Goal: Information Seeking & Learning: Learn about a topic

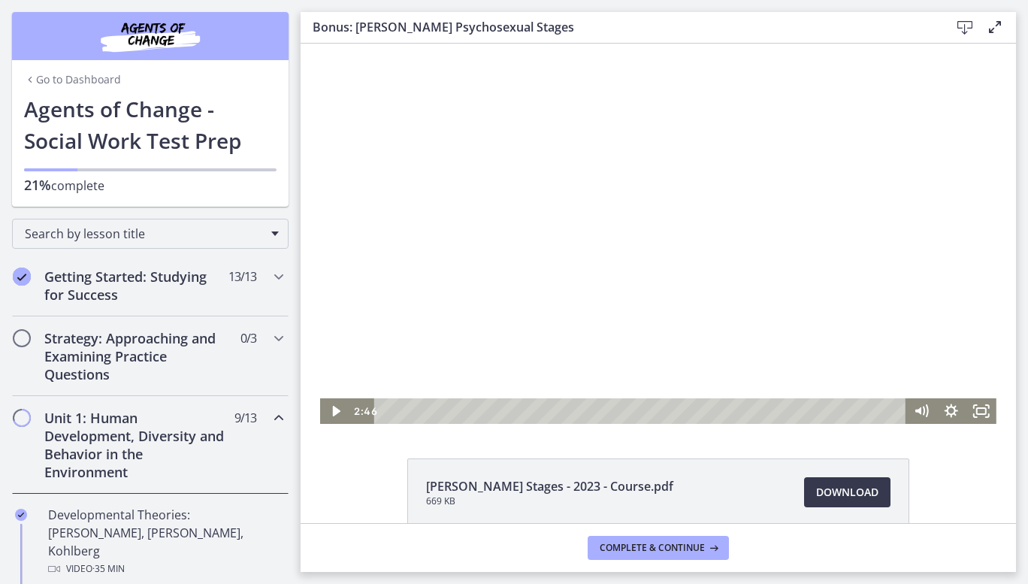
scroll to position [746, 0]
click at [913, 371] on div "Volume" at bounding box center [922, 357] width 30 height 83
click at [916, 371] on div "Volume" at bounding box center [921, 371] width 11 height 11
click at [973, 413] on icon "Fullscreen" at bounding box center [982, 411] width 36 height 31
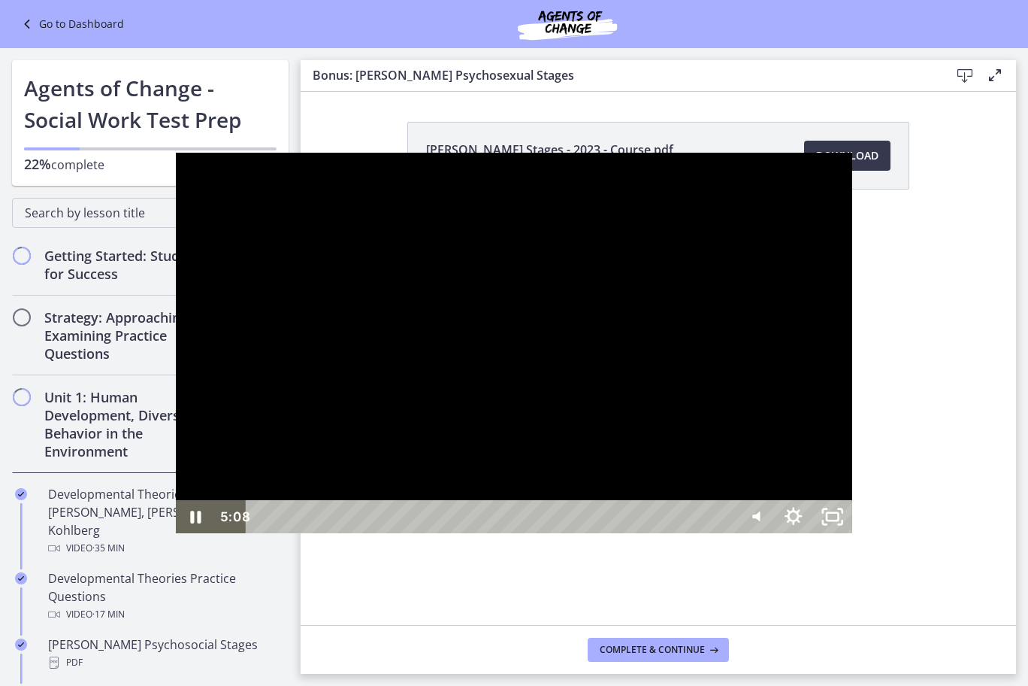
click at [458, 468] on div at bounding box center [514, 343] width 677 height 380
click at [430, 503] on div at bounding box center [514, 343] width 677 height 380
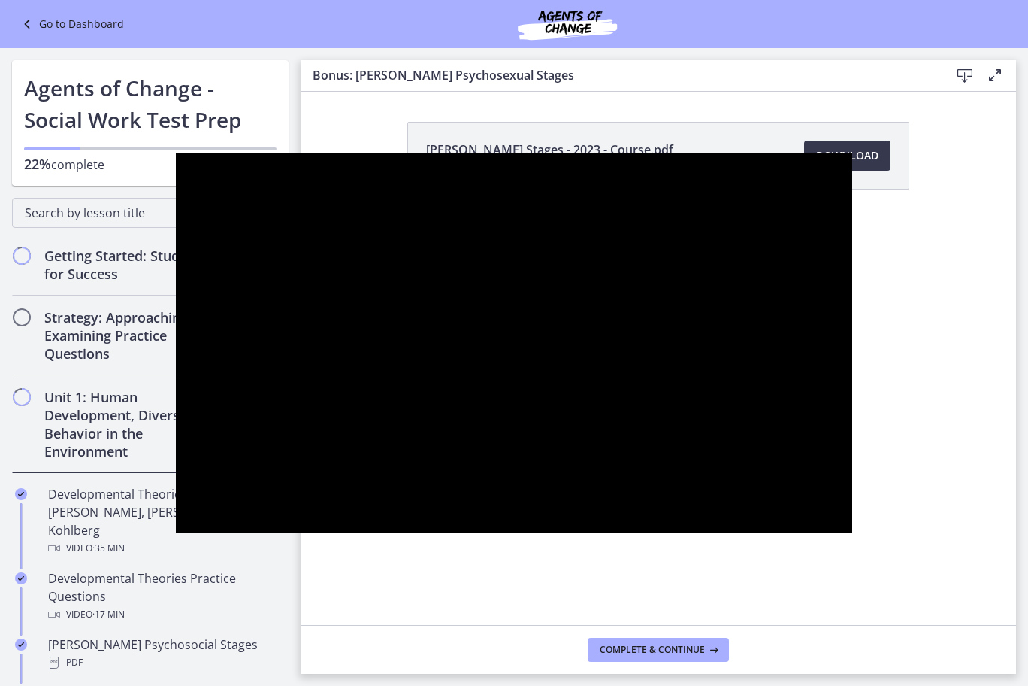
click at [455, 440] on div at bounding box center [514, 343] width 677 height 380
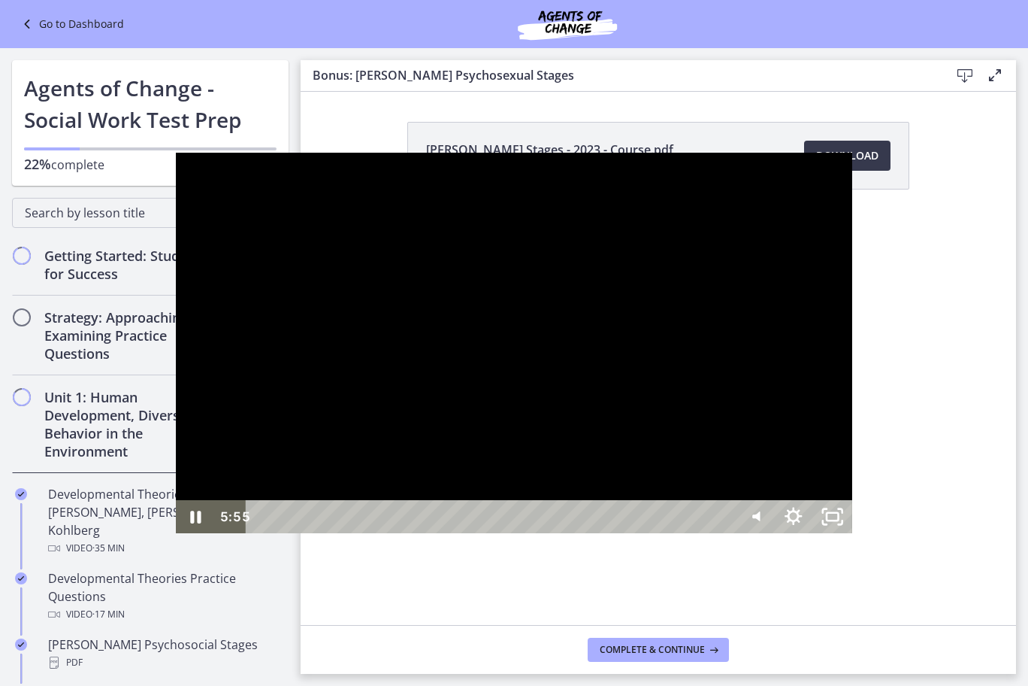
click at [455, 442] on div at bounding box center [514, 343] width 677 height 380
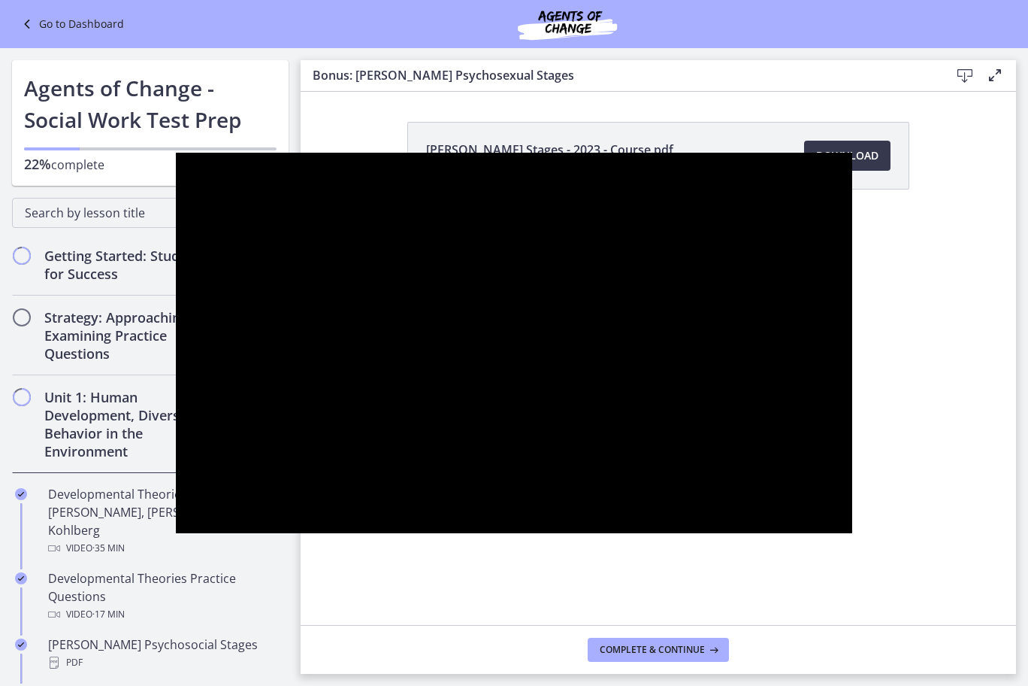
click at [455, 442] on div at bounding box center [514, 343] width 677 height 380
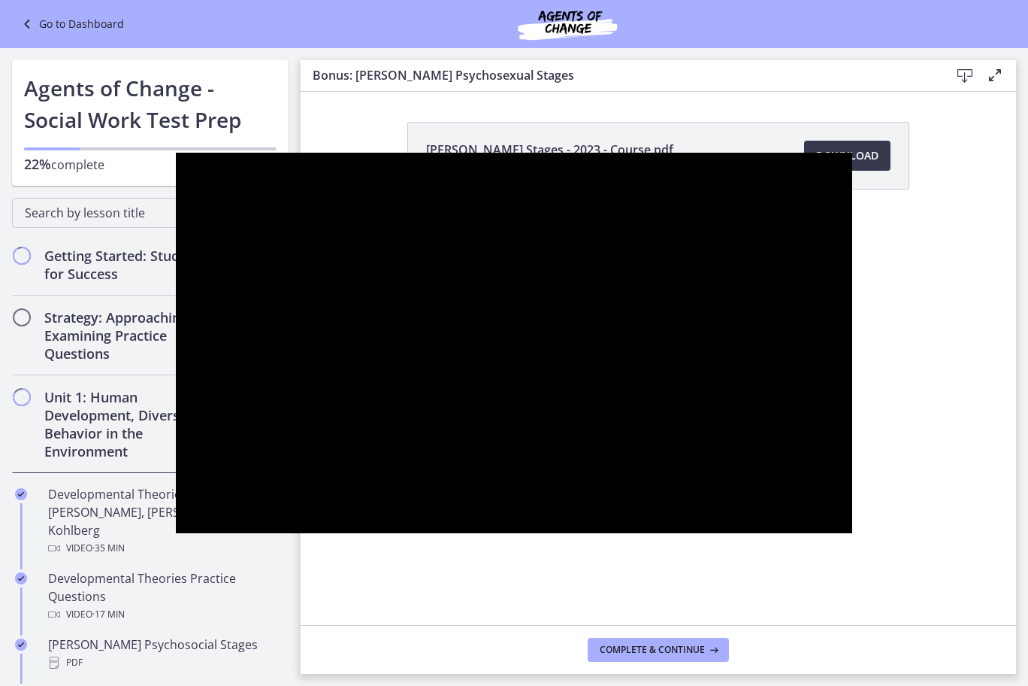
click at [455, 442] on div at bounding box center [514, 343] width 677 height 380
click at [524, 356] on div at bounding box center [514, 343] width 677 height 380
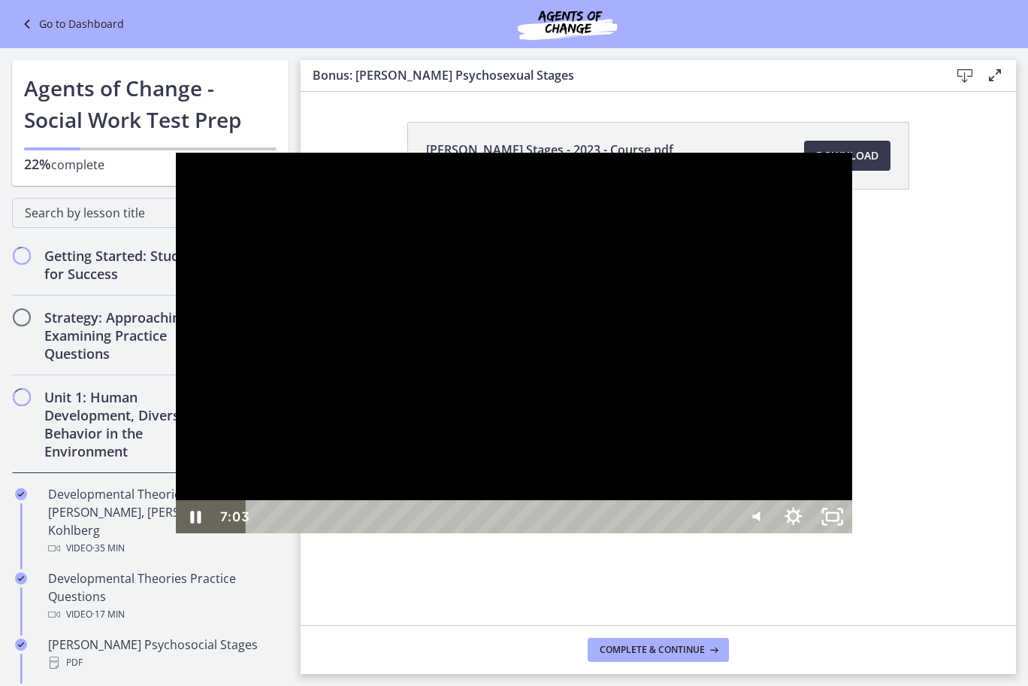
click at [517, 326] on div at bounding box center [514, 343] width 677 height 380
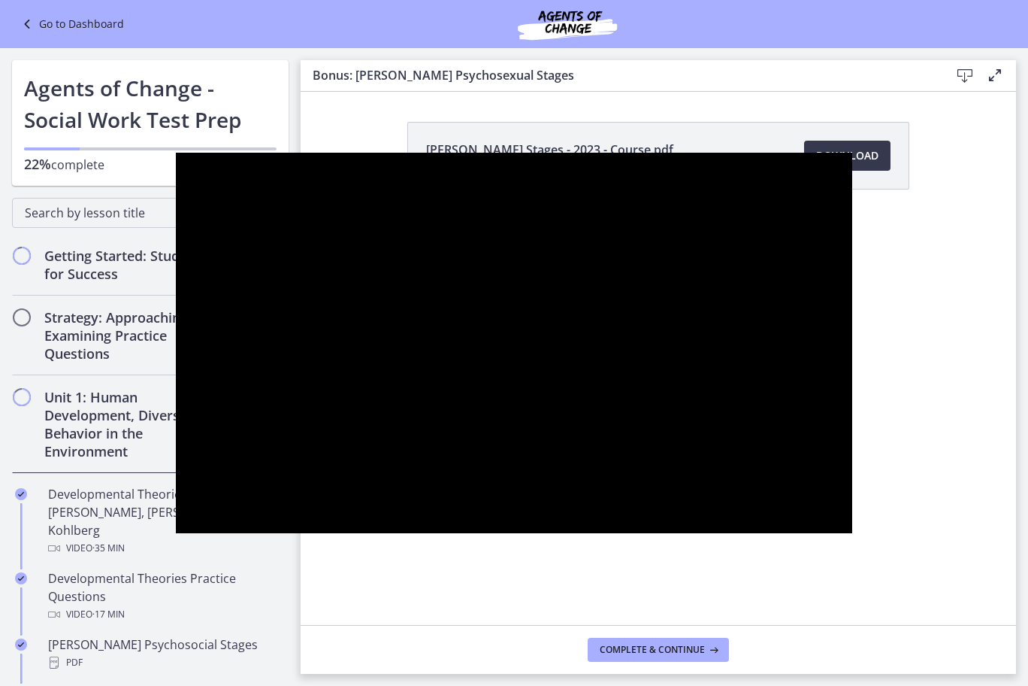
click at [517, 326] on div at bounding box center [514, 343] width 677 height 380
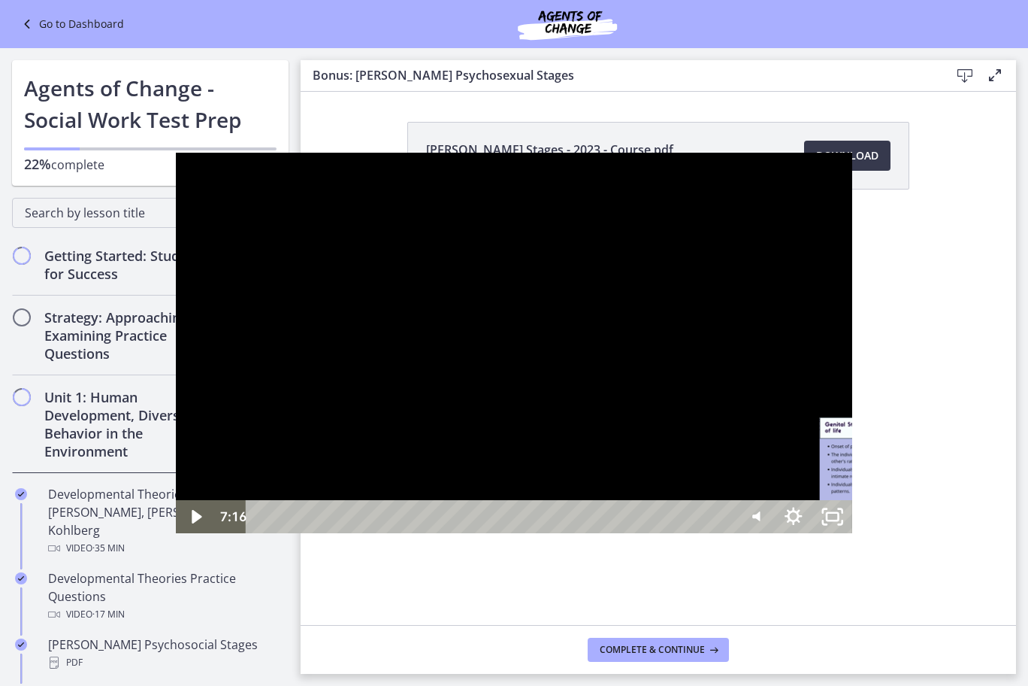
click at [719, 533] on div "7:16" at bounding box center [492, 516] width 465 height 33
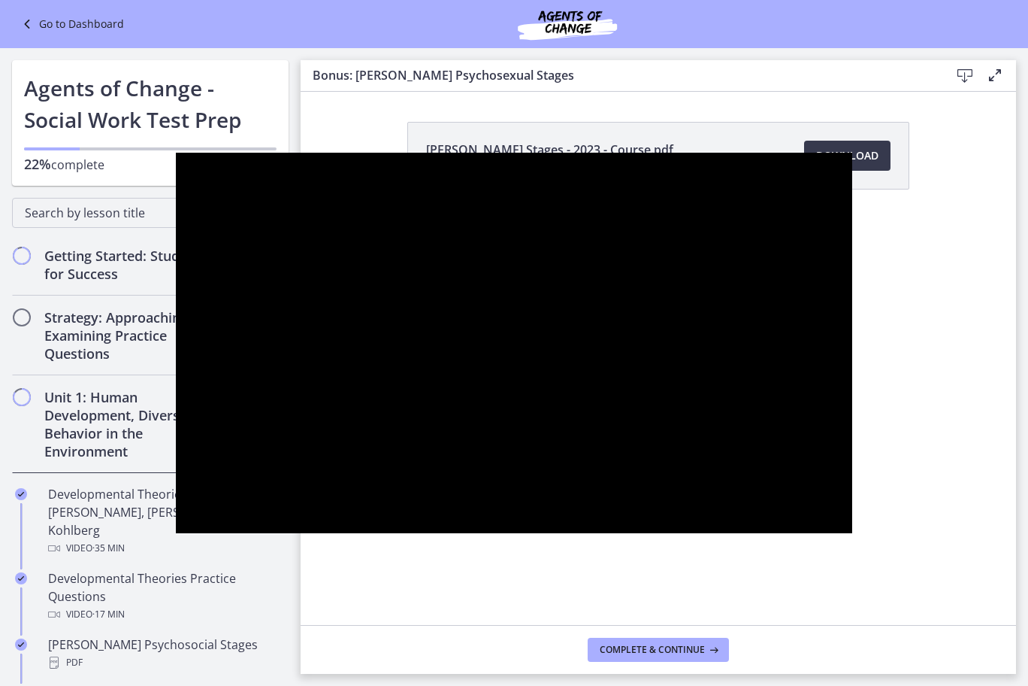
click at [444, 533] on div at bounding box center [514, 343] width 677 height 380
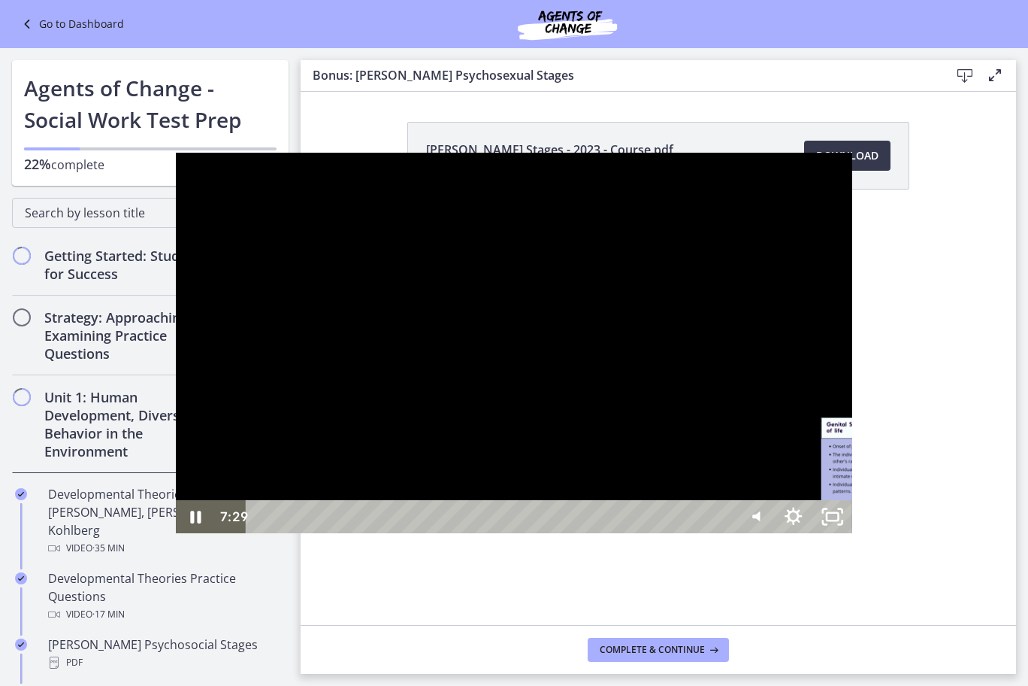
click at [720, 533] on div "7:17" at bounding box center [492, 516] width 465 height 33
click at [713, 533] on div "7:12" at bounding box center [492, 516] width 465 height 33
click at [856, 537] on icon "Unfullscreen" at bounding box center [833, 517] width 47 height 40
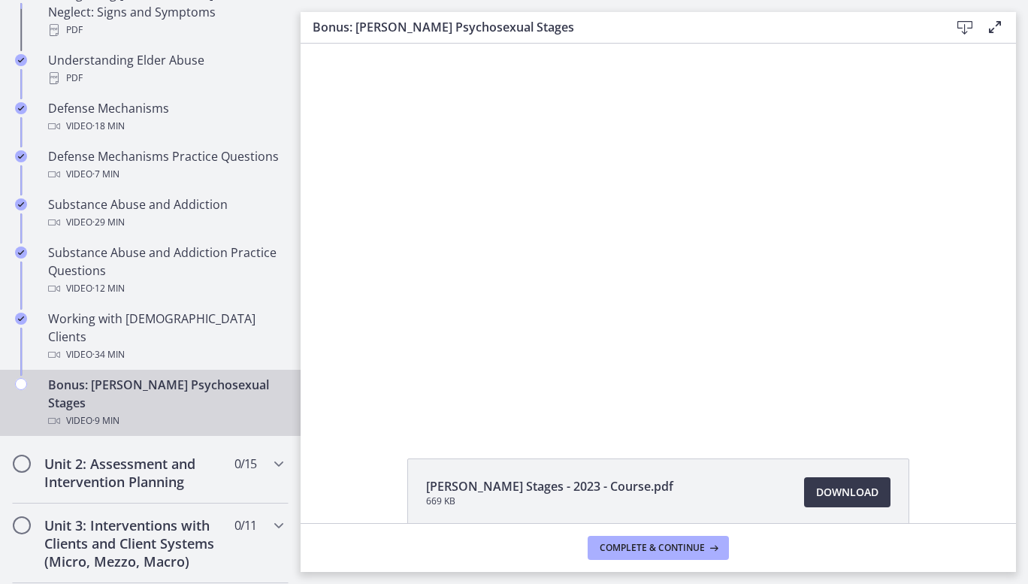
scroll to position [814, 0]
click at [671, 546] on span "Complete & continue" at bounding box center [652, 548] width 105 height 12
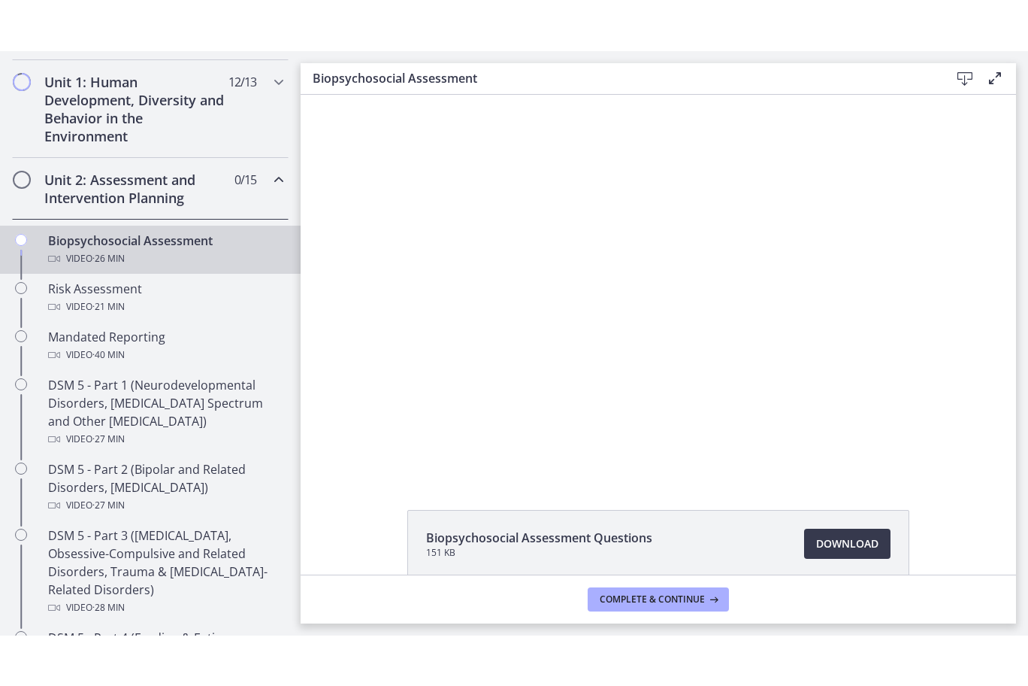
scroll to position [386, 0]
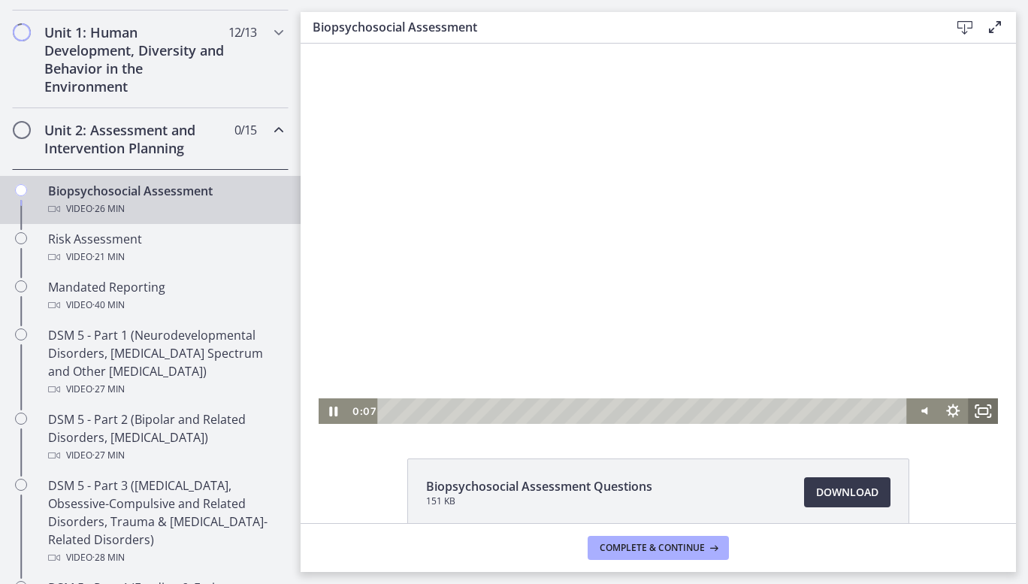
click at [976, 410] on icon "Fullscreen" at bounding box center [983, 411] width 30 height 26
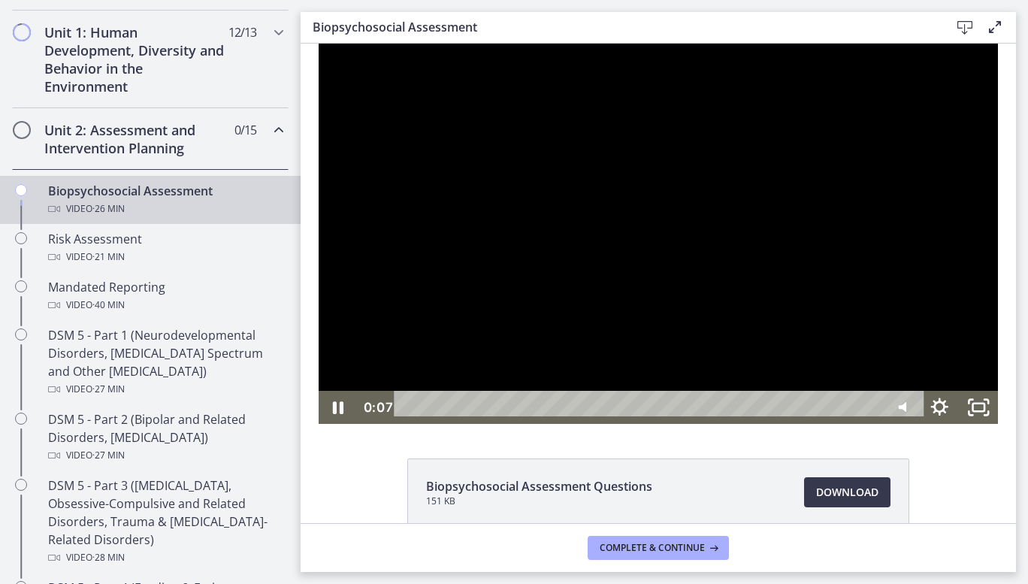
scroll to position [316, 0]
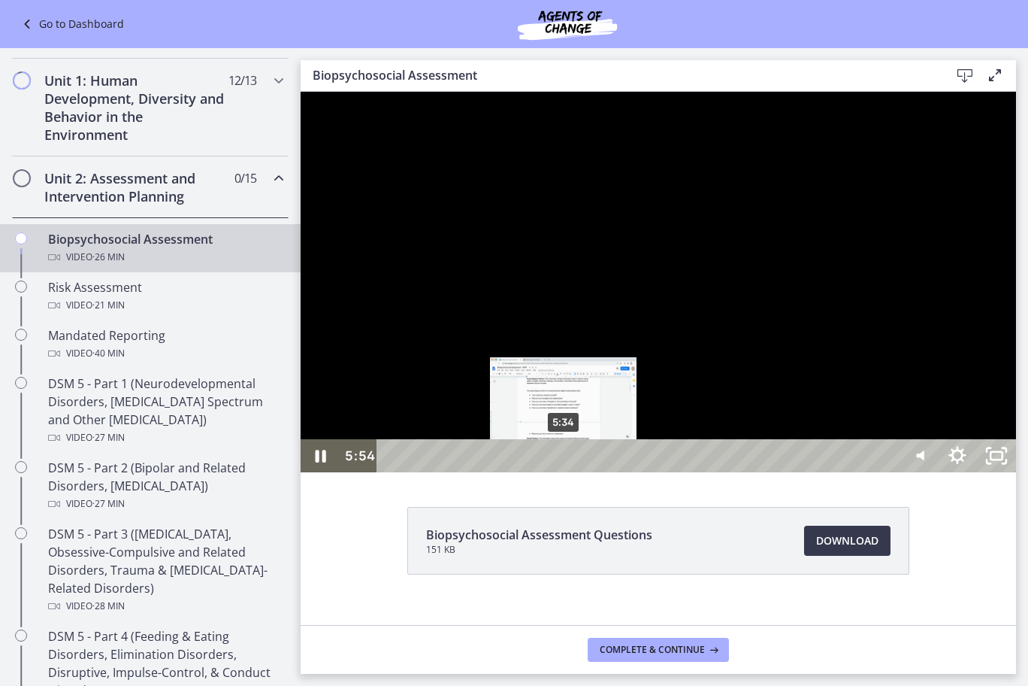
click at [565, 472] on div "5:34" at bounding box center [641, 455] width 498 height 33
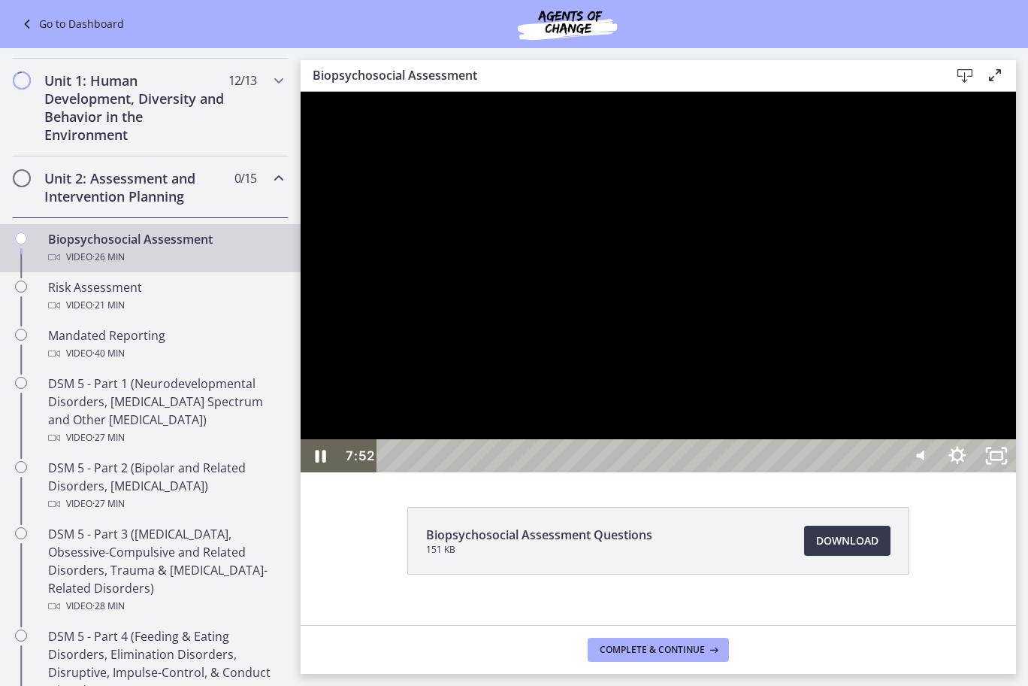
click at [575, 472] on div at bounding box center [659, 282] width 716 height 380
click at [665, 472] on div at bounding box center [659, 282] width 716 height 380
click at [469, 419] on div at bounding box center [659, 282] width 716 height 380
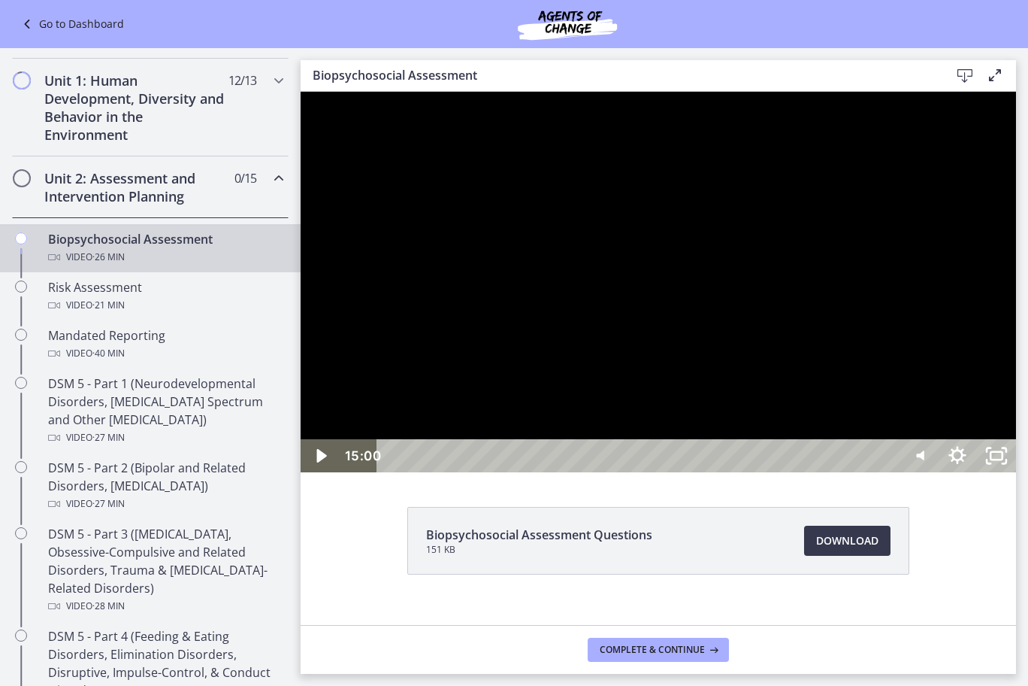
click at [469, 419] on div at bounding box center [659, 282] width 716 height 380
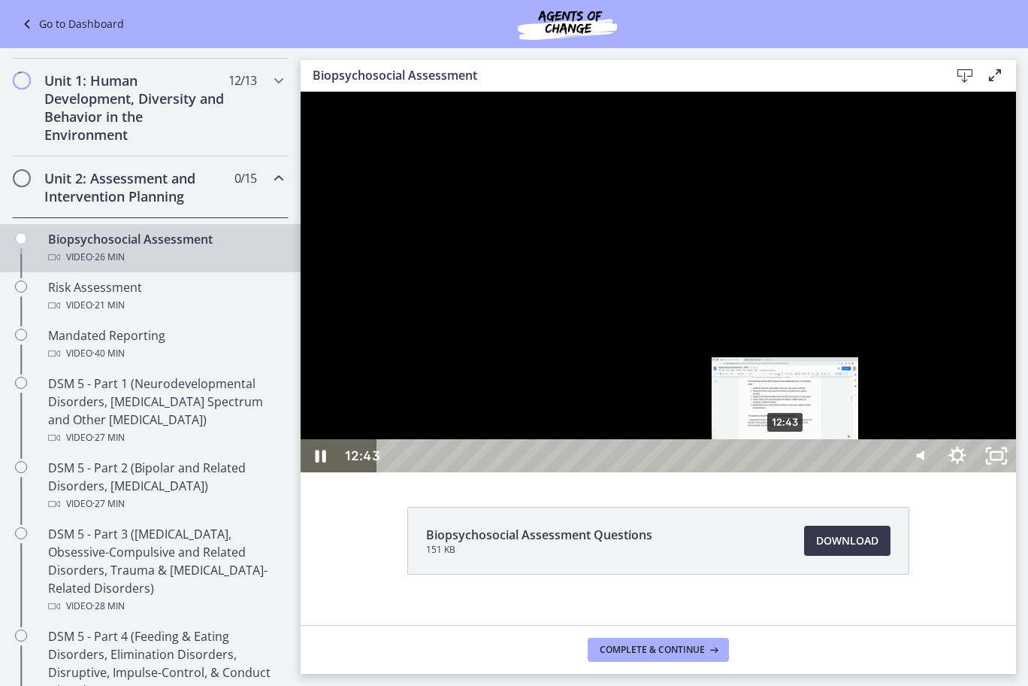
click at [786, 472] on div "12:43" at bounding box center [641, 455] width 498 height 33
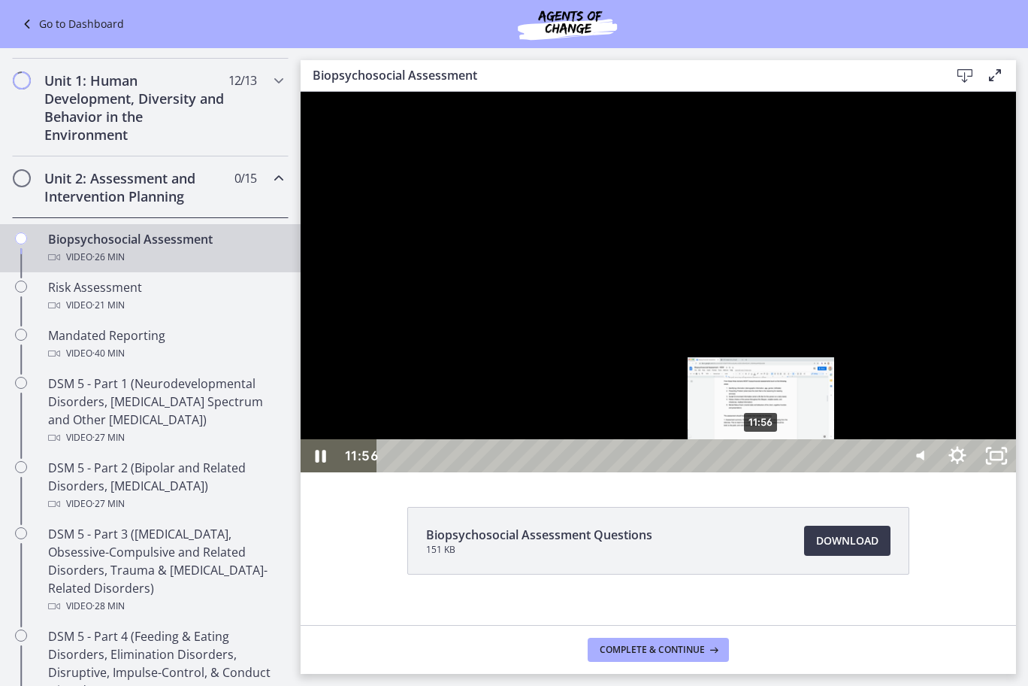
click at [758, 472] on div "11:56" at bounding box center [641, 455] width 498 height 33
click at [743, 472] on div "11:20" at bounding box center [641, 455] width 498 height 33
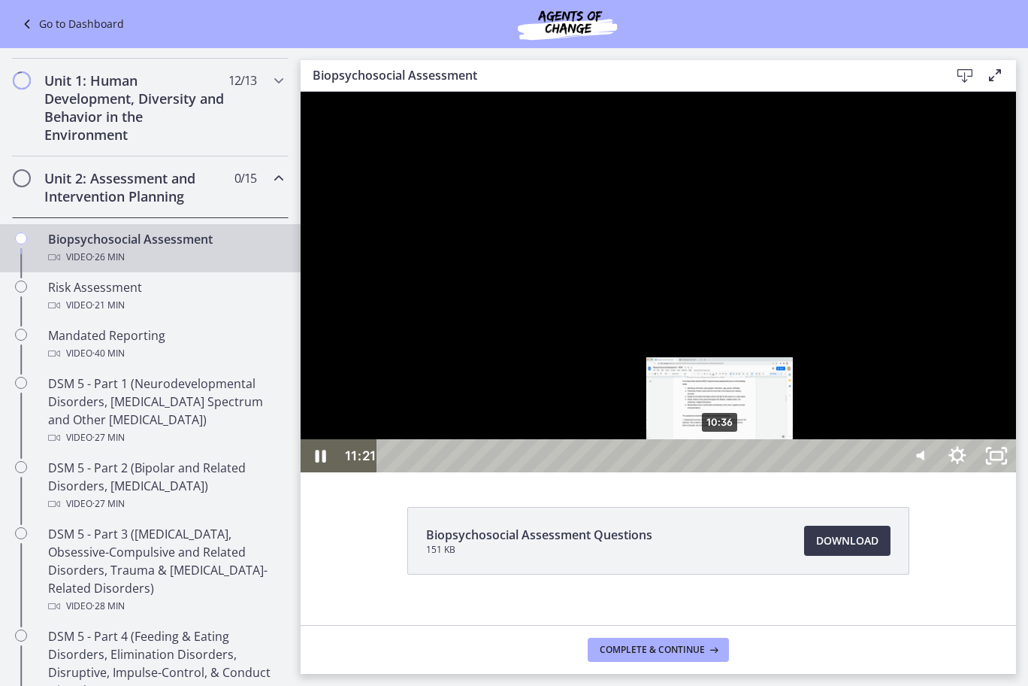
click at [721, 472] on div "10:36" at bounding box center [641, 455] width 498 height 33
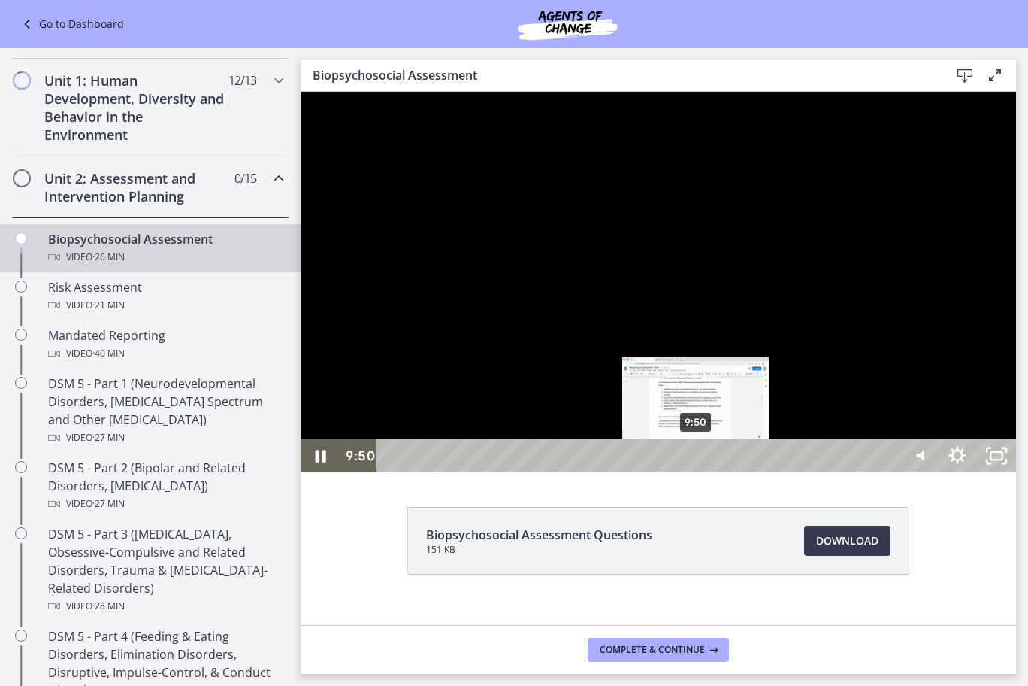
click at [697, 472] on div "9:50" at bounding box center [641, 455] width 498 height 33
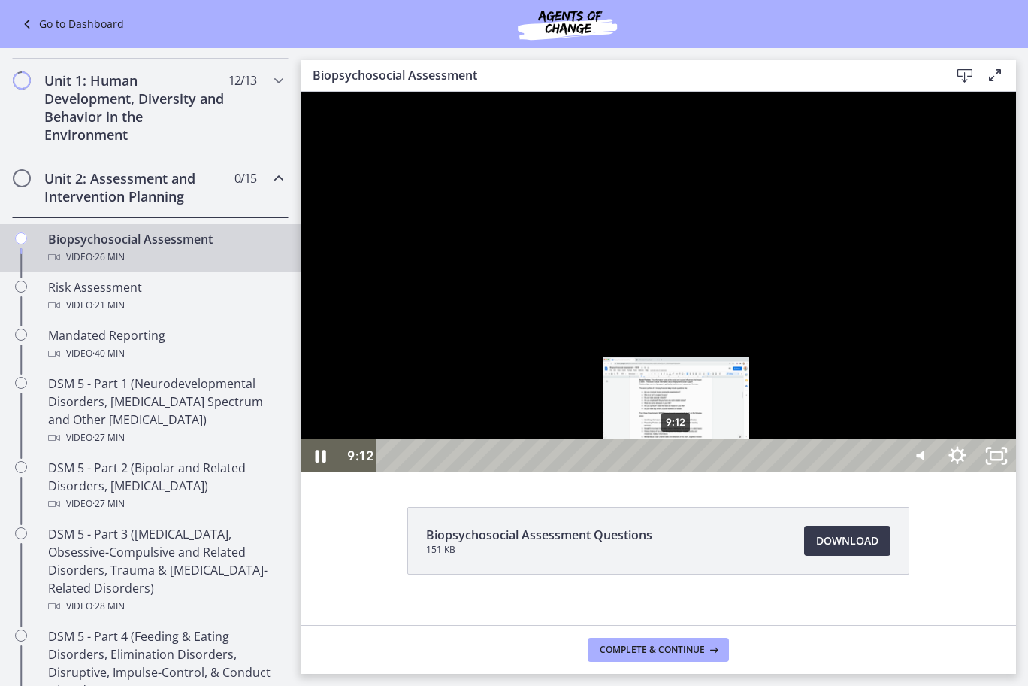
click at [677, 472] on div "9:12" at bounding box center [641, 455] width 498 height 33
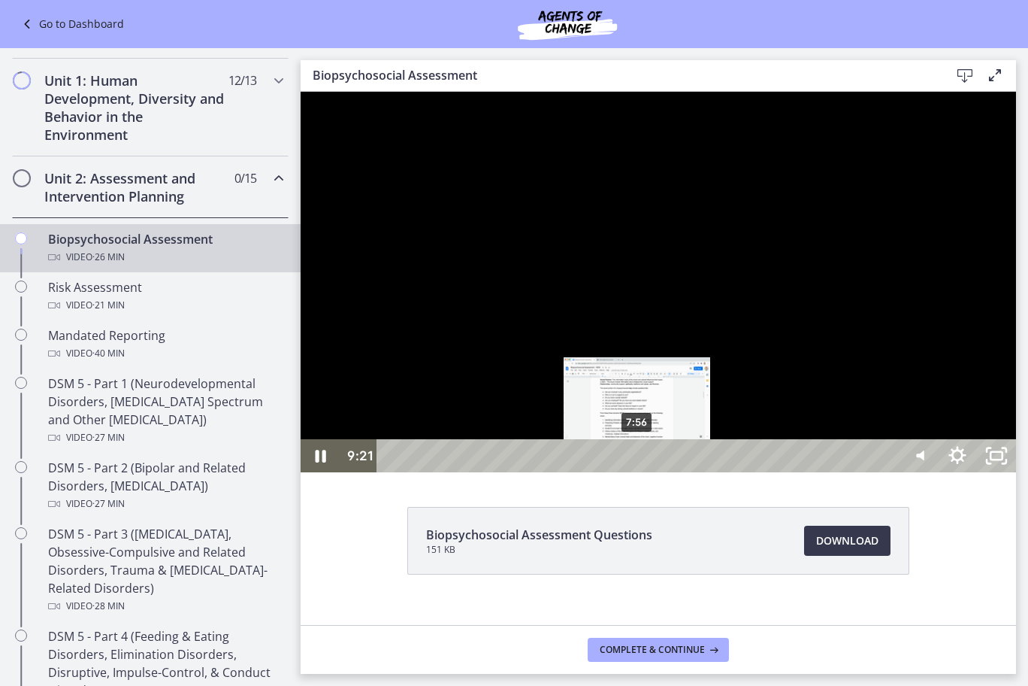
click at [638, 472] on div "7:56" at bounding box center [641, 455] width 498 height 33
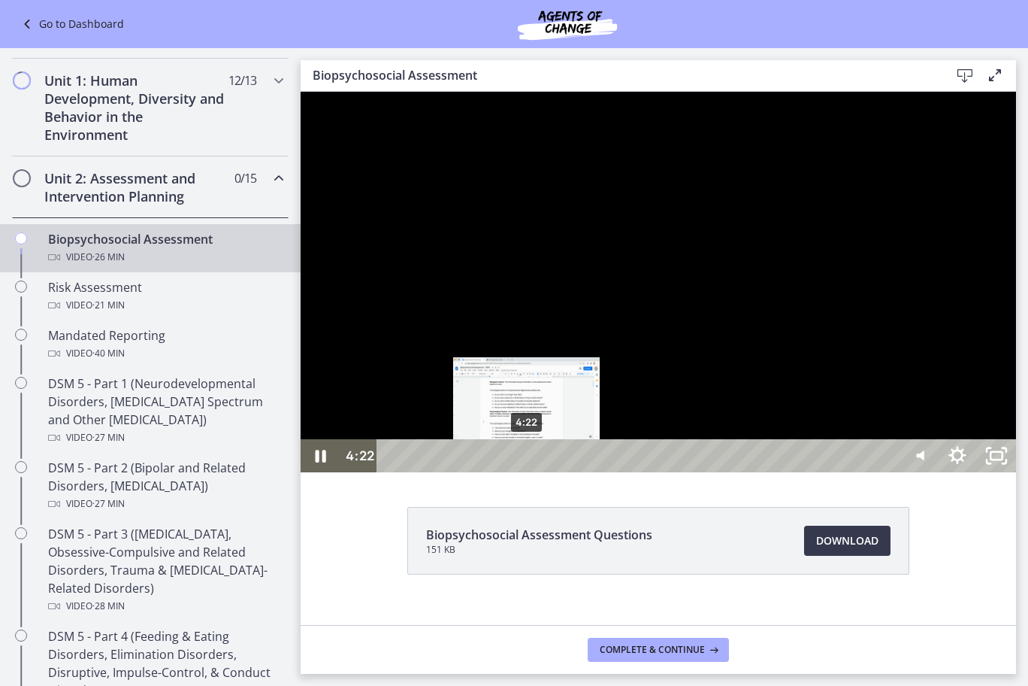
click at [528, 472] on div "4:22" at bounding box center [641, 455] width 498 height 33
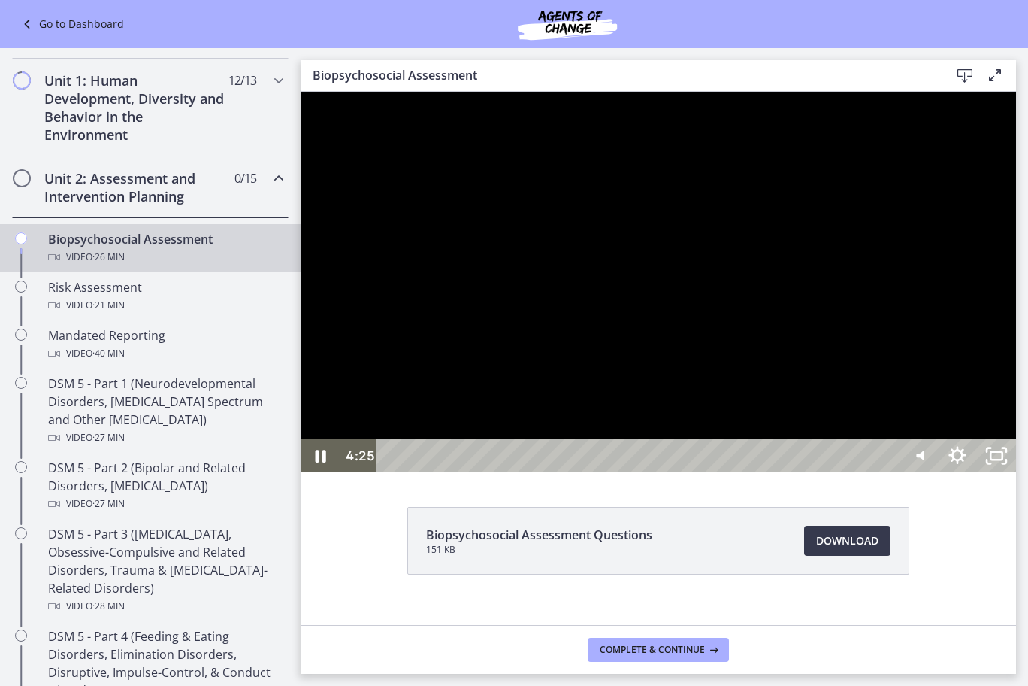
click at [978, 377] on div at bounding box center [659, 282] width 716 height 380
click at [869, 328] on div at bounding box center [659, 282] width 716 height 380
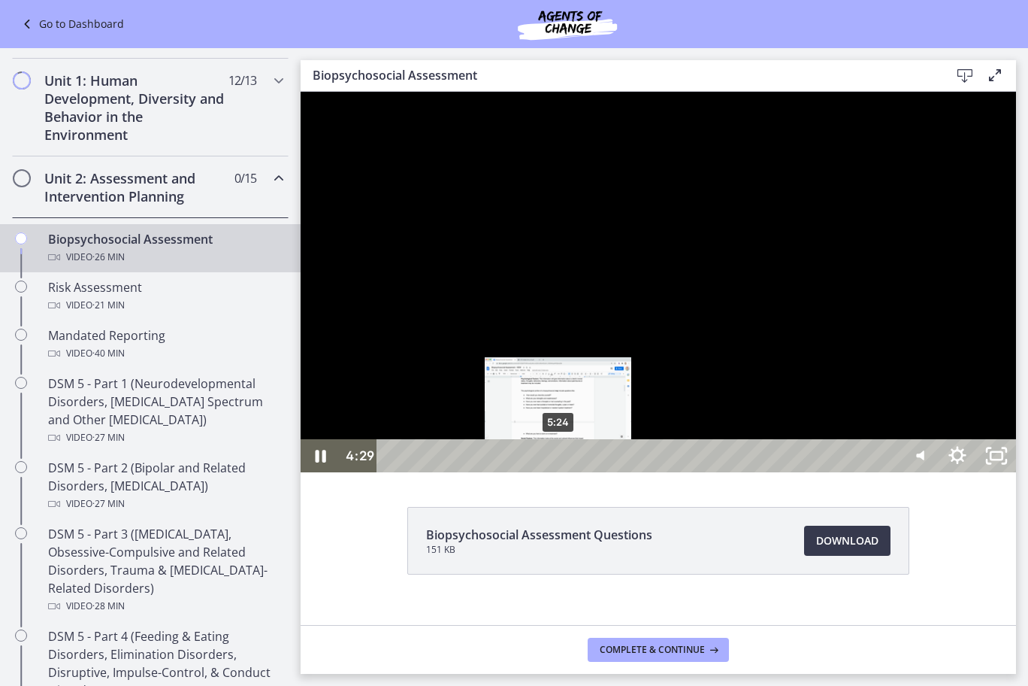
click at [559, 472] on div "5:24" at bounding box center [641, 455] width 498 height 33
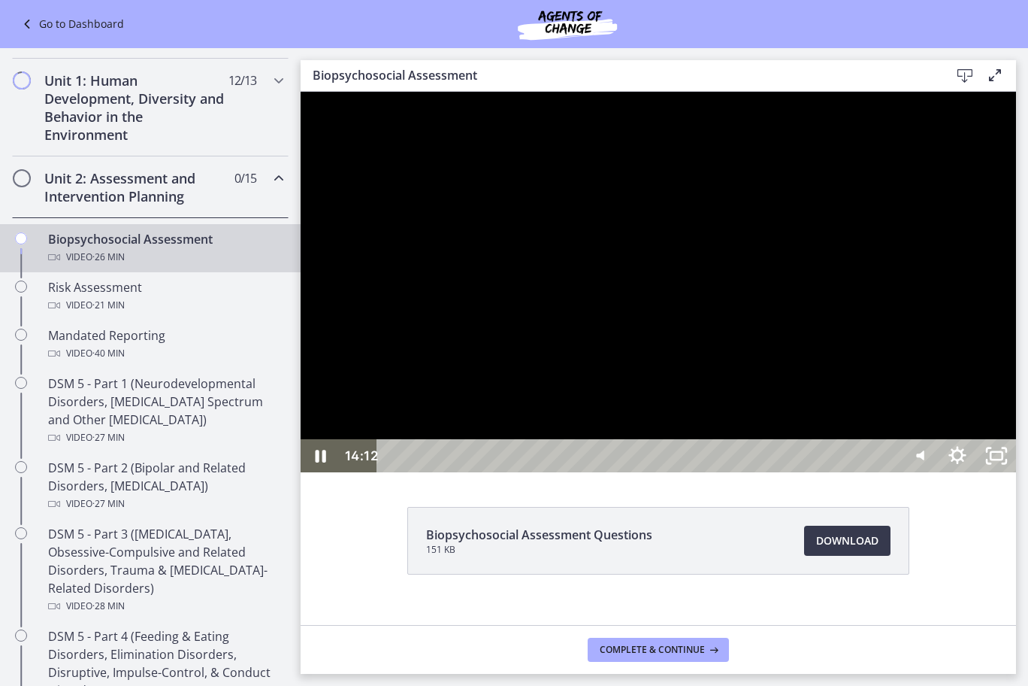
click at [763, 472] on div at bounding box center [659, 282] width 716 height 380
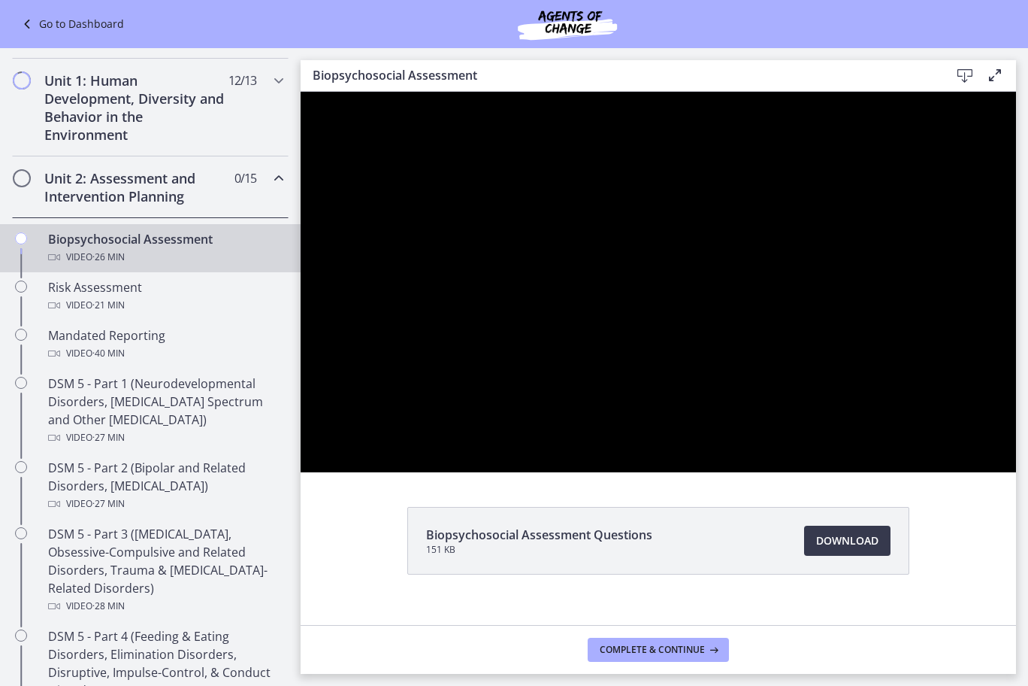
click at [763, 472] on div at bounding box center [659, 282] width 716 height 380
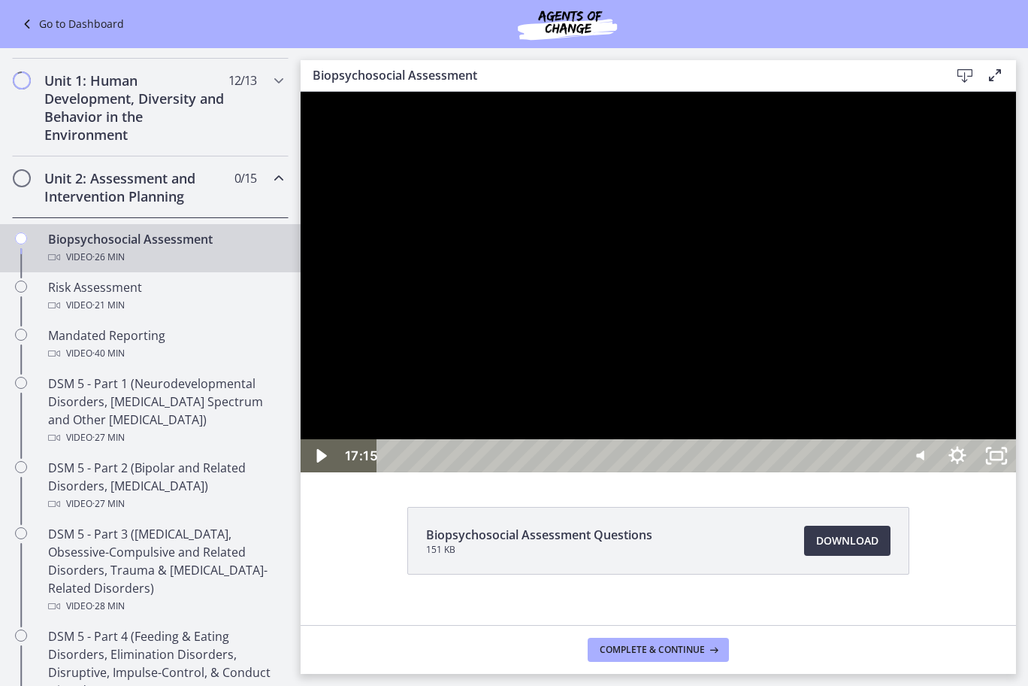
click at [659, 465] on div at bounding box center [659, 282] width 716 height 380
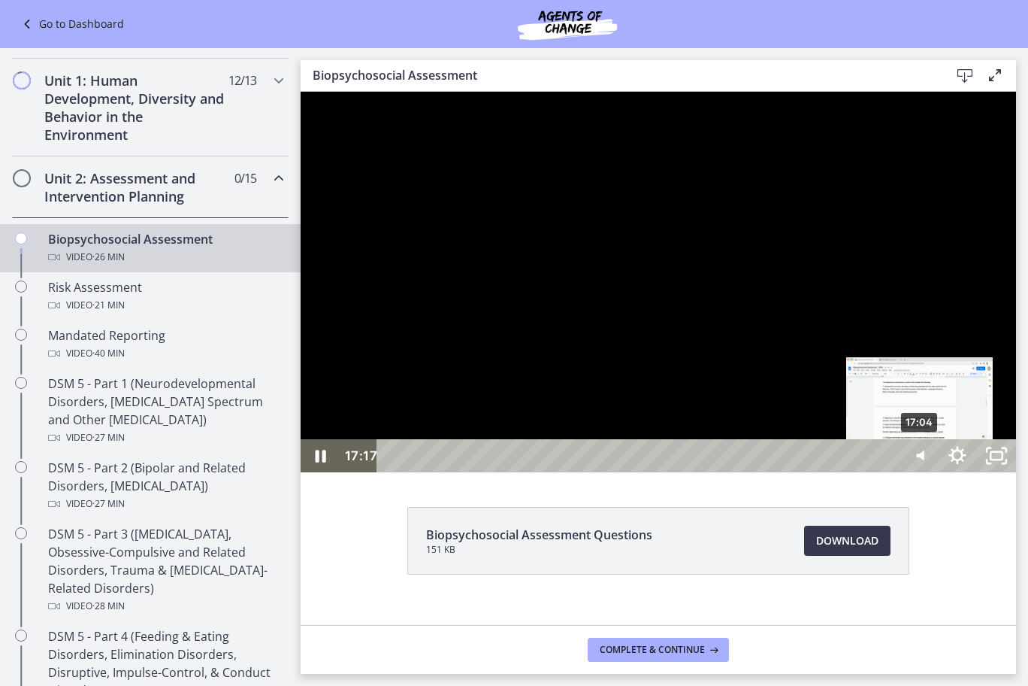
click at [890, 472] on div "17:04" at bounding box center [641, 455] width 498 height 33
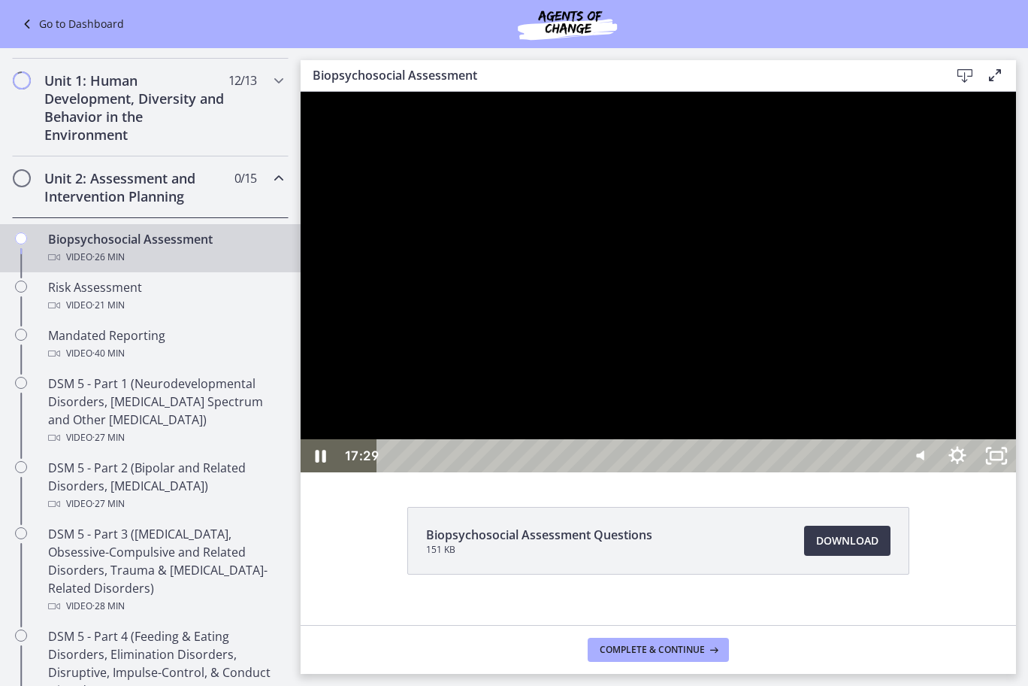
click at [848, 472] on div at bounding box center [659, 282] width 716 height 380
click at [749, 467] on div at bounding box center [659, 282] width 716 height 380
click at [768, 451] on div at bounding box center [659, 282] width 716 height 380
click at [633, 396] on div at bounding box center [659, 282] width 716 height 380
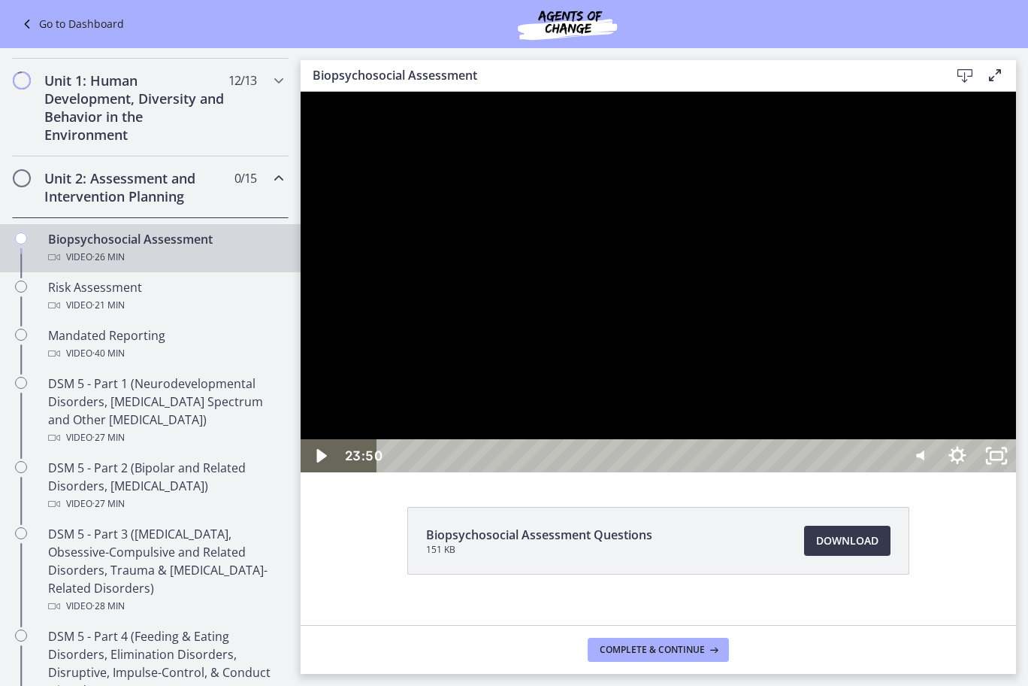
click at [633, 396] on div at bounding box center [659, 282] width 716 height 380
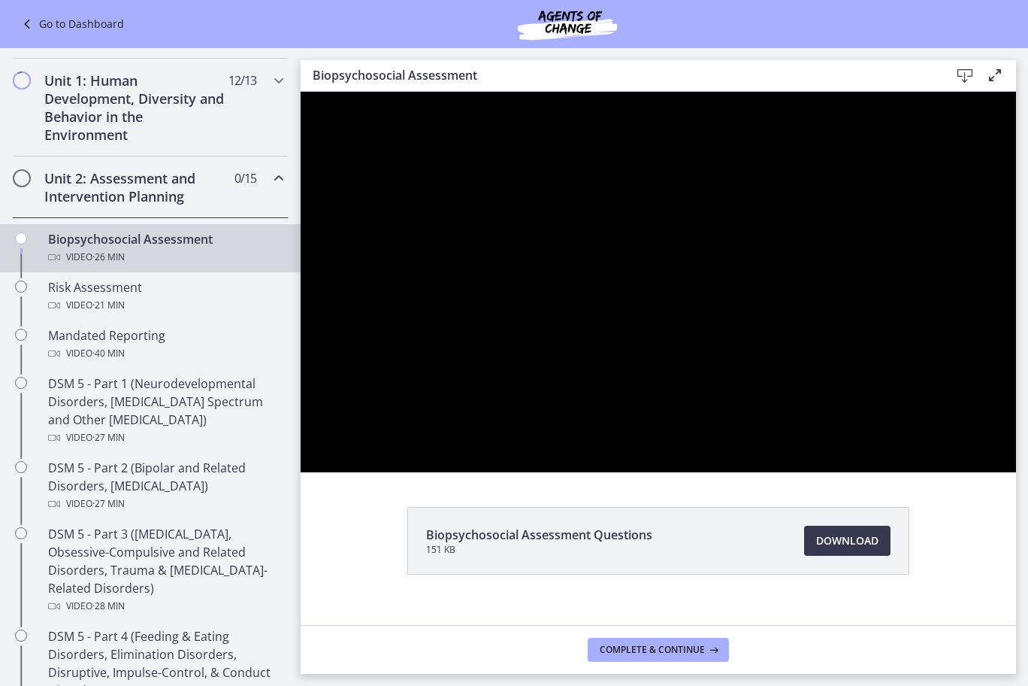
click at [777, 419] on div at bounding box center [659, 282] width 716 height 380
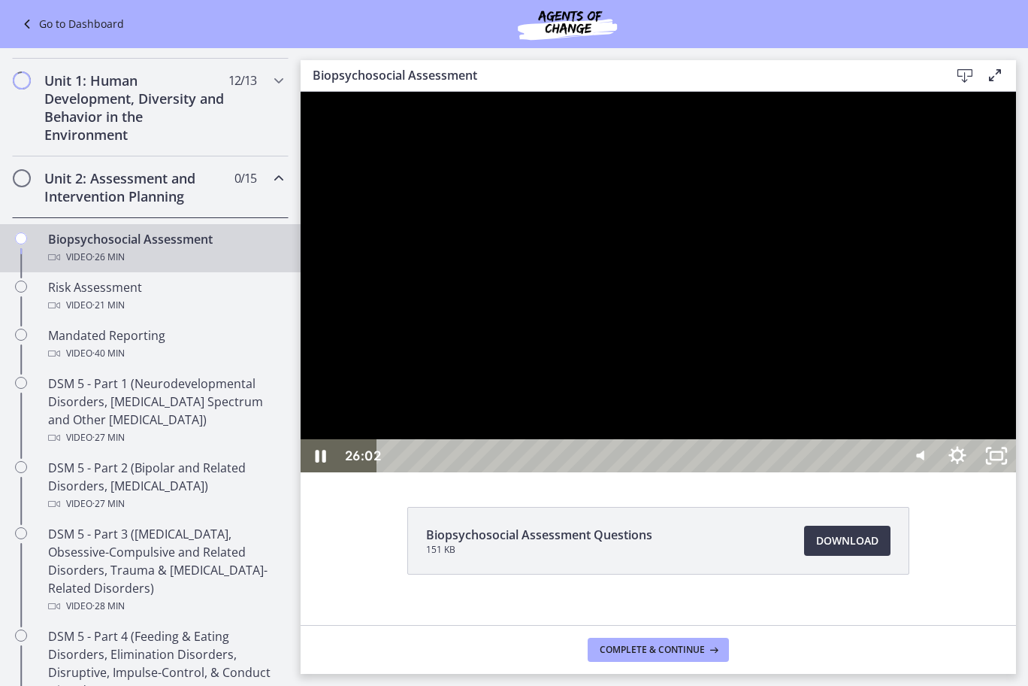
click at [844, 436] on div at bounding box center [659, 282] width 716 height 380
click at [817, 429] on div at bounding box center [659, 282] width 716 height 380
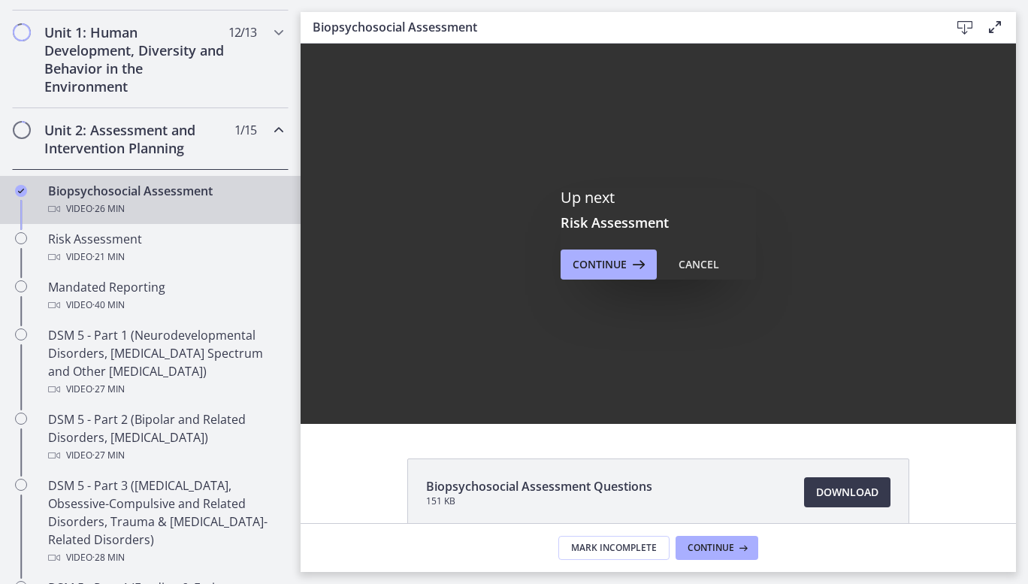
scroll to position [0, 0]
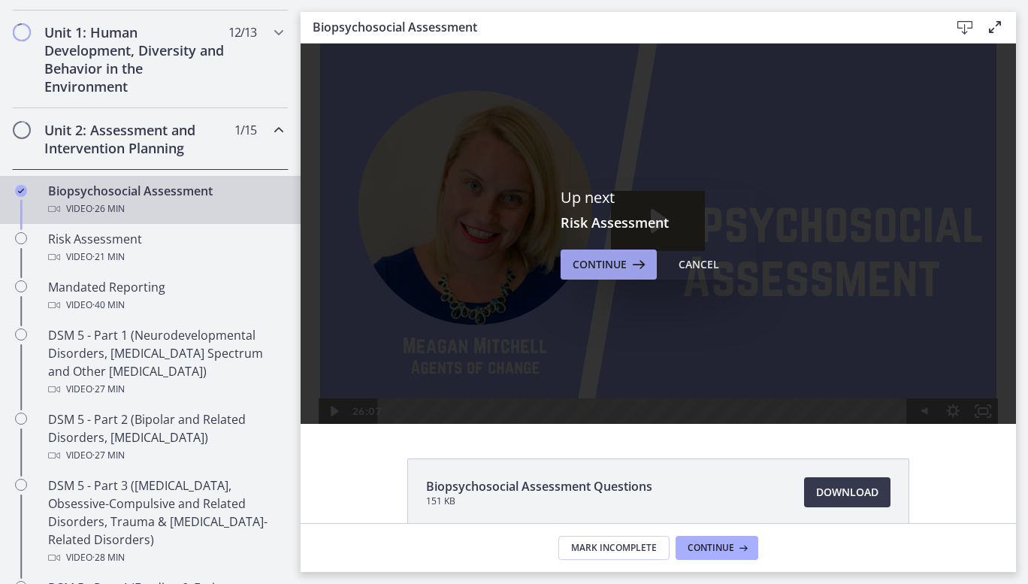
click at [627, 268] on icon at bounding box center [637, 265] width 21 height 18
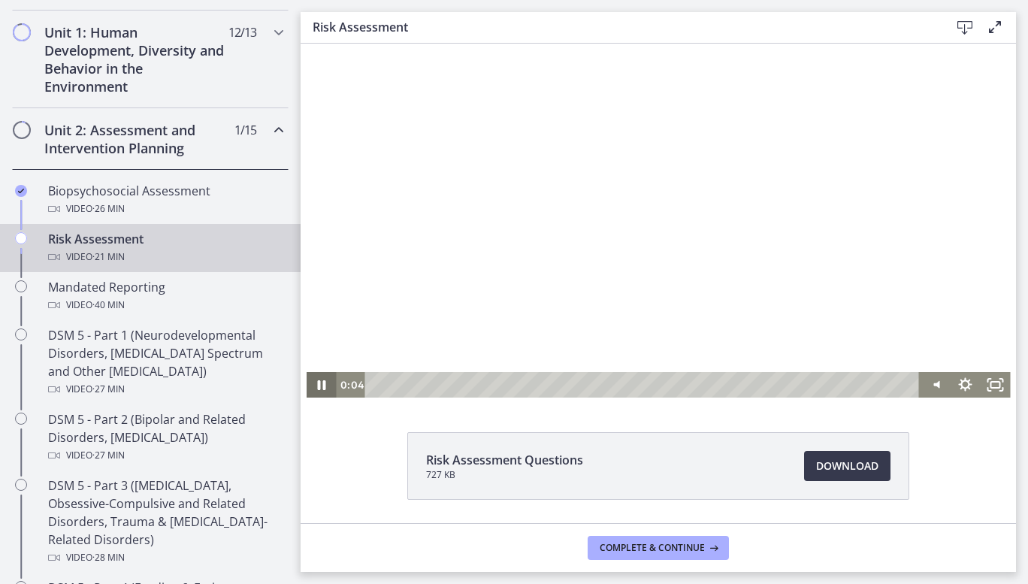
click at [320, 386] on icon "Pause" at bounding box center [321, 385] width 30 height 26
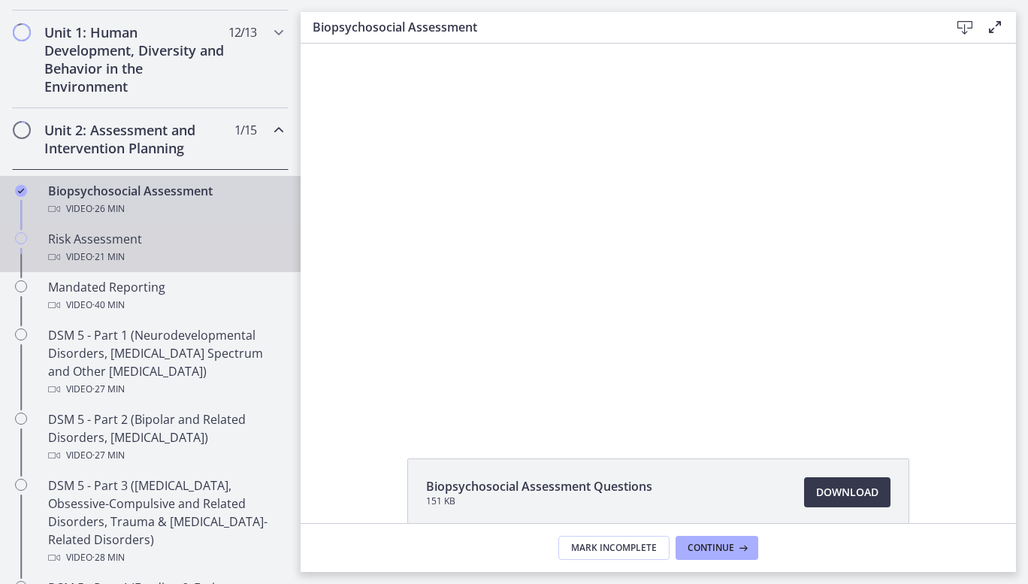
click at [129, 243] on div "Risk Assessment Video · 21 min" at bounding box center [165, 248] width 235 height 36
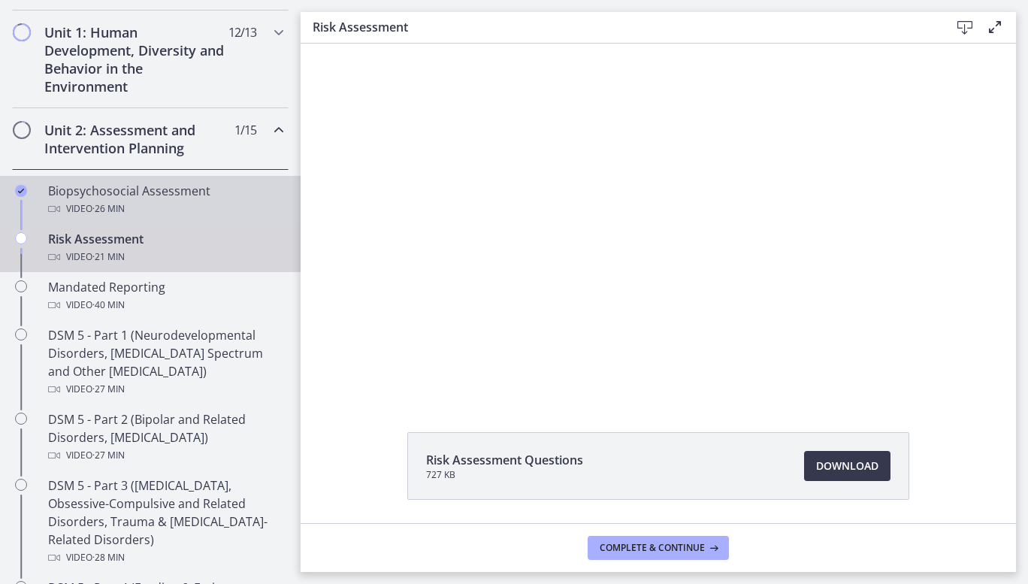
click at [144, 204] on div "Video · 26 min" at bounding box center [165, 209] width 235 height 18
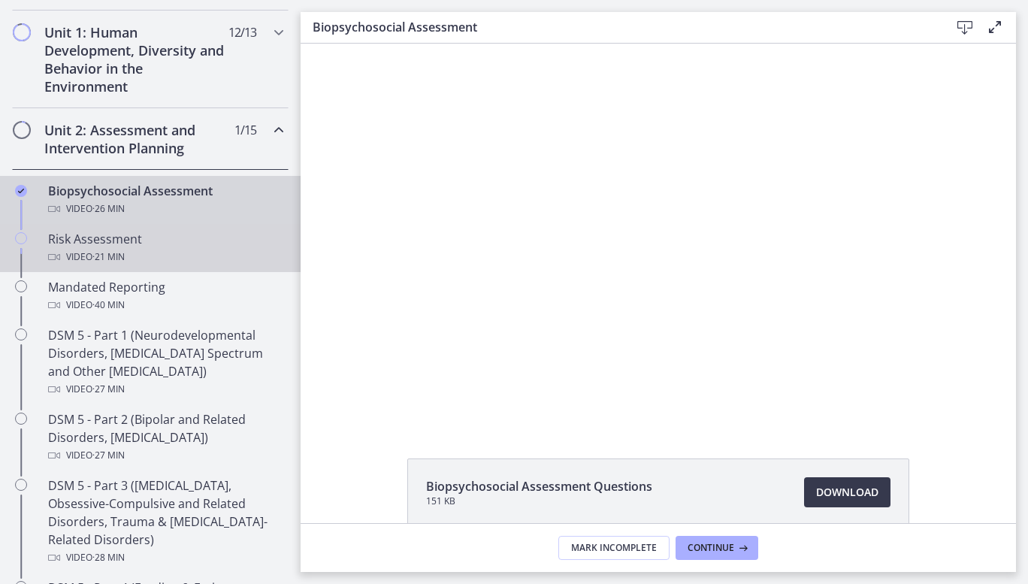
click at [151, 241] on div "Risk Assessment Video · 21 min" at bounding box center [165, 248] width 235 height 36
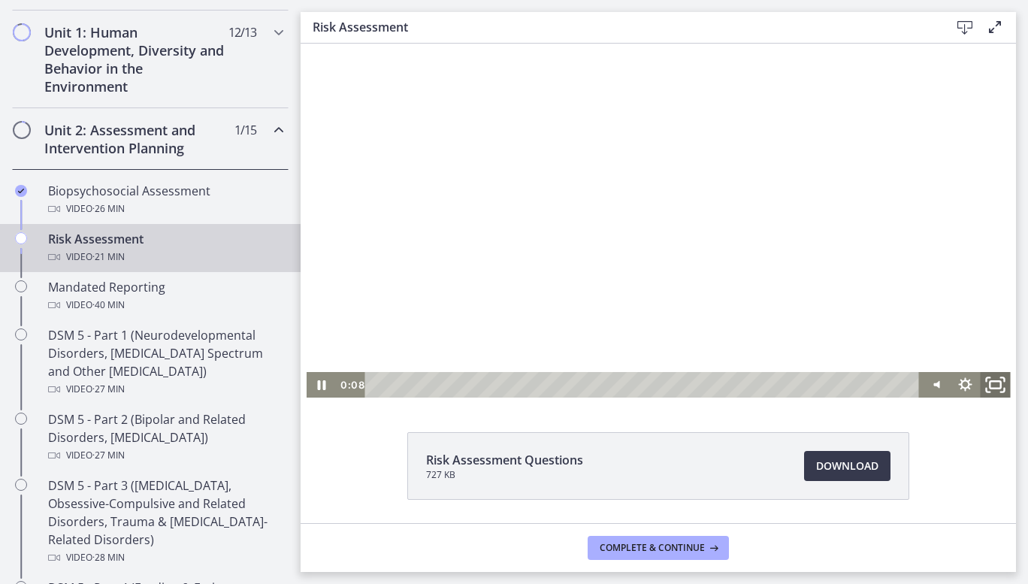
click at [991, 385] on icon "Fullscreen" at bounding box center [996, 385] width 36 height 31
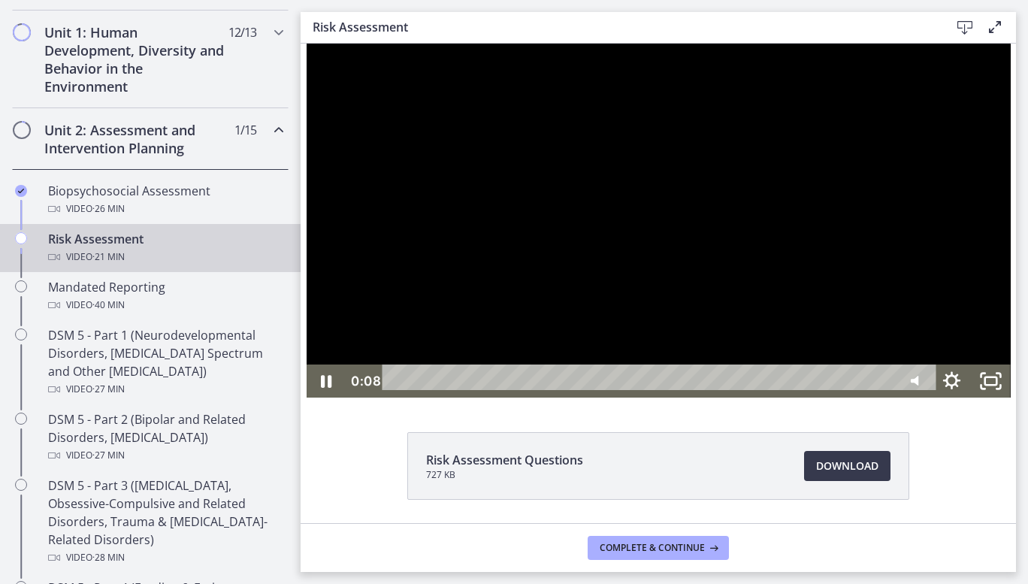
scroll to position [316, 0]
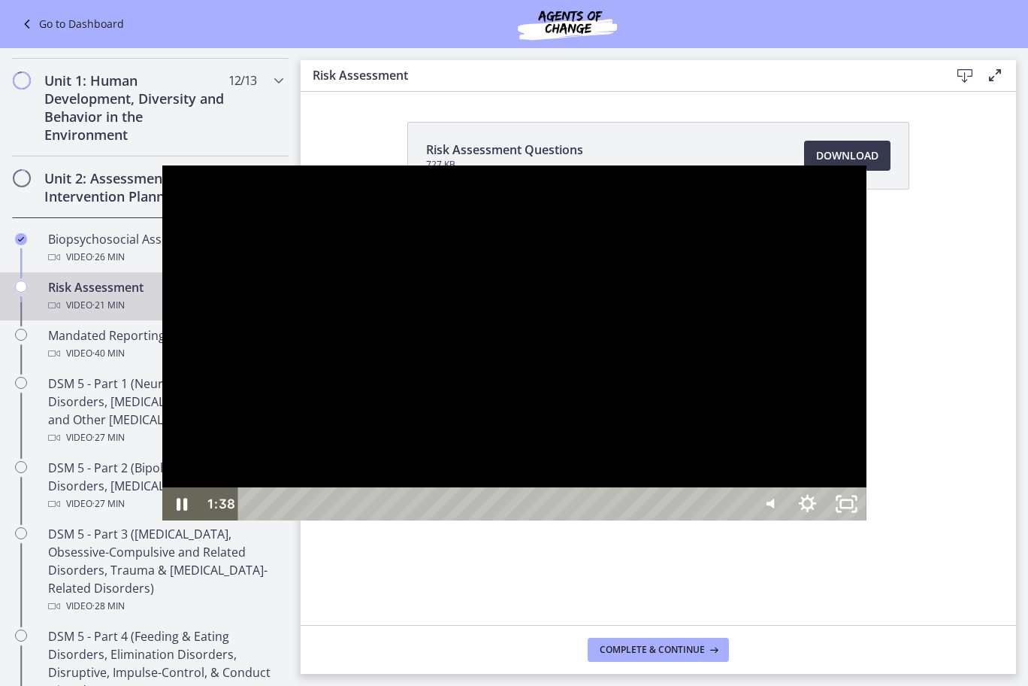
click at [471, 459] on div at bounding box center [514, 342] width 704 height 354
click at [310, 216] on div at bounding box center [514, 342] width 704 height 354
click at [480, 165] on div at bounding box center [514, 342] width 704 height 354
click at [477, 165] on div at bounding box center [514, 342] width 704 height 354
drag, startPoint x: 477, startPoint y: 109, endPoint x: 479, endPoint y: 2, distance: 106.8
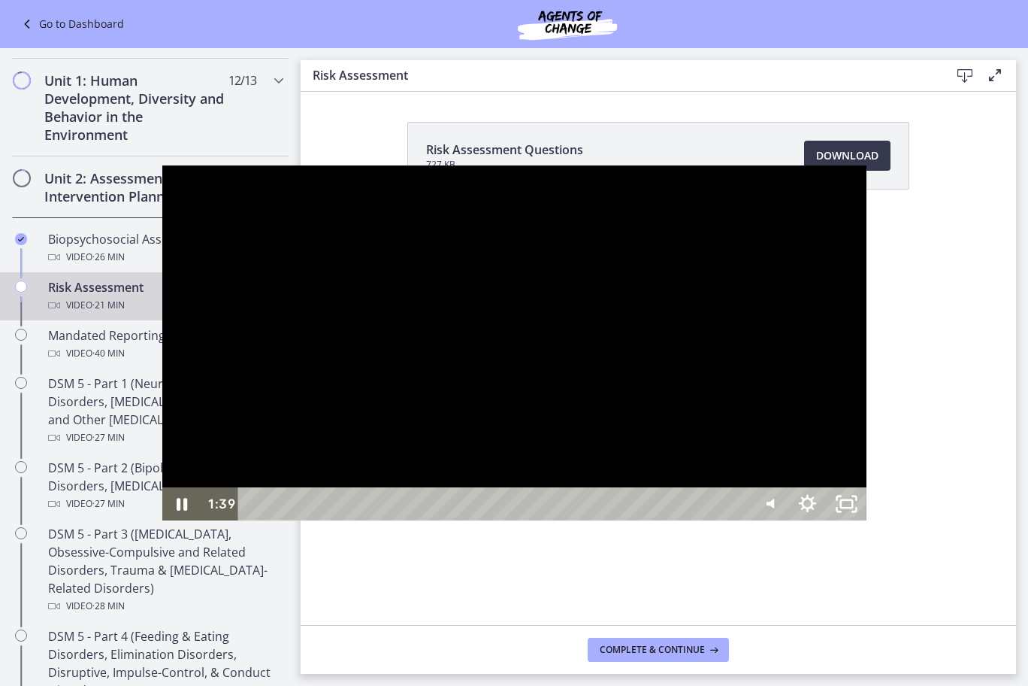
click at [477, 165] on div at bounding box center [514, 342] width 704 height 354
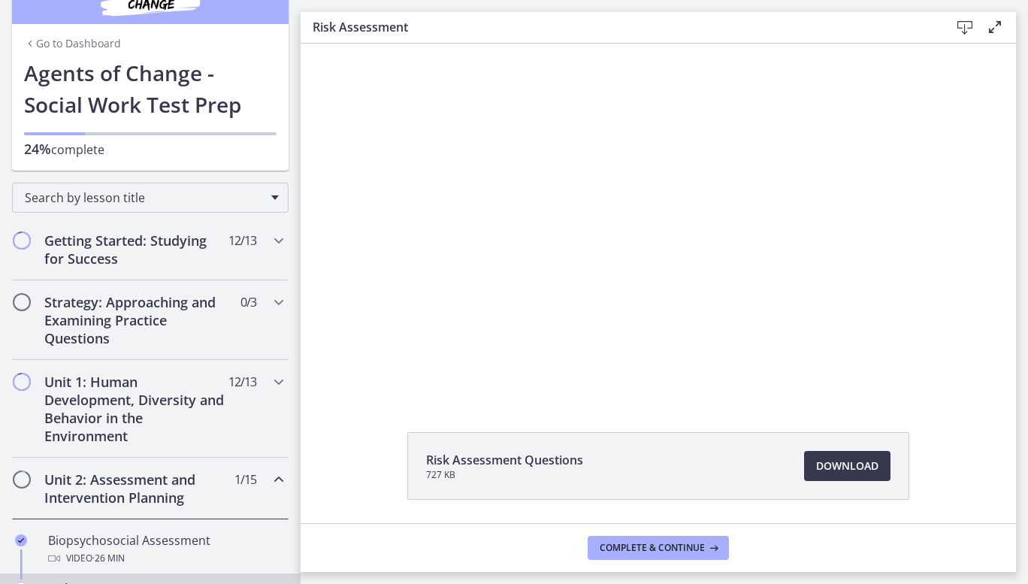
scroll to position [0, 0]
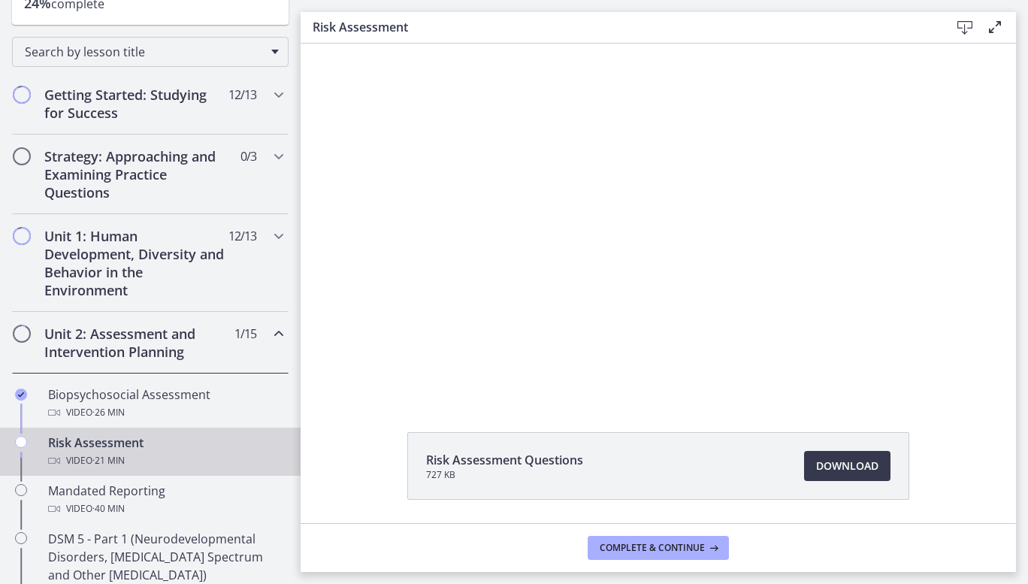
drag, startPoint x: 295, startPoint y: 238, endPoint x: 6, endPoint y: 141, distance: 304.5
click at [270, 229] on icon "Chapters" at bounding box center [279, 235] width 18 height 18
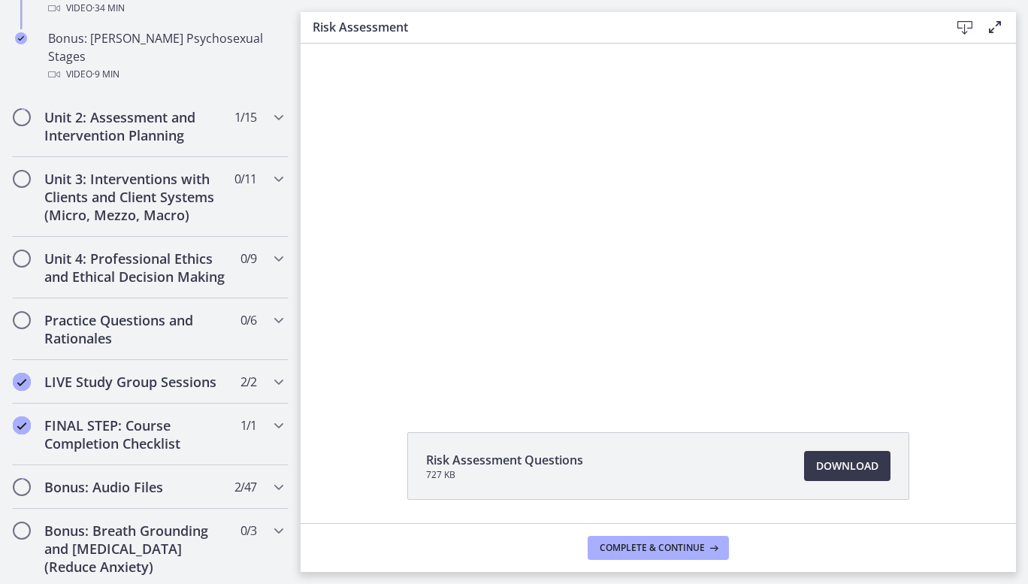
scroll to position [1154, 0]
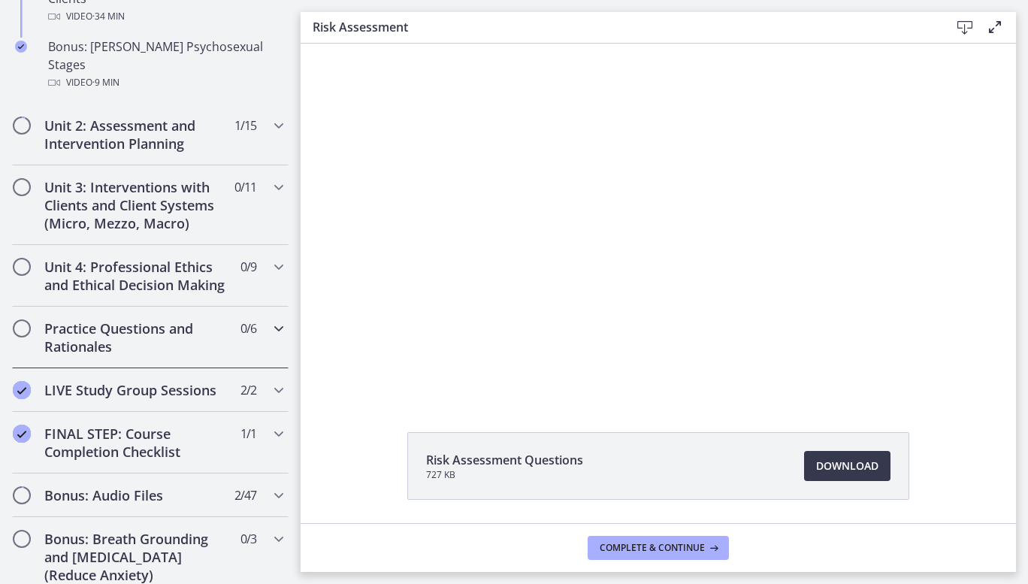
click at [270, 319] on icon "Chapters" at bounding box center [279, 328] width 18 height 18
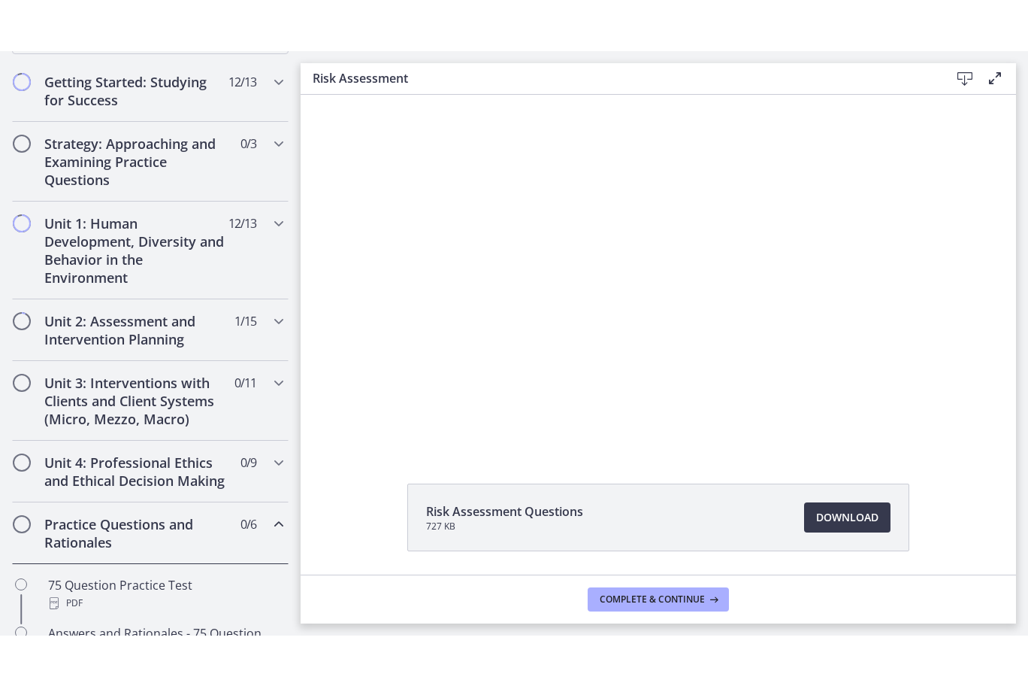
scroll to position [251, 0]
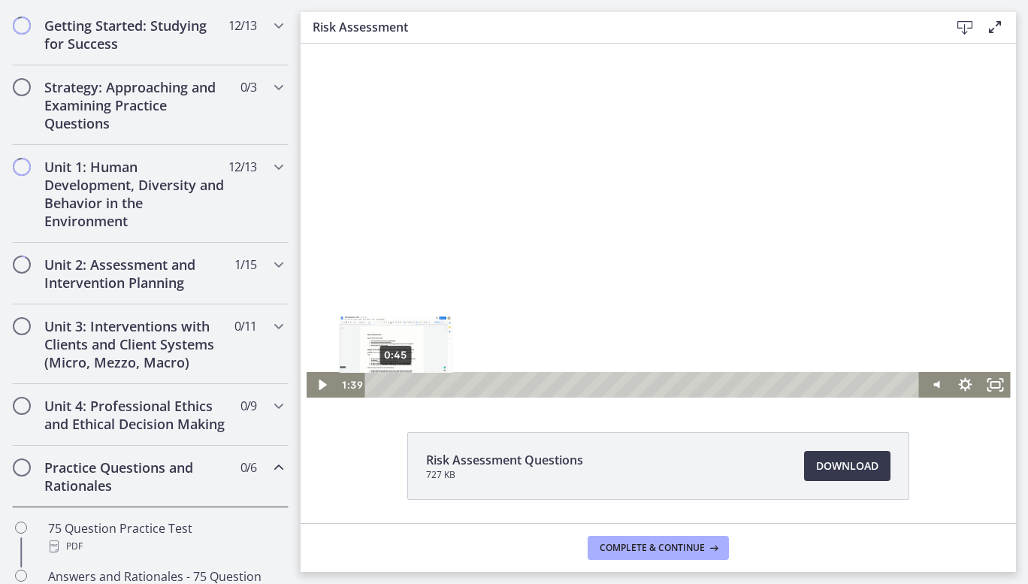
click at [390, 386] on div "0:45" at bounding box center [645, 385] width 537 height 26
click at [994, 383] on rect "Fullscreen" at bounding box center [995, 385] width 11 height 8
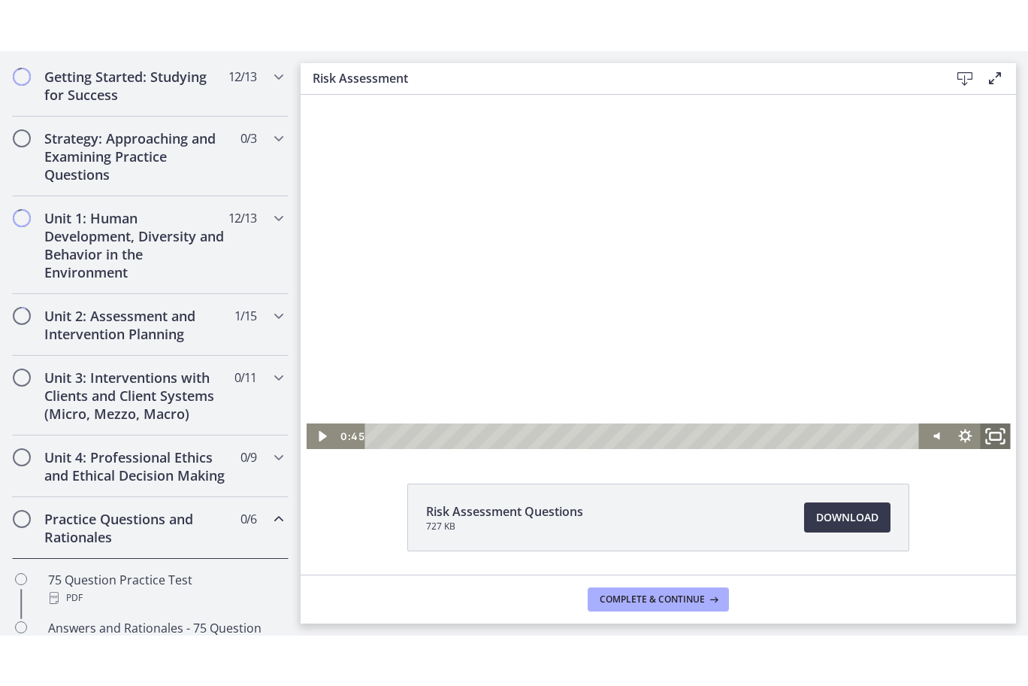
scroll to position [182, 0]
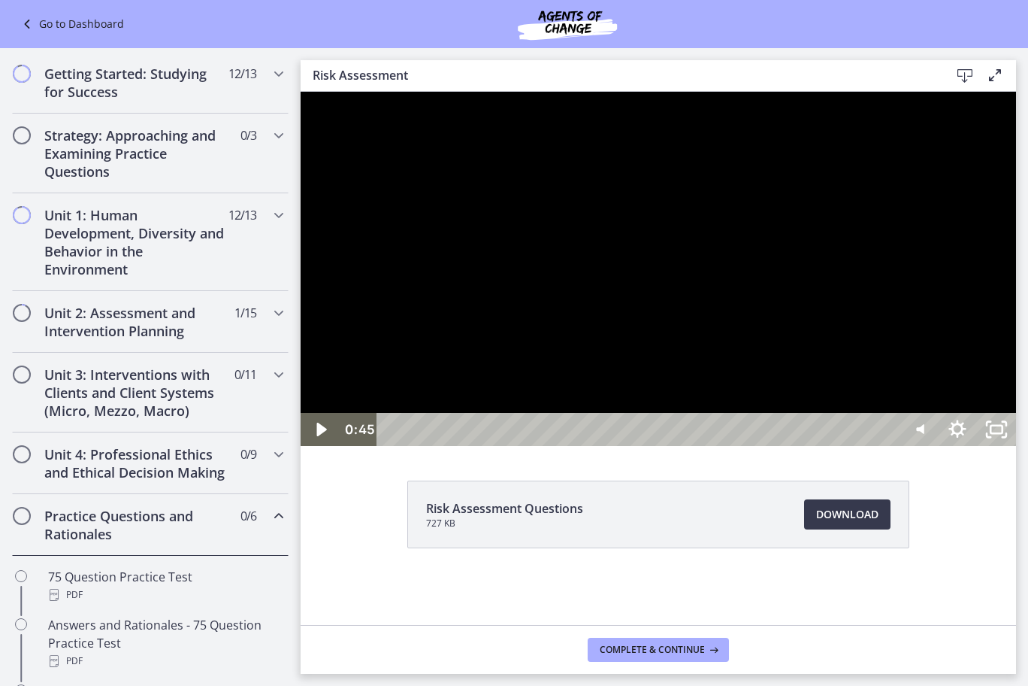
click at [723, 419] on div at bounding box center [659, 269] width 716 height 354
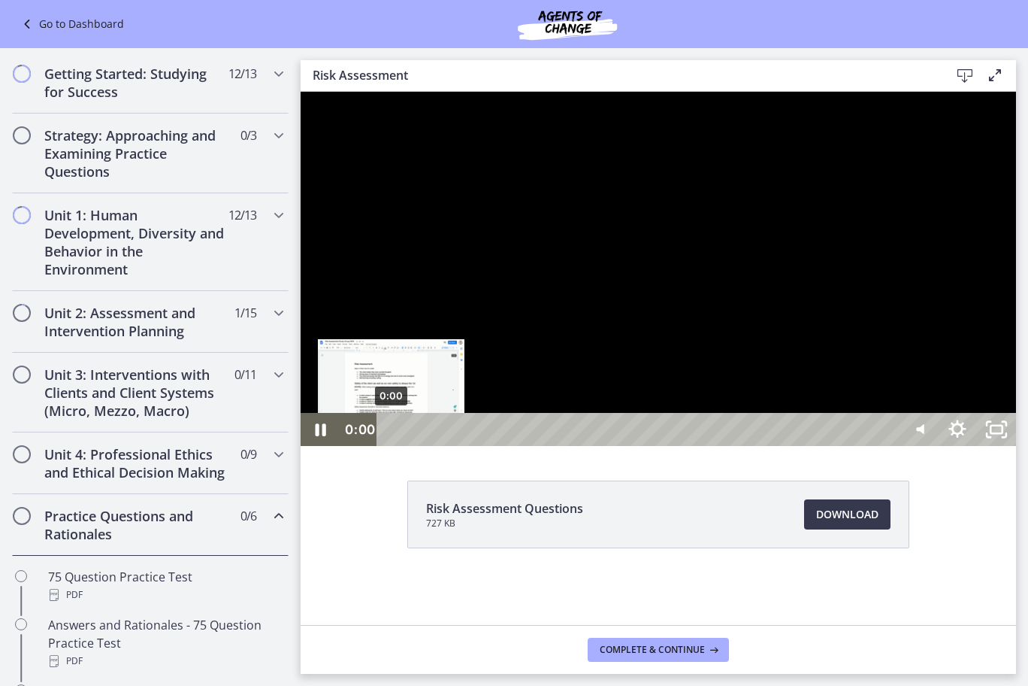
click at [392, 446] on div "0:00" at bounding box center [641, 429] width 498 height 33
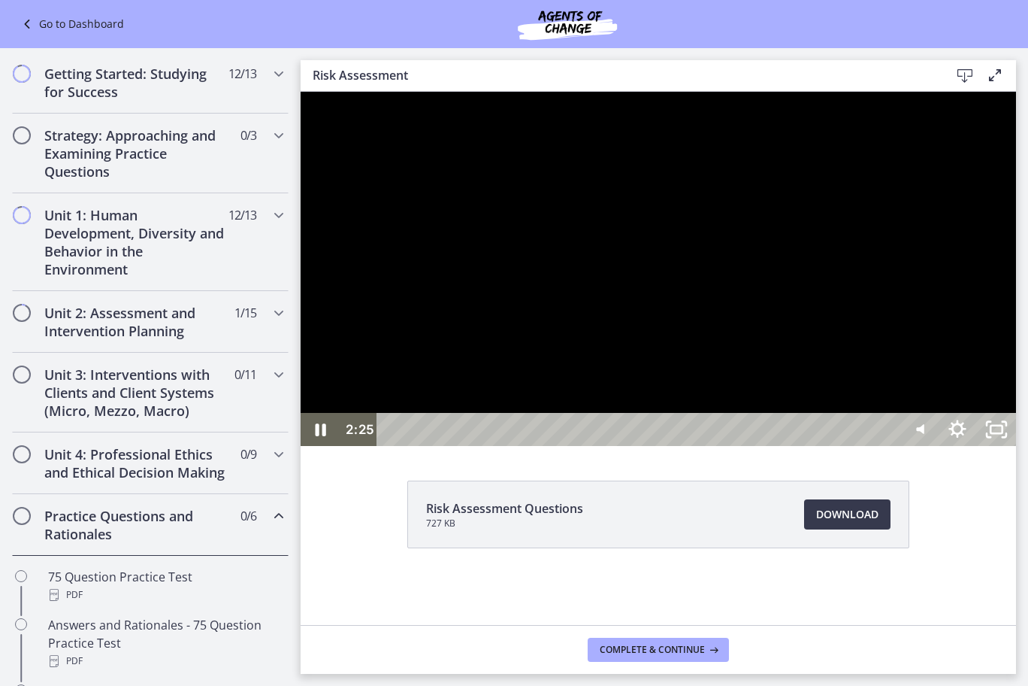
click at [706, 446] on div at bounding box center [659, 269] width 716 height 354
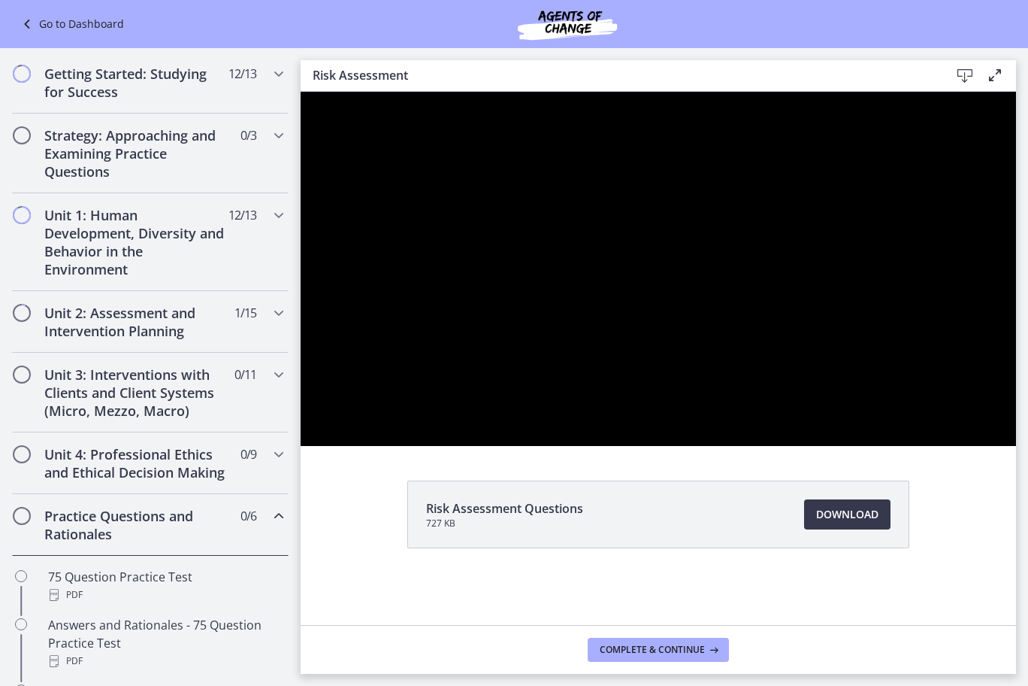
click at [701, 446] on div at bounding box center [659, 269] width 716 height 354
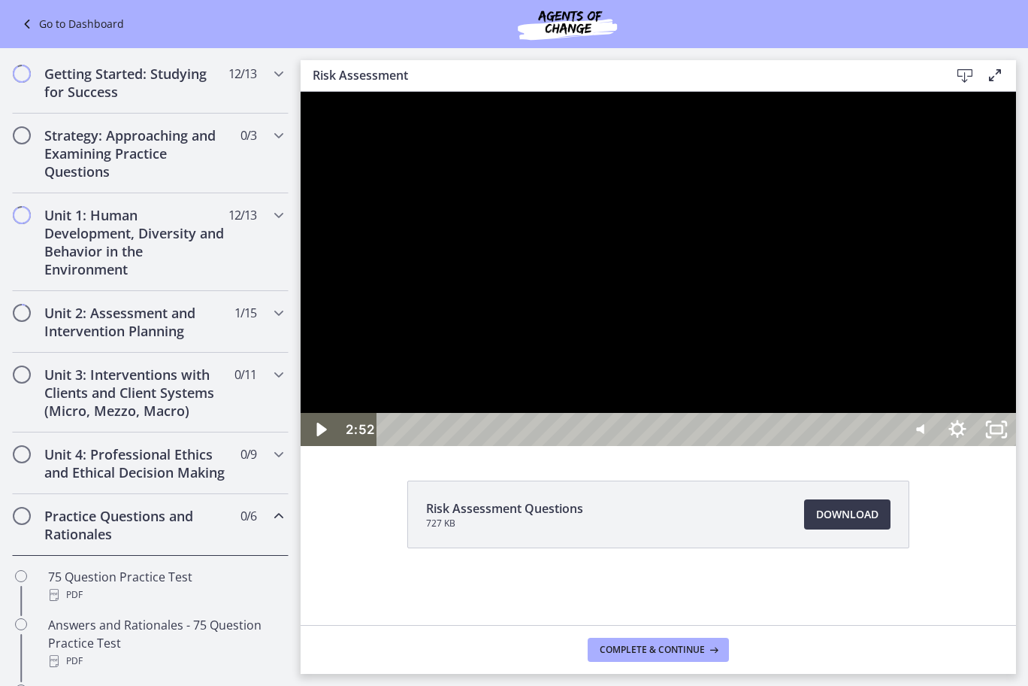
click at [701, 446] on div at bounding box center [659, 269] width 716 height 354
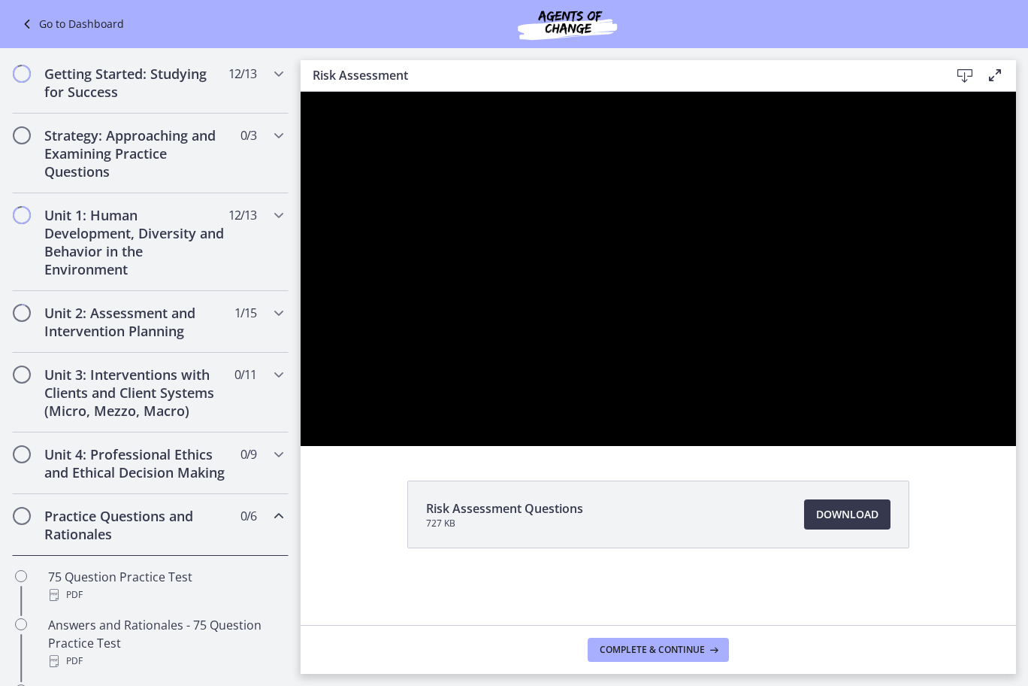
click at [701, 446] on div at bounding box center [659, 269] width 716 height 354
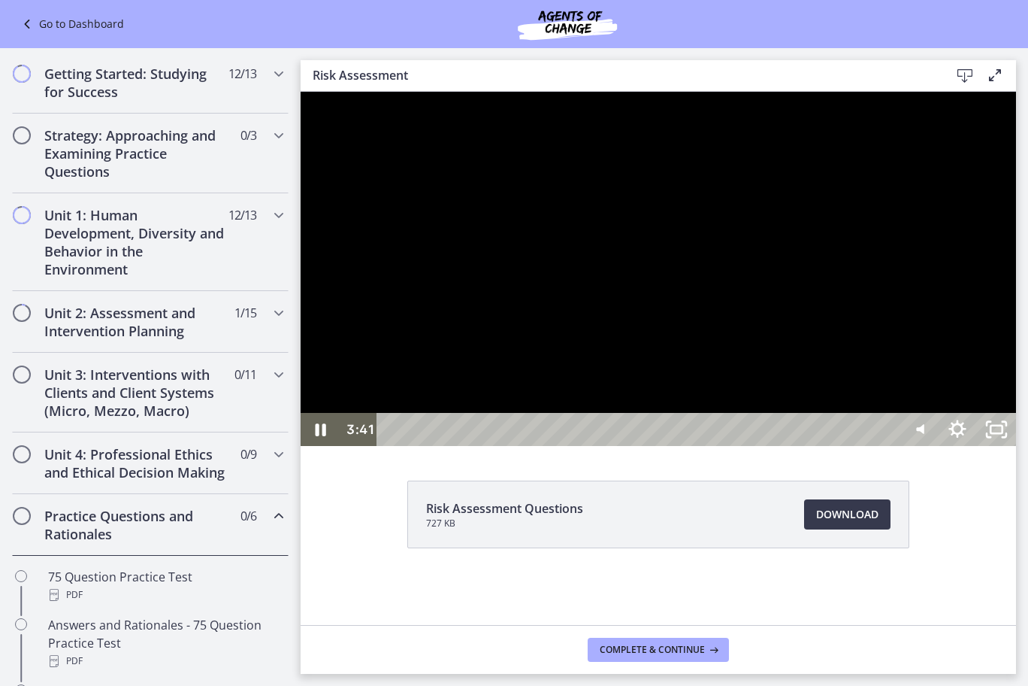
click at [745, 397] on div at bounding box center [659, 269] width 716 height 354
click at [770, 393] on div at bounding box center [659, 269] width 716 height 354
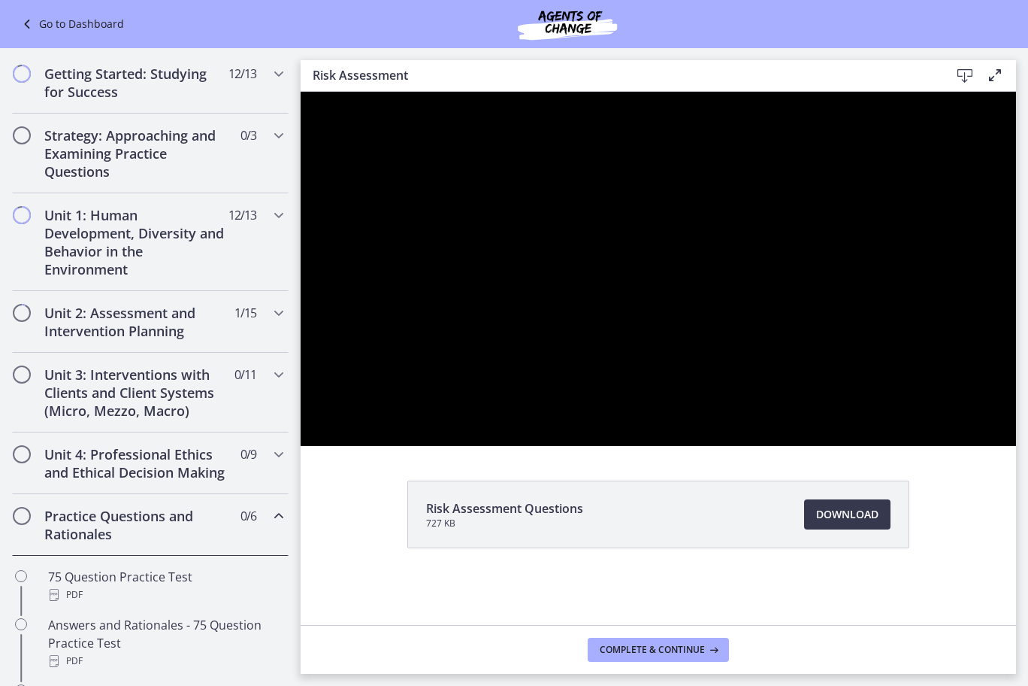
click at [770, 393] on div at bounding box center [659, 269] width 716 height 354
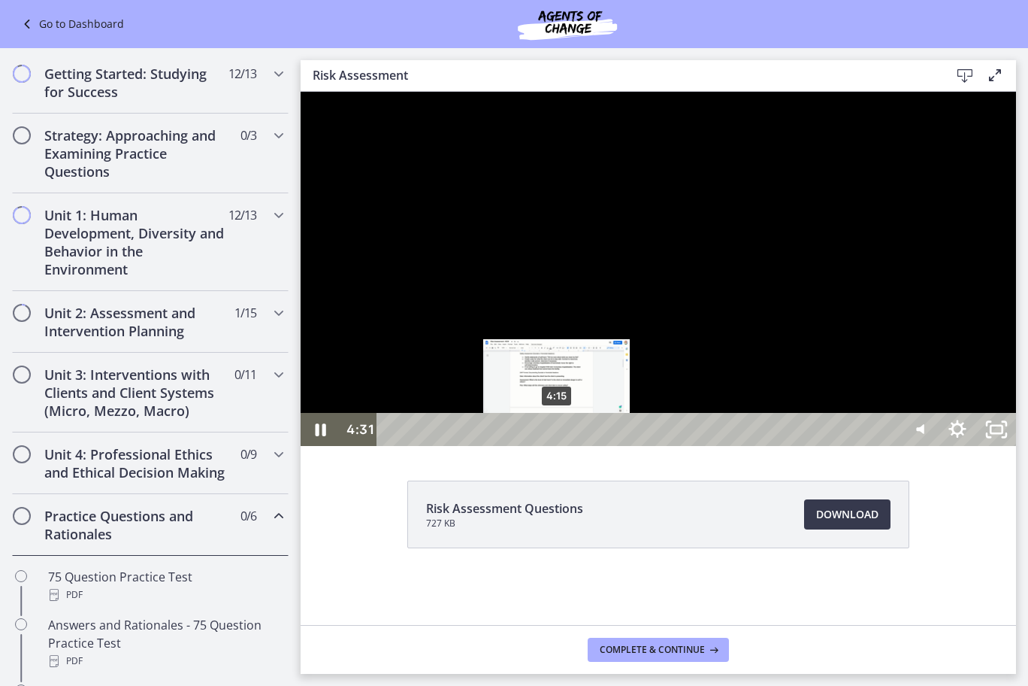
click at [558, 446] on div "4:15" at bounding box center [641, 429] width 498 height 33
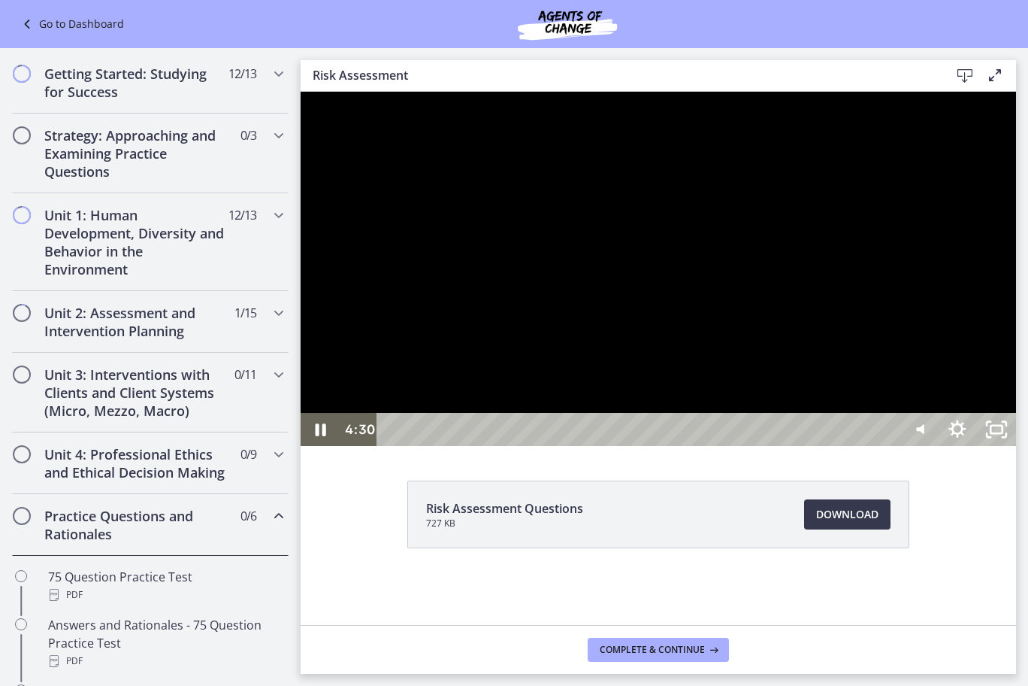
click at [665, 446] on div at bounding box center [659, 269] width 716 height 354
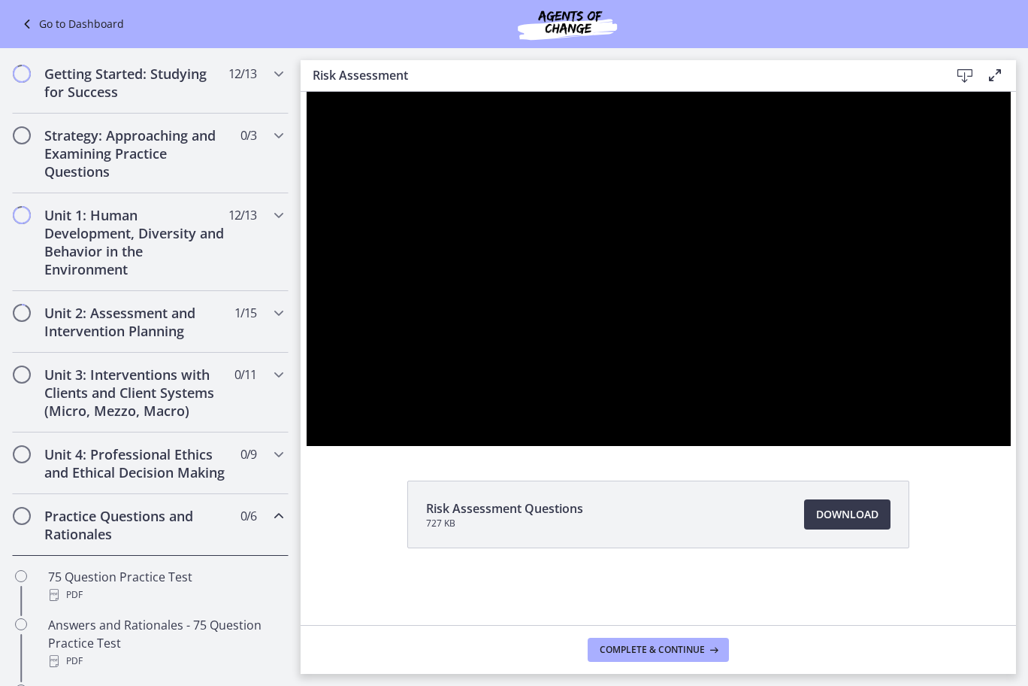
click at [614, 446] on div at bounding box center [659, 269] width 704 height 354
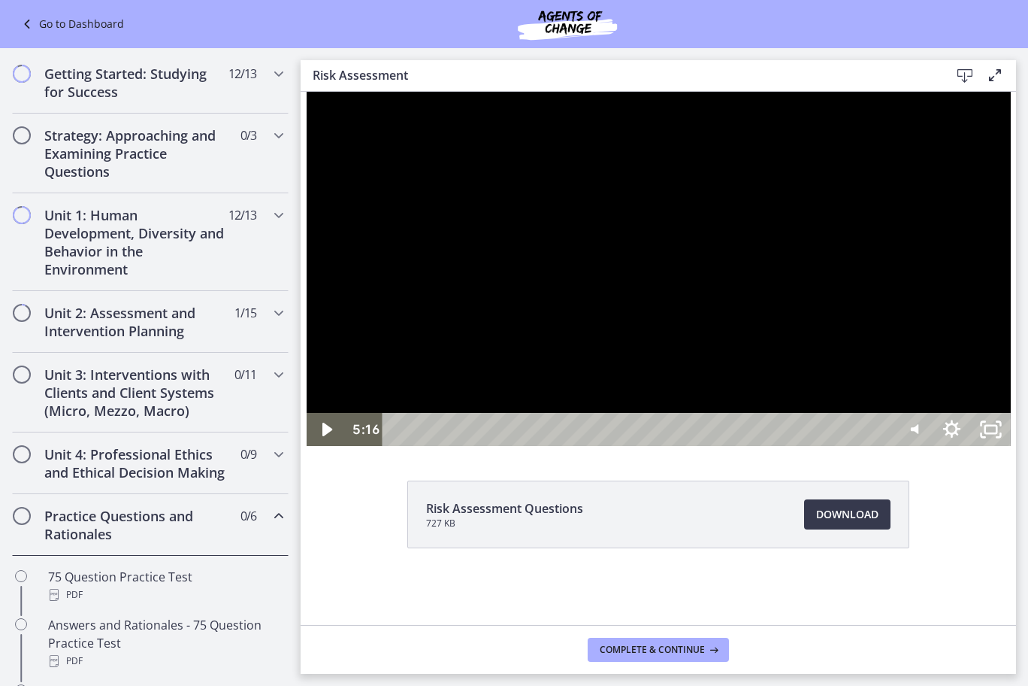
click at [613, 446] on div at bounding box center [659, 269] width 704 height 354
click at [673, 400] on div at bounding box center [659, 269] width 704 height 354
click at [685, 384] on div at bounding box center [659, 269] width 704 height 354
click at [713, 446] on div at bounding box center [659, 269] width 704 height 354
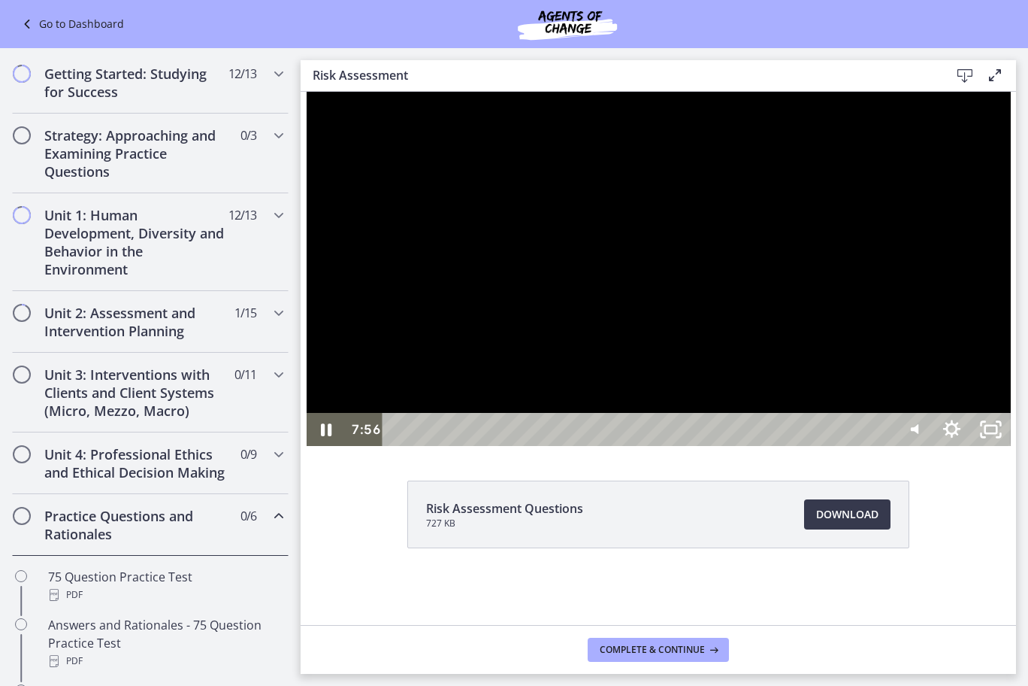
click at [747, 384] on div at bounding box center [659, 269] width 704 height 354
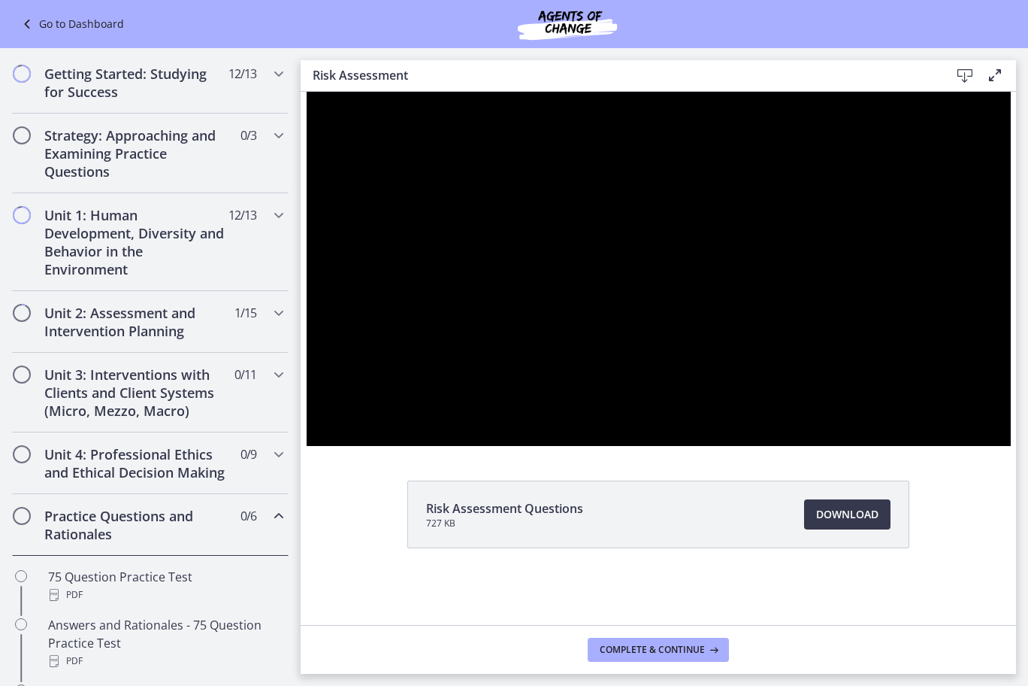
click at [739, 342] on div at bounding box center [659, 269] width 704 height 354
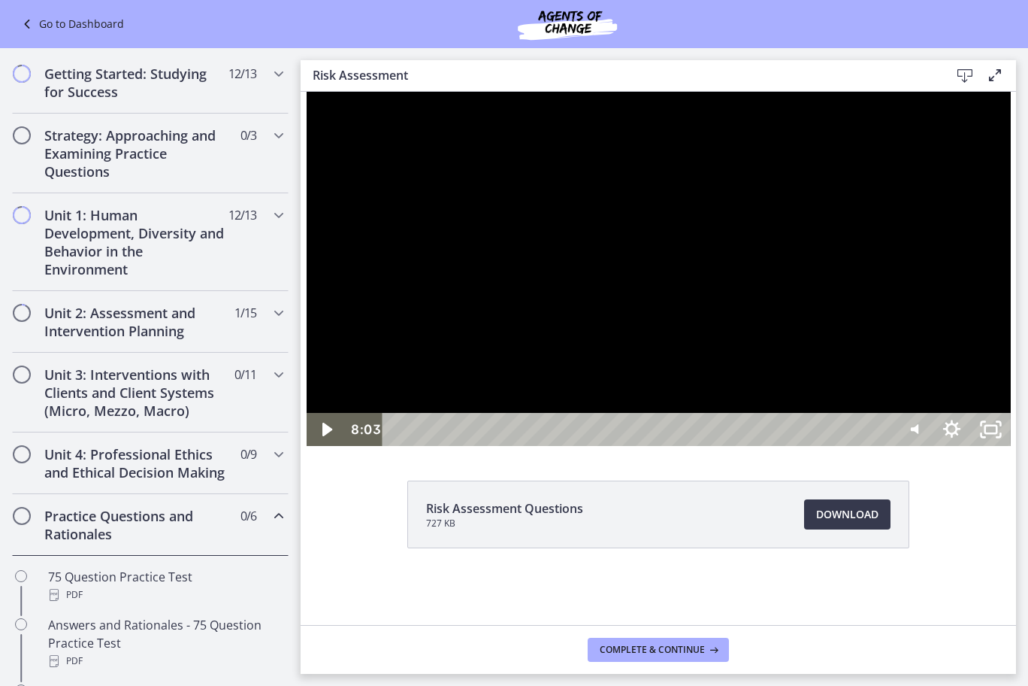
click at [722, 400] on div at bounding box center [659, 269] width 704 height 354
click at [822, 446] on div at bounding box center [659, 269] width 704 height 354
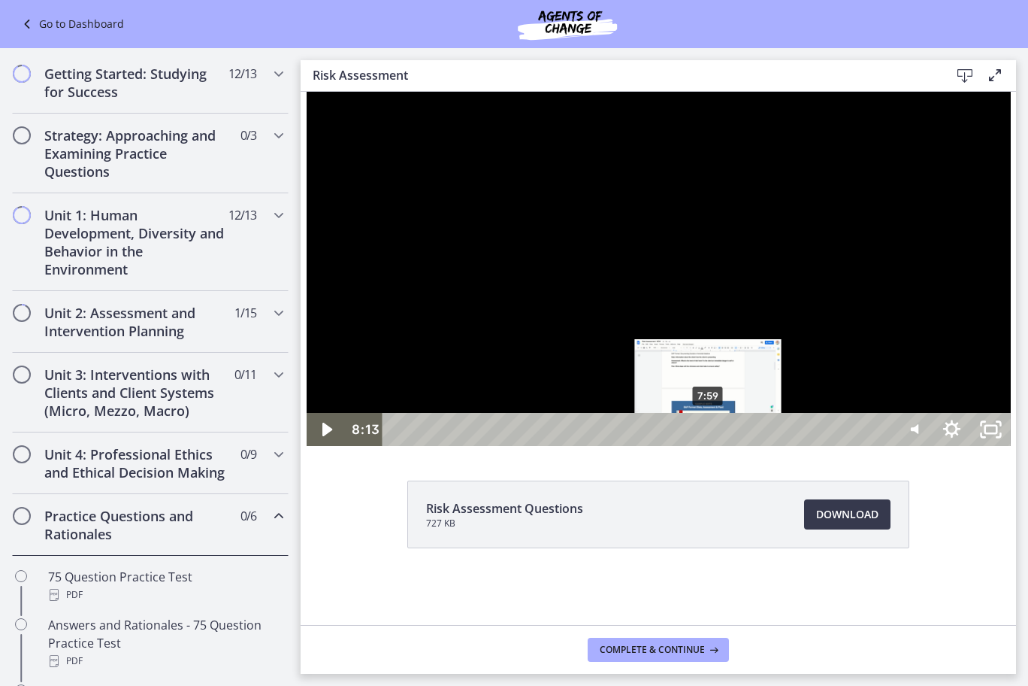
click at [704, 446] on div "7:59" at bounding box center [640, 429] width 487 height 33
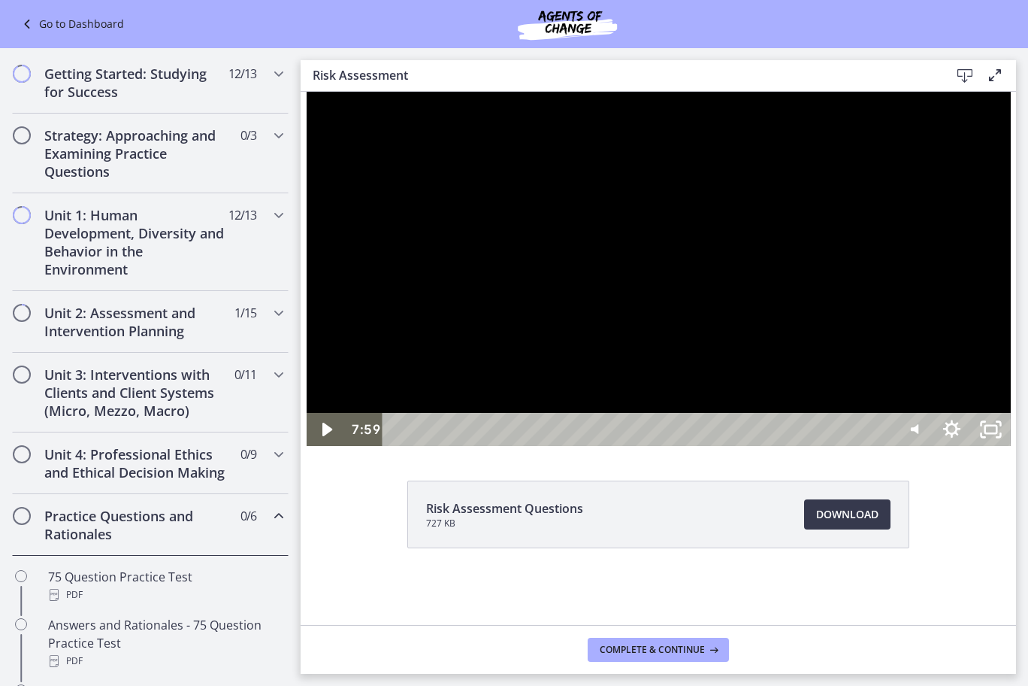
click at [775, 446] on div at bounding box center [659, 269] width 704 height 354
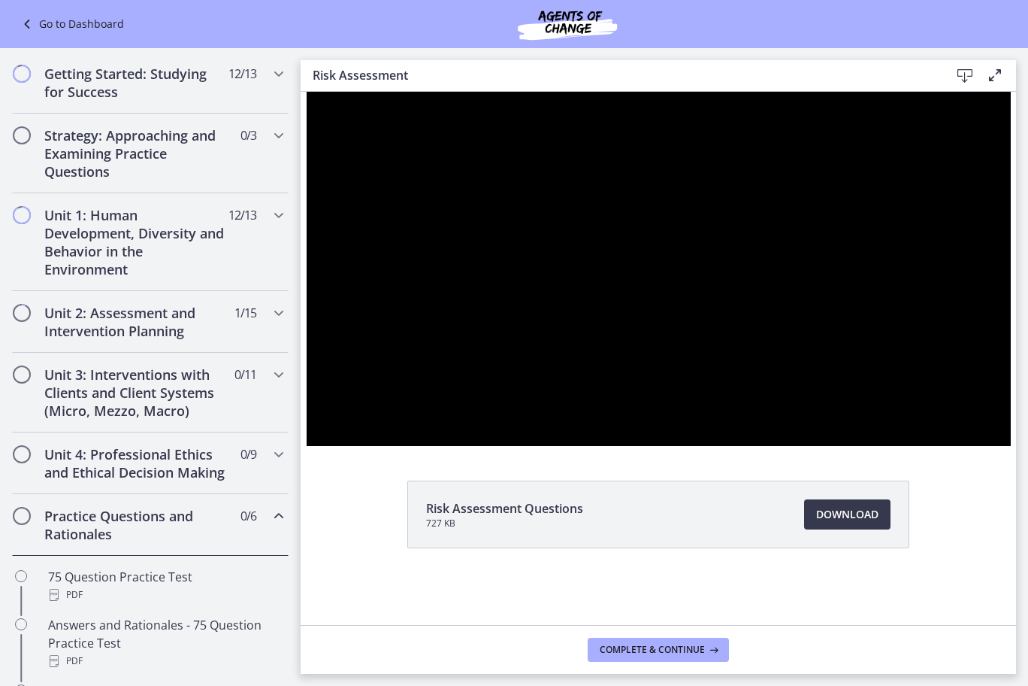
click at [736, 433] on div at bounding box center [659, 269] width 704 height 354
drag, startPoint x: 736, startPoint y: 433, endPoint x: 724, endPoint y: 423, distance: 15.5
click at [724, 423] on div at bounding box center [659, 269] width 704 height 354
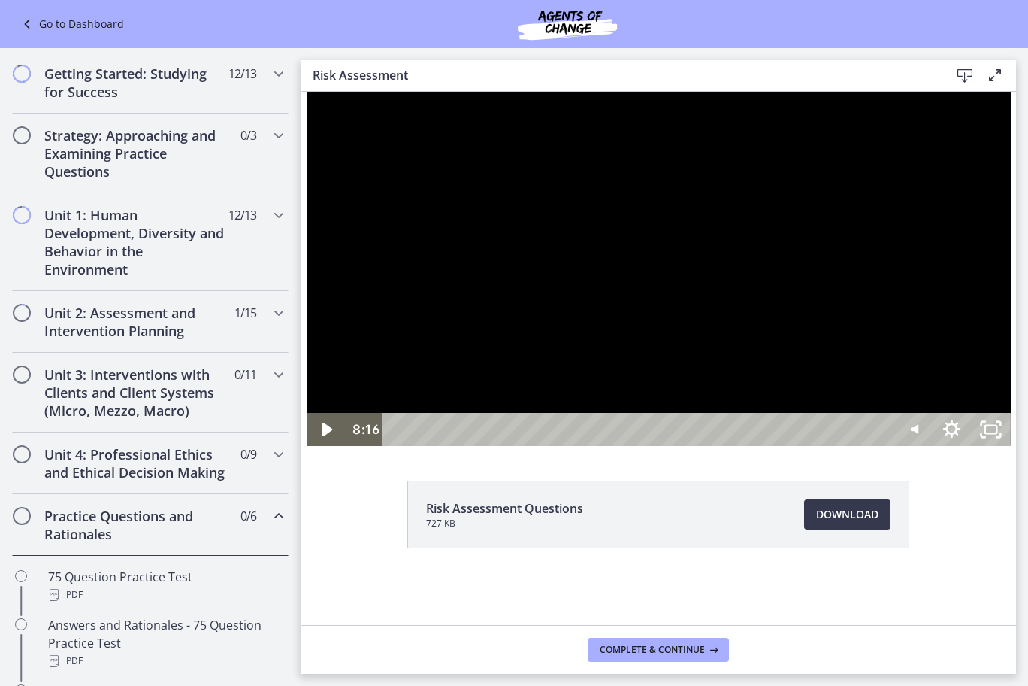
click at [724, 423] on div at bounding box center [659, 269] width 704 height 354
click at [737, 423] on div at bounding box center [659, 269] width 704 height 354
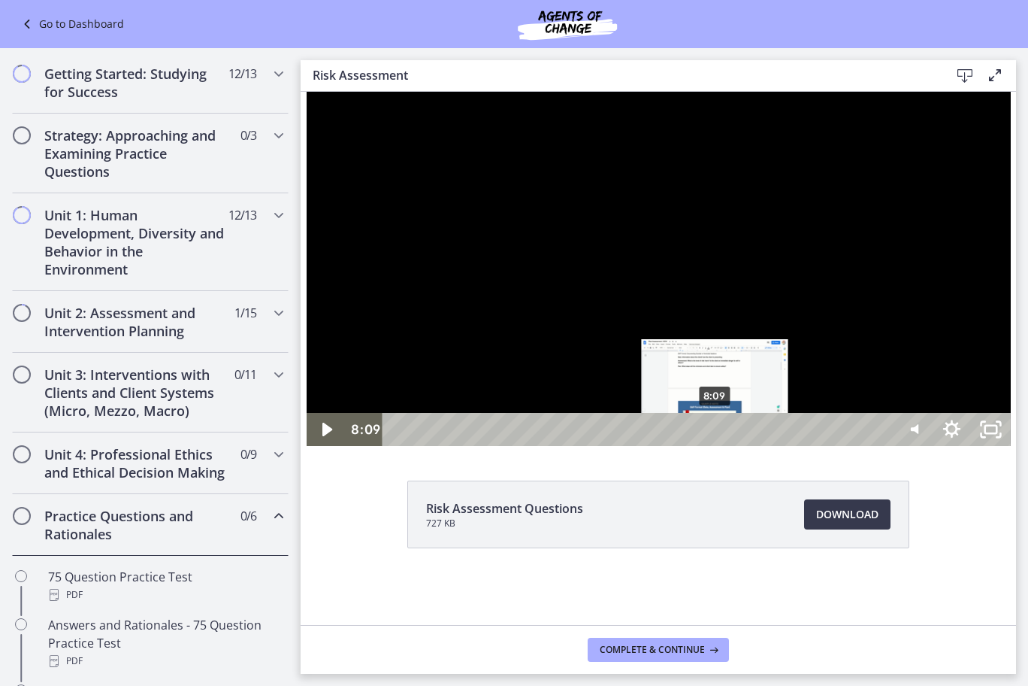
click at [710, 446] on div "8:09" at bounding box center [640, 429] width 487 height 33
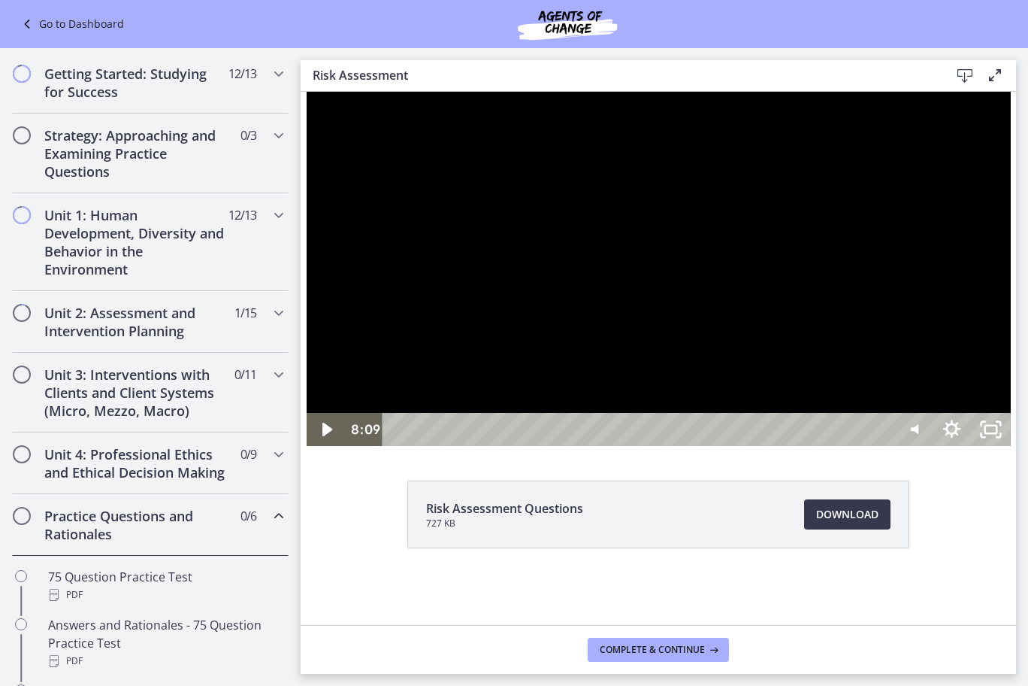
click at [786, 413] on div at bounding box center [659, 269] width 704 height 354
click at [795, 374] on div at bounding box center [659, 269] width 704 height 354
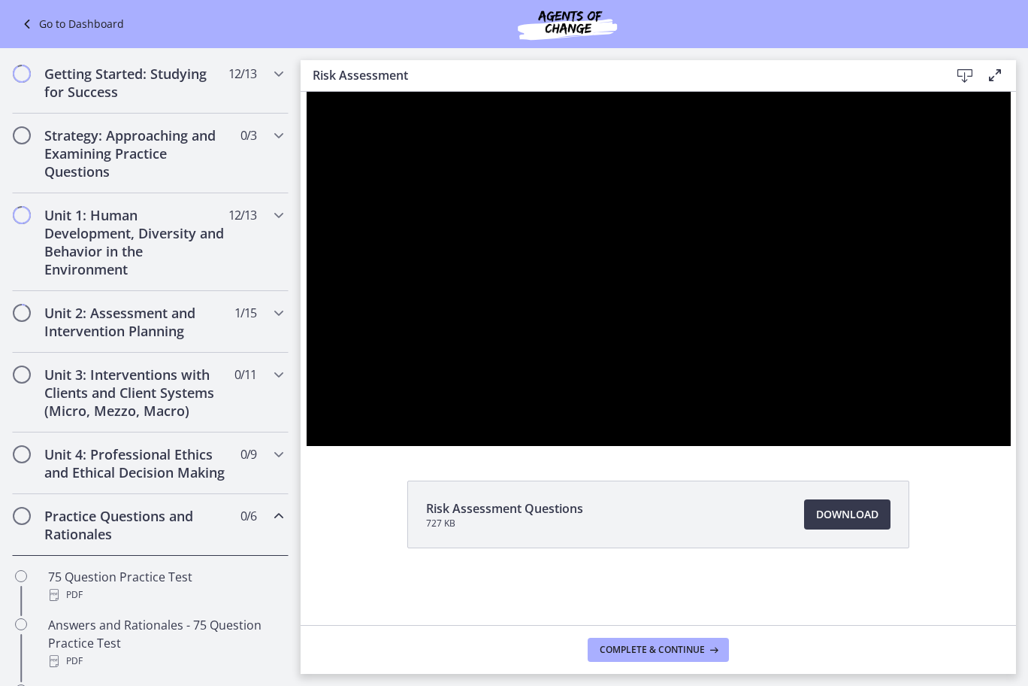
click at [795, 374] on div at bounding box center [659, 269] width 704 height 354
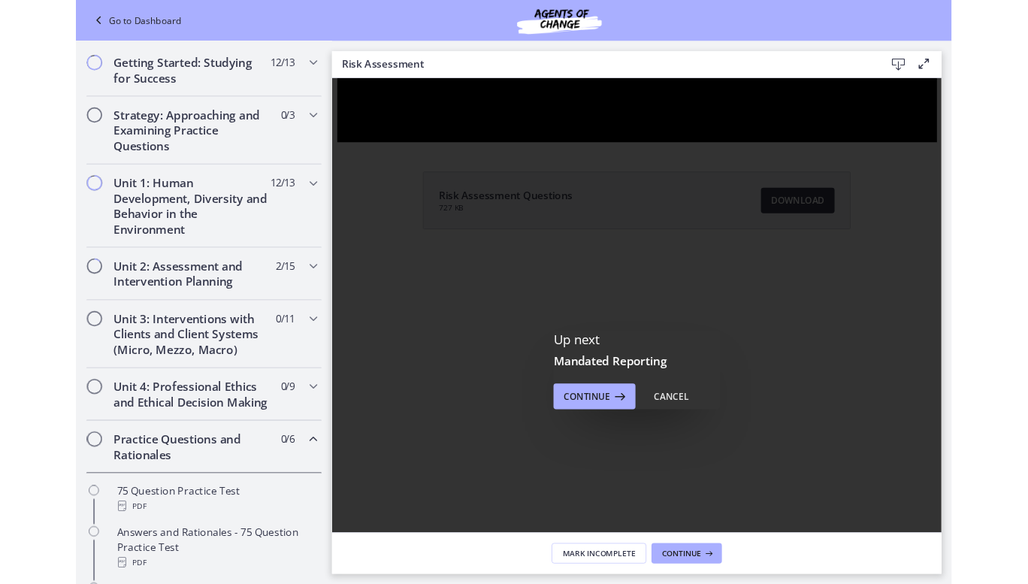
scroll to position [251, 0]
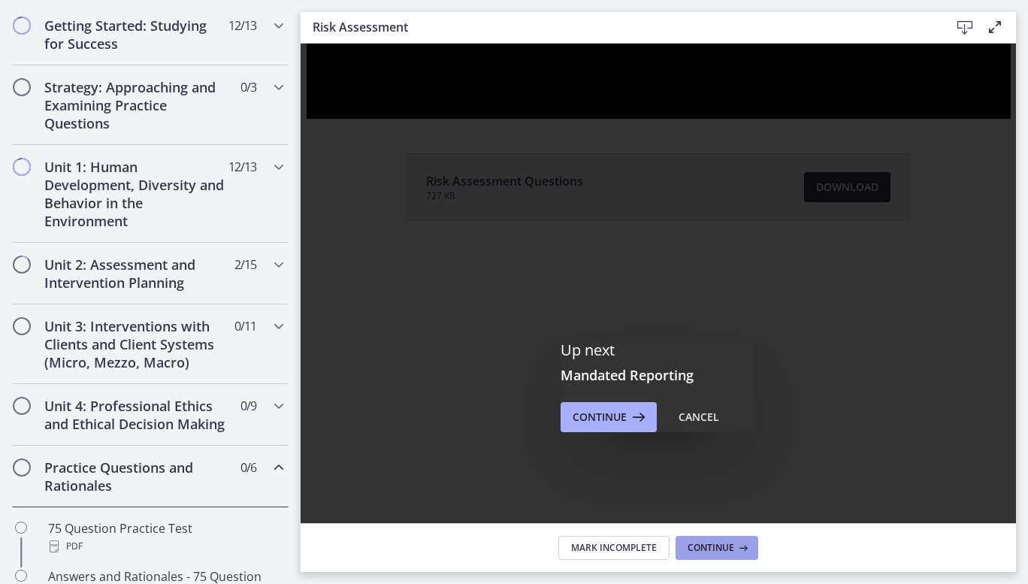
click at [730, 543] on span "Continue" at bounding box center [711, 548] width 47 height 12
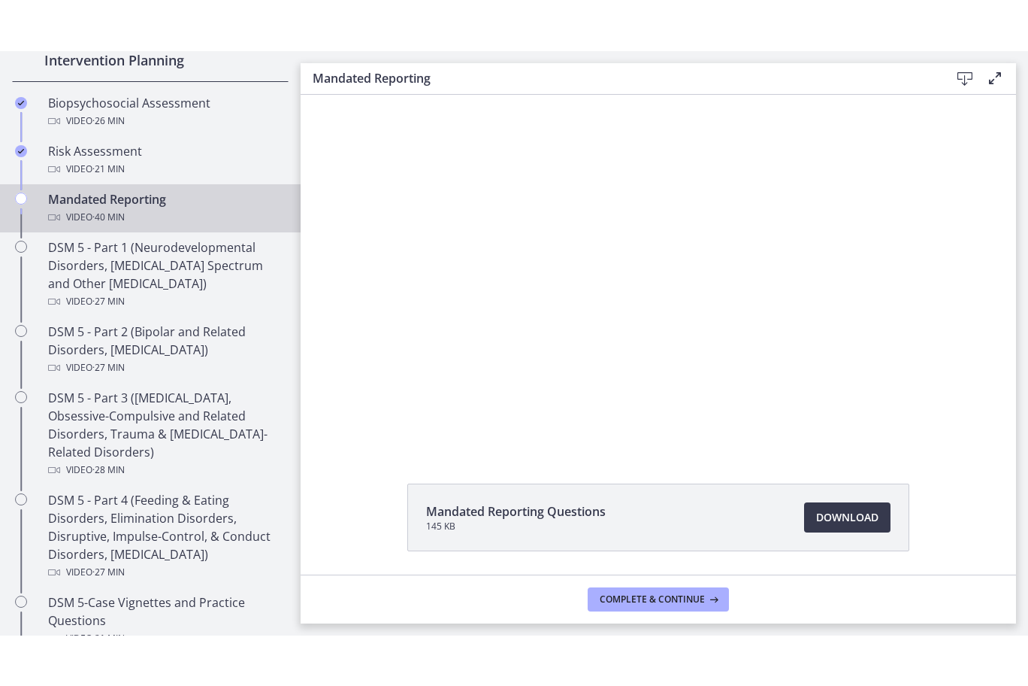
scroll to position [520, 0]
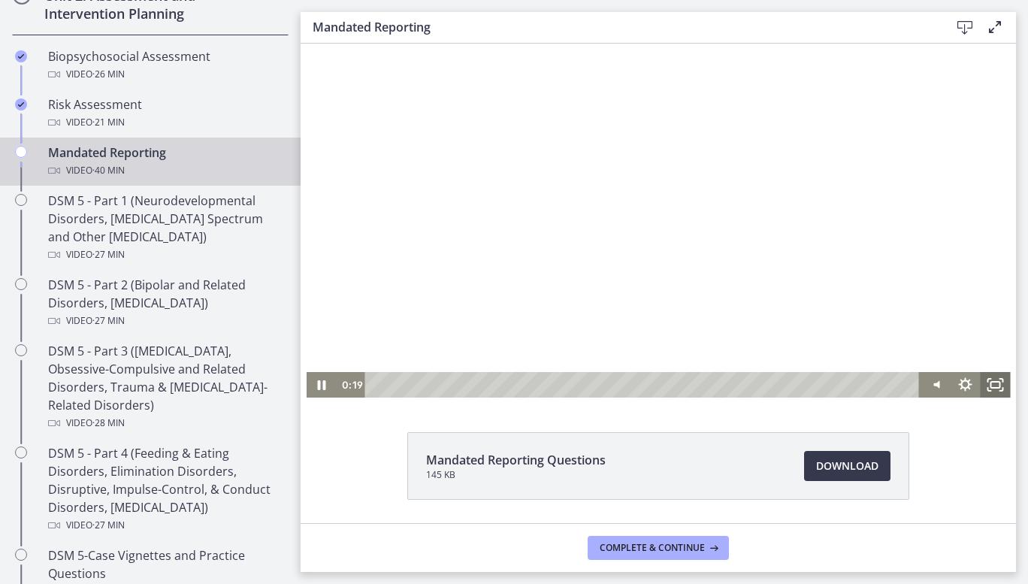
drag, startPoint x: 994, startPoint y: 381, endPoint x: 1295, endPoint y: 490, distance: 319.8
click at [994, 381] on icon "Fullscreen" at bounding box center [995, 385] width 30 height 26
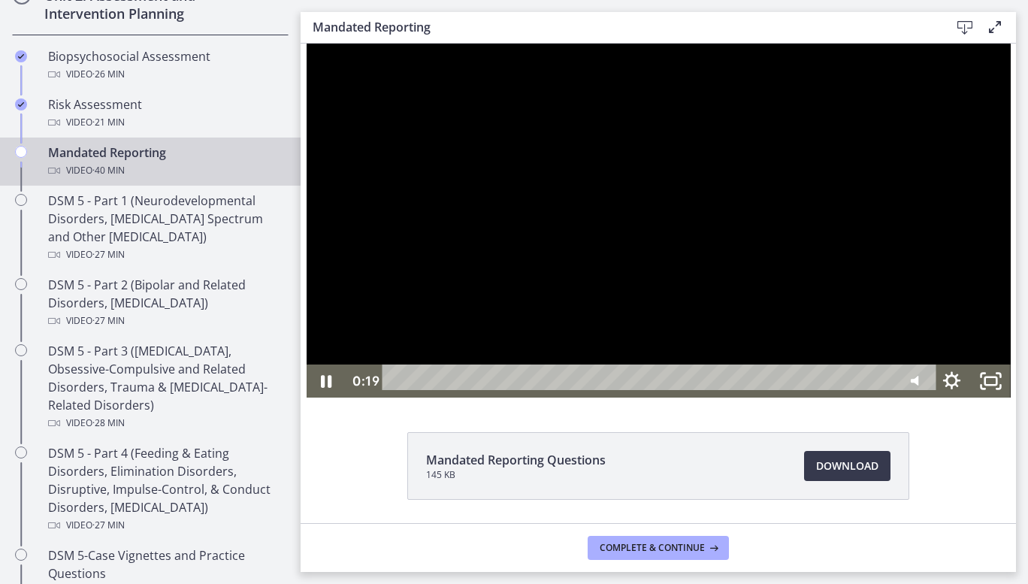
scroll to position [451, 0]
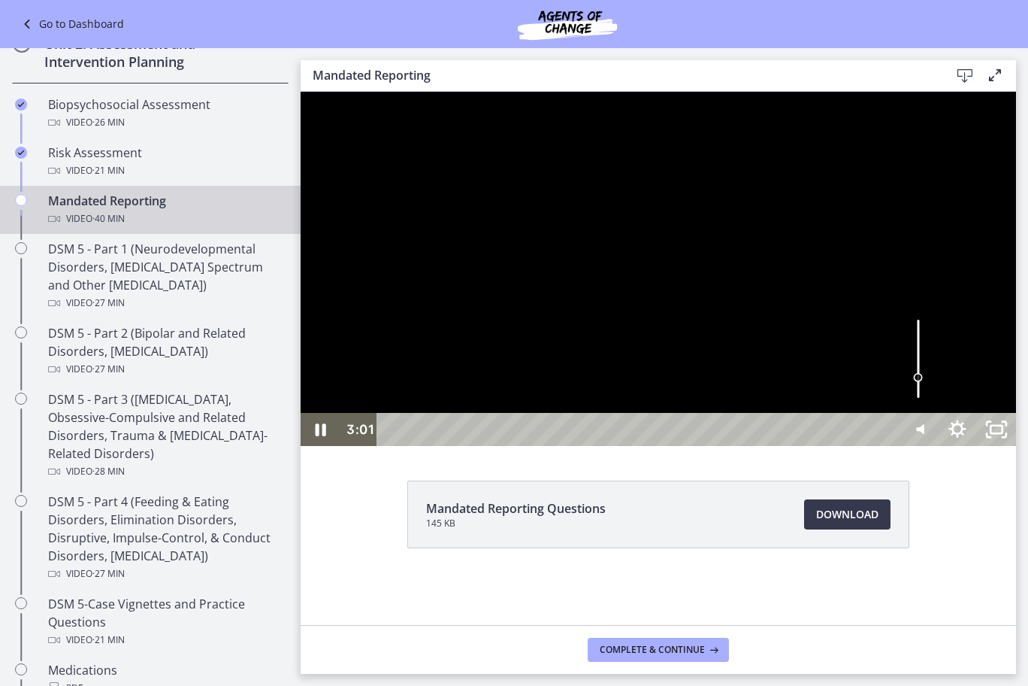
click at [822, 446] on div at bounding box center [659, 269] width 716 height 354
click at [790, 446] on div at bounding box center [659, 269] width 716 height 354
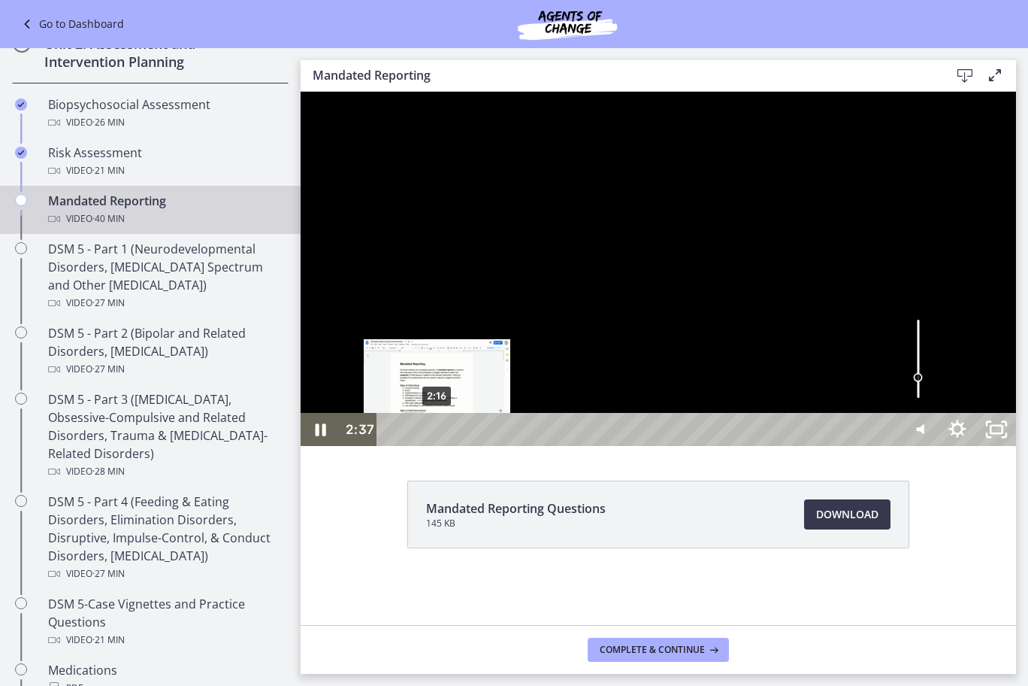
click at [437, 446] on div "2:16" at bounding box center [641, 429] width 498 height 33
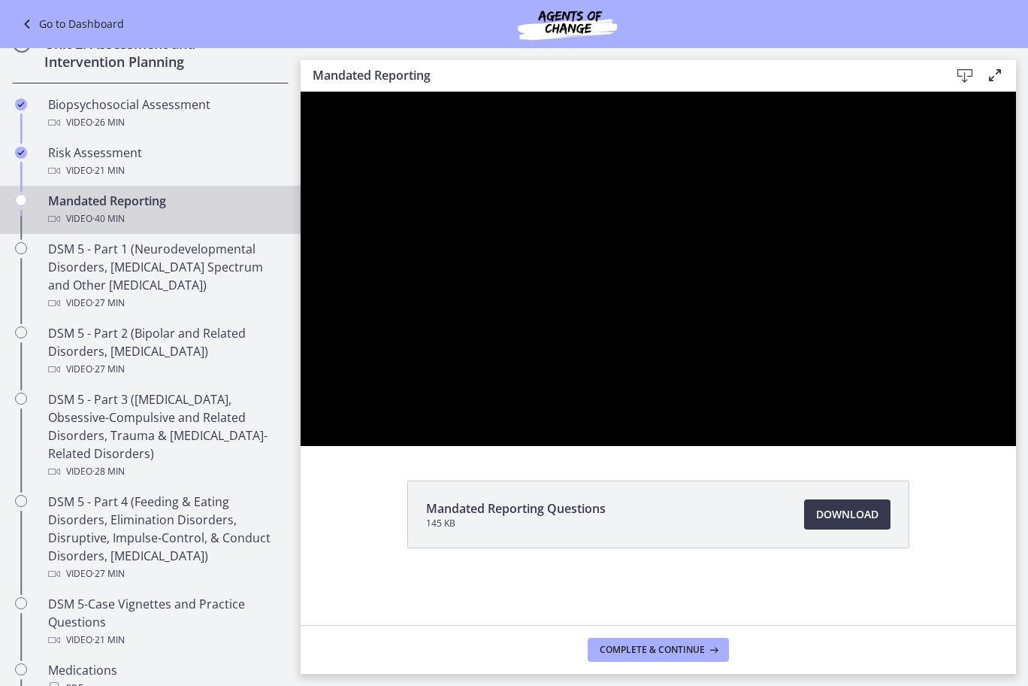
click at [618, 446] on div at bounding box center [659, 269] width 716 height 354
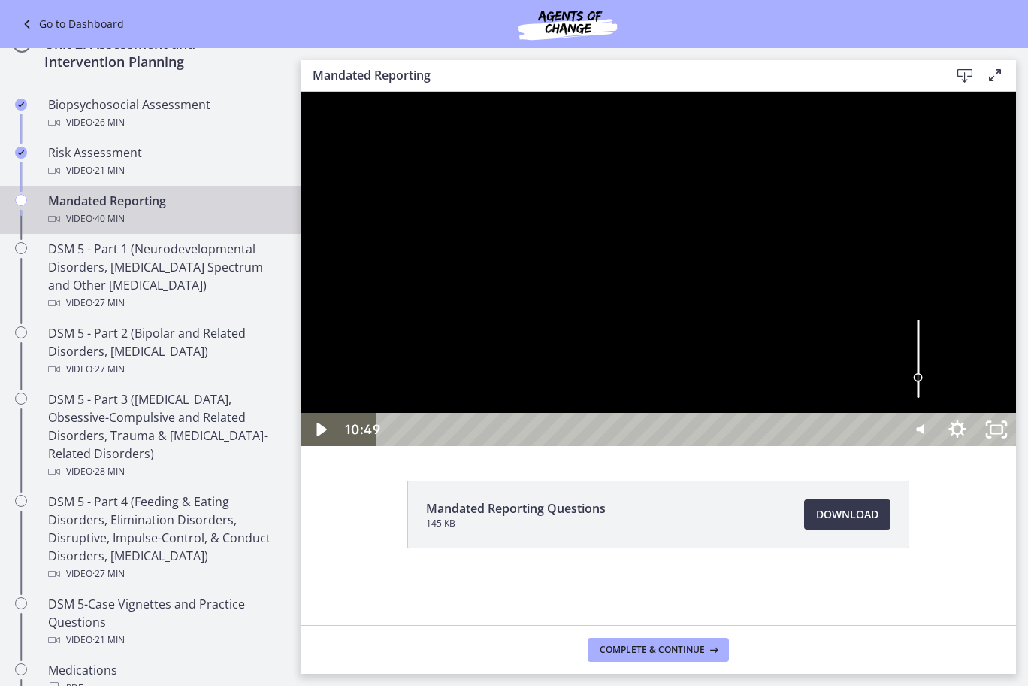
click at [617, 446] on div at bounding box center [659, 269] width 716 height 354
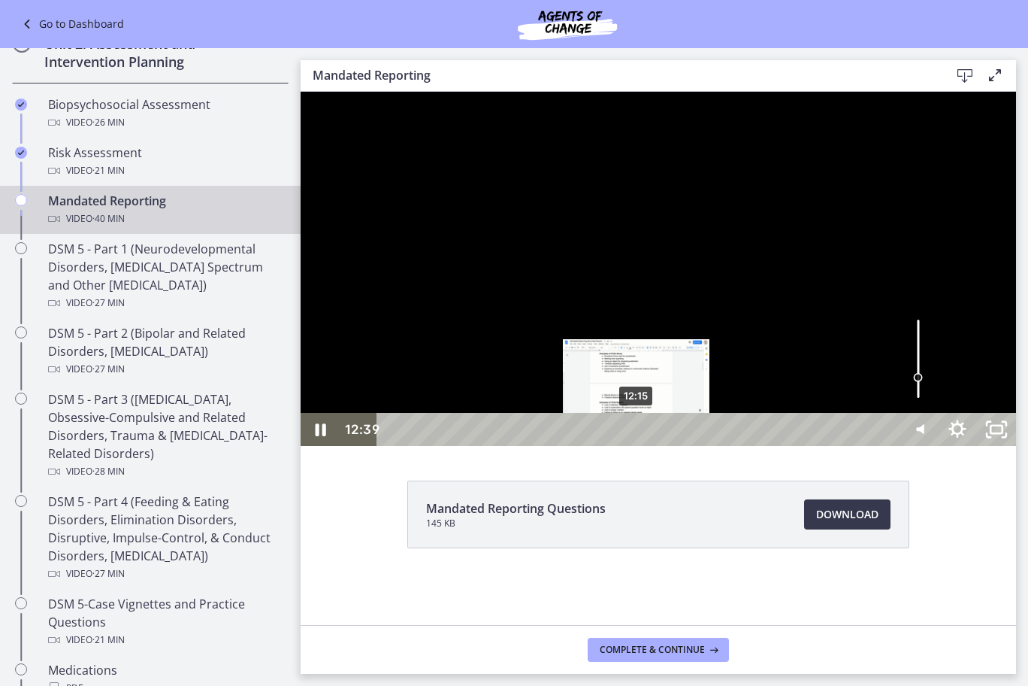
click at [637, 446] on div "12:15" at bounding box center [641, 429] width 498 height 33
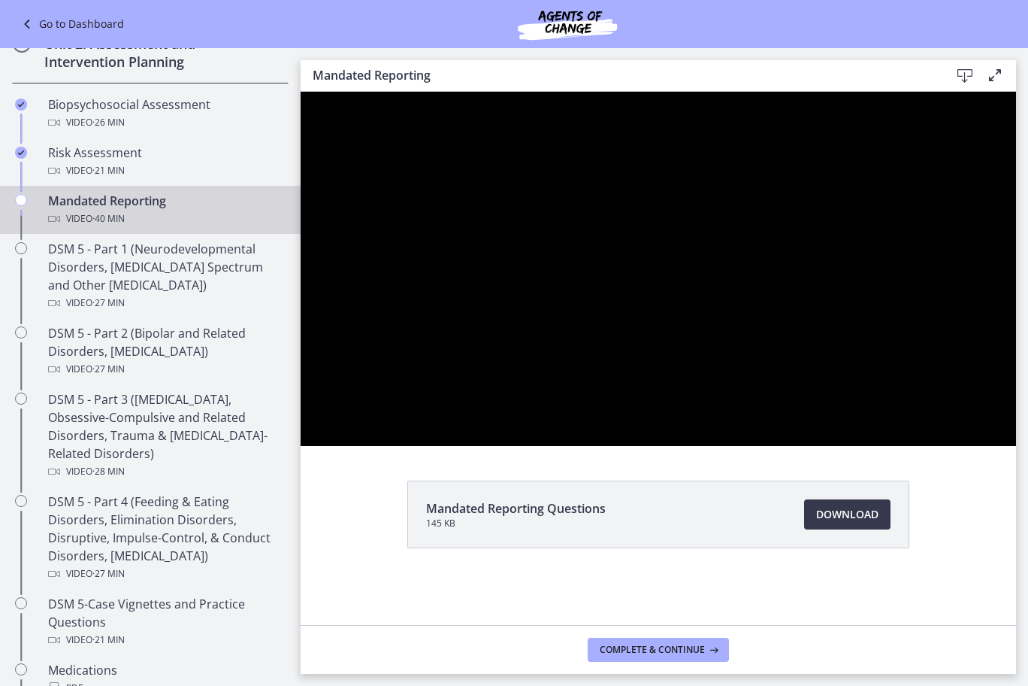
click at [675, 446] on div at bounding box center [659, 269] width 716 height 354
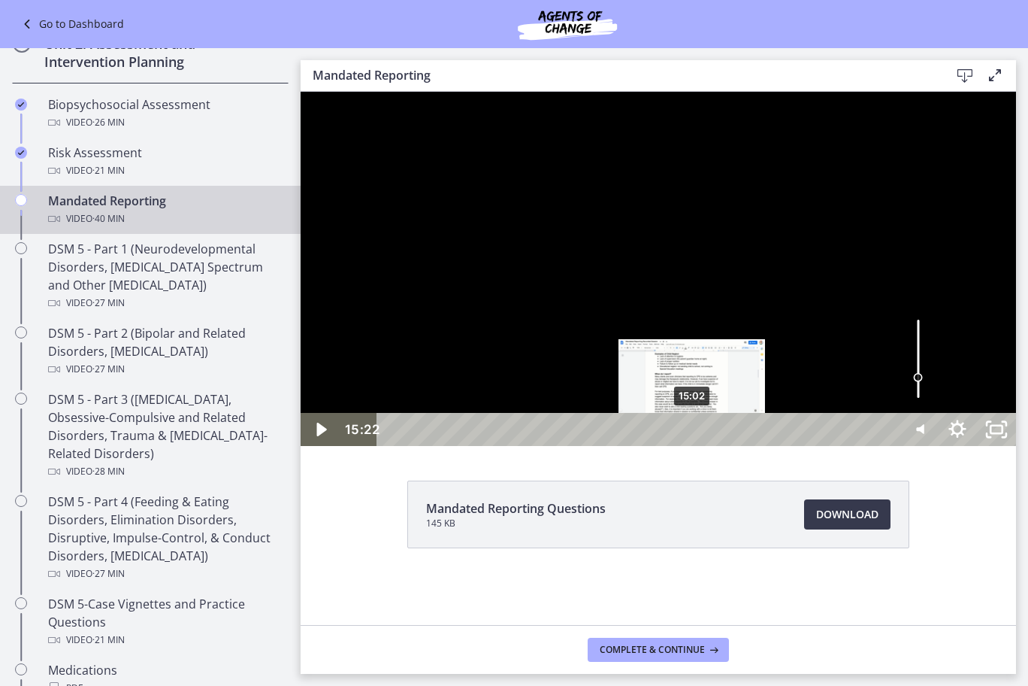
click at [693, 446] on div "15:02" at bounding box center [641, 429] width 498 height 33
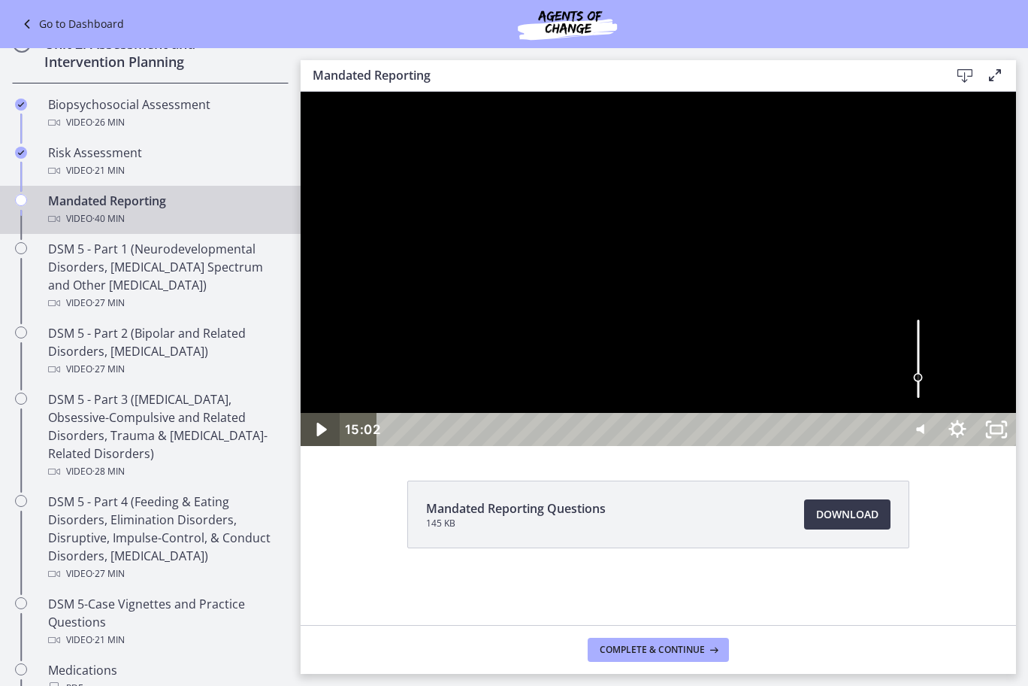
click at [312, 446] on icon "Play Video" at bounding box center [321, 429] width 39 height 33
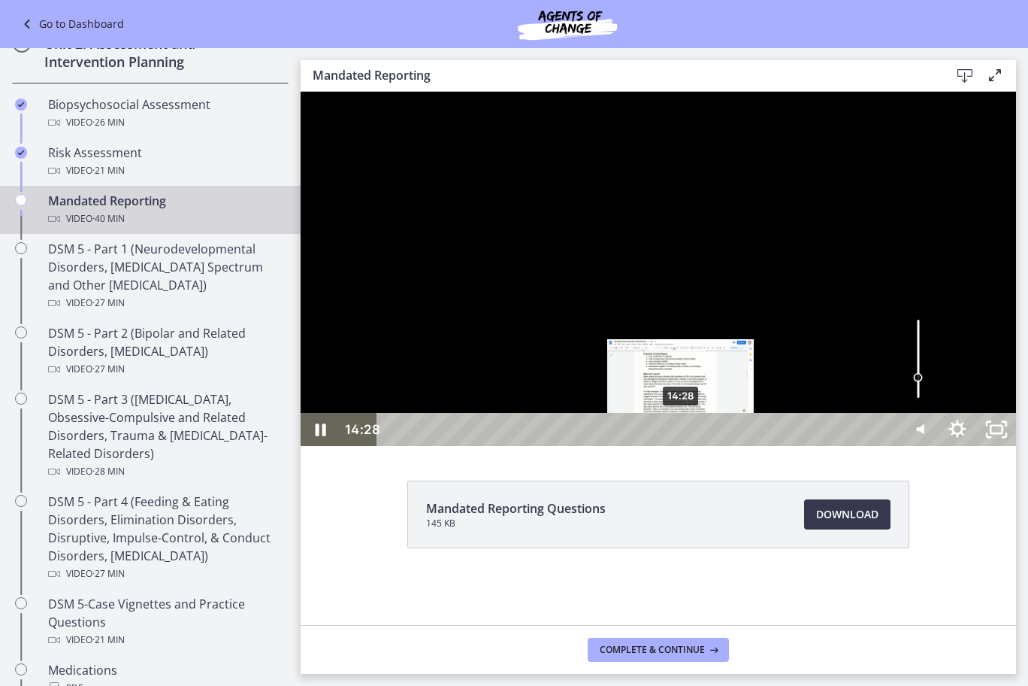
click at [682, 446] on div "14:28" at bounding box center [641, 429] width 498 height 33
click at [686, 435] on div "Playbar" at bounding box center [682, 429] width 11 height 11
click at [689, 435] on div "Playbar" at bounding box center [687, 429] width 11 height 11
click at [688, 435] on div "Playbar" at bounding box center [688, 429] width 11 height 11
click at [688, 435] on div "Playbar" at bounding box center [689, 429] width 11 height 11
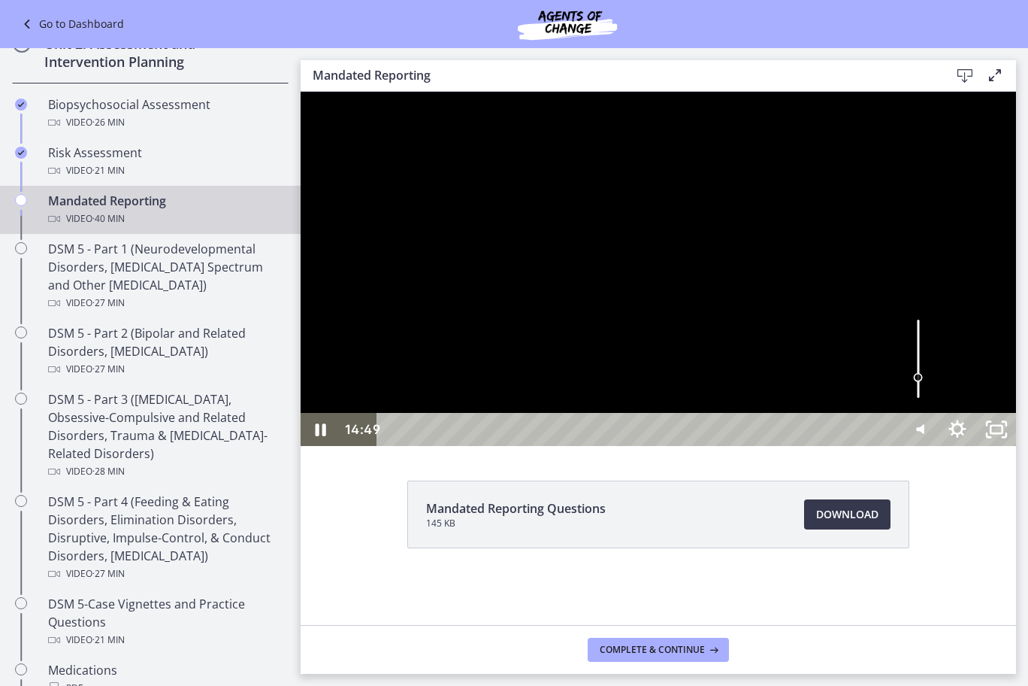
click at [710, 446] on div at bounding box center [659, 269] width 716 height 354
click at [731, 385] on div at bounding box center [659, 269] width 716 height 354
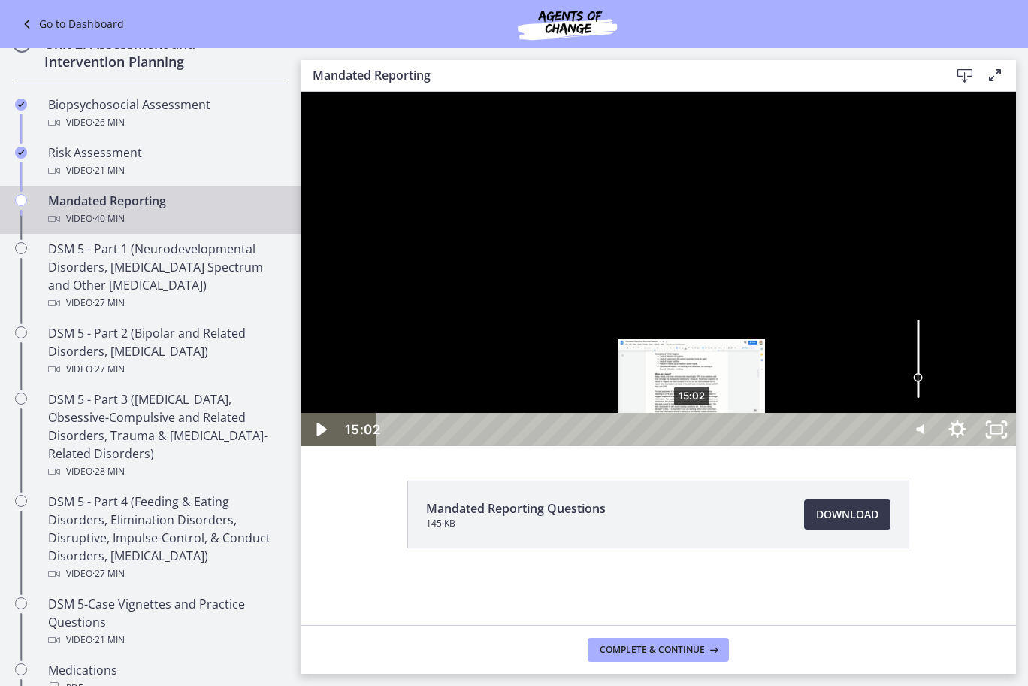
click at [693, 446] on div "15:02" at bounding box center [641, 429] width 498 height 33
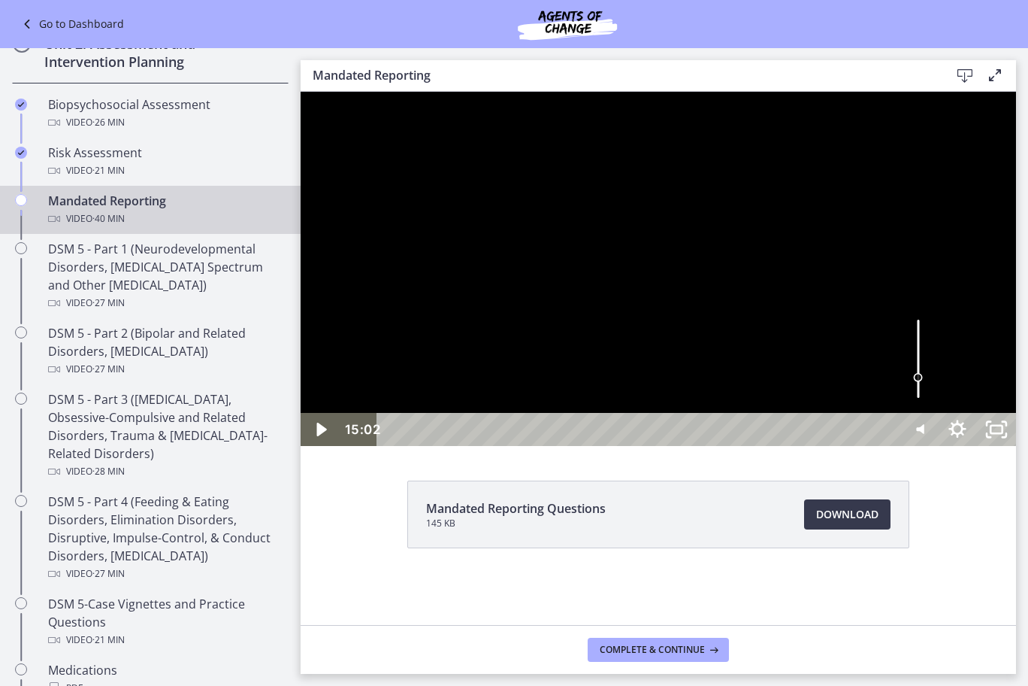
click at [751, 446] on div at bounding box center [659, 269] width 716 height 354
click at [749, 446] on div at bounding box center [659, 269] width 716 height 354
click at [749, 441] on div at bounding box center [659, 269] width 716 height 354
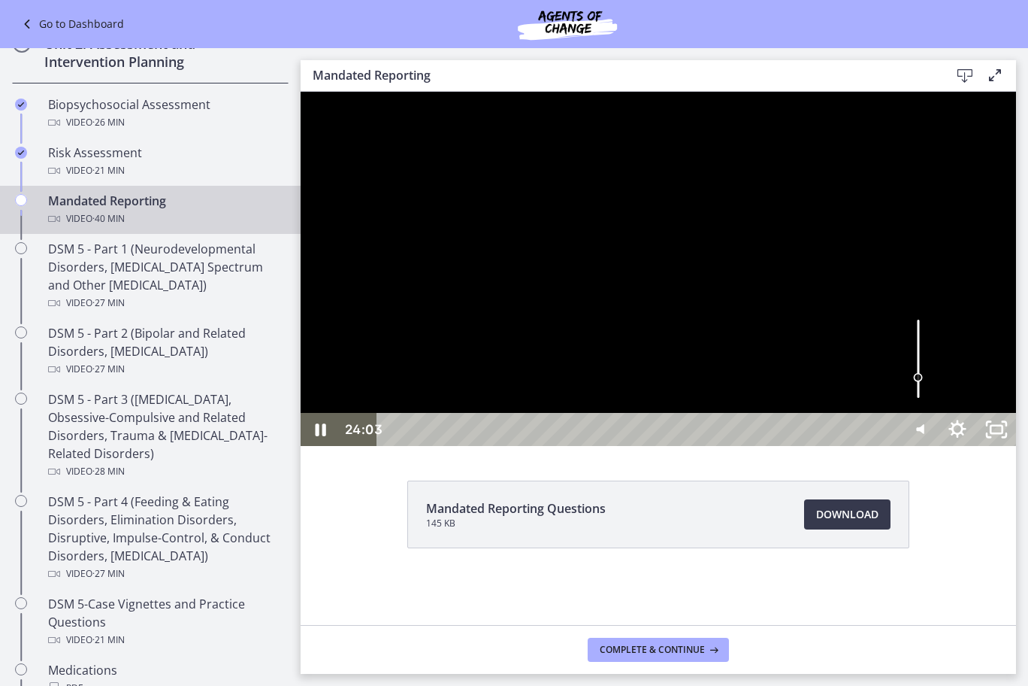
click at [795, 385] on div at bounding box center [659, 269] width 716 height 354
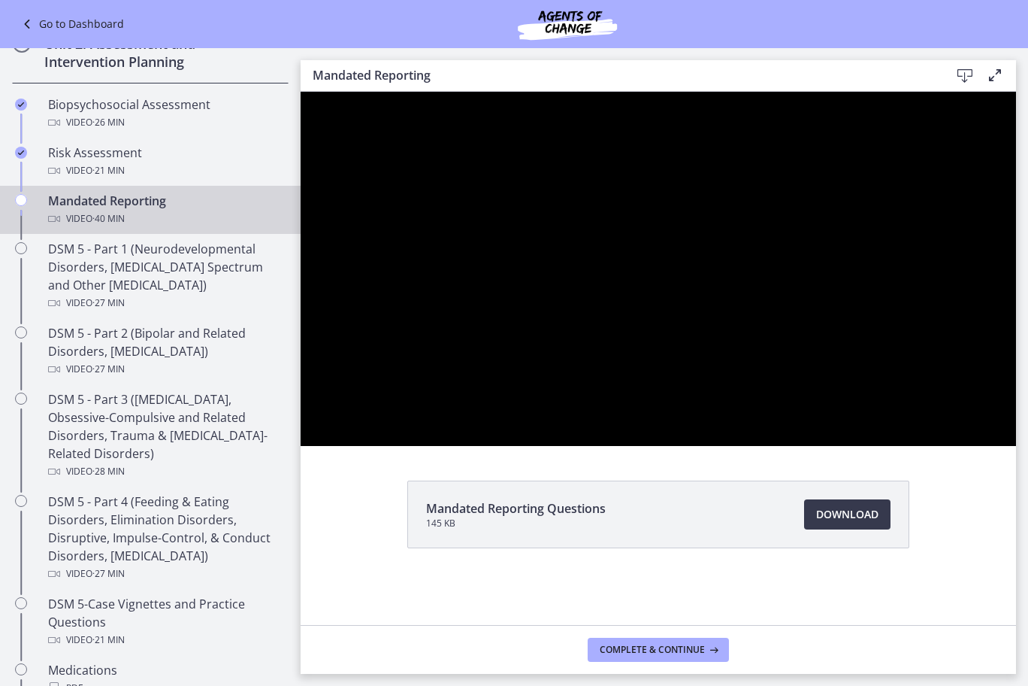
click at [787, 364] on div at bounding box center [659, 269] width 716 height 354
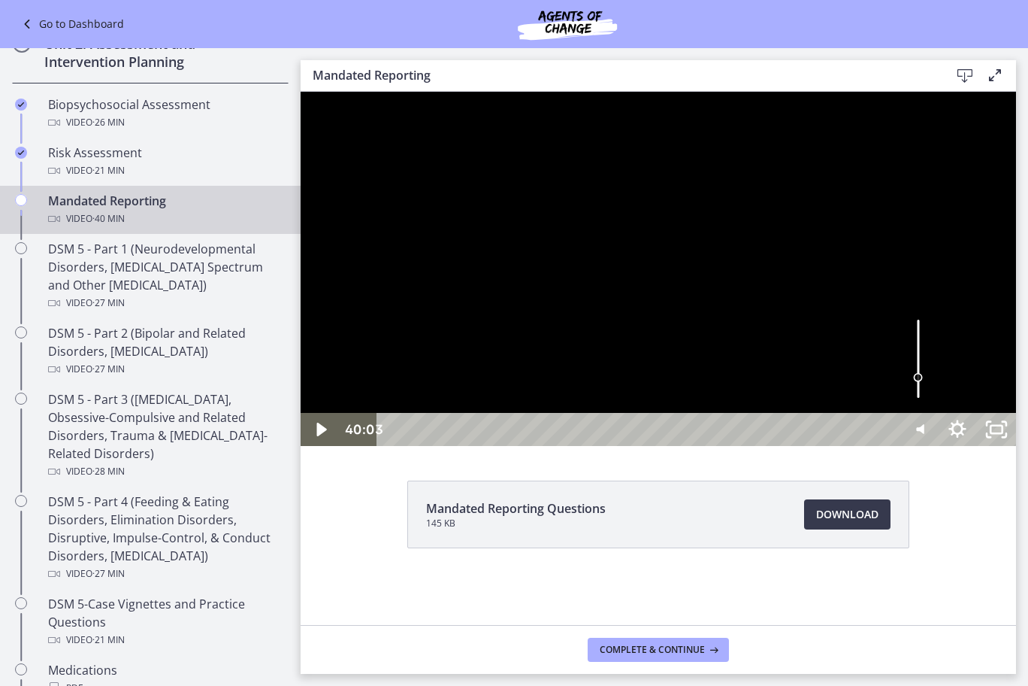
click at [787, 364] on div at bounding box center [659, 269] width 716 height 354
click at [767, 297] on div at bounding box center [659, 269] width 716 height 354
click at [789, 304] on div at bounding box center [659, 269] width 716 height 354
click at [775, 417] on div at bounding box center [659, 269] width 716 height 354
click at [825, 303] on div at bounding box center [659, 269] width 716 height 354
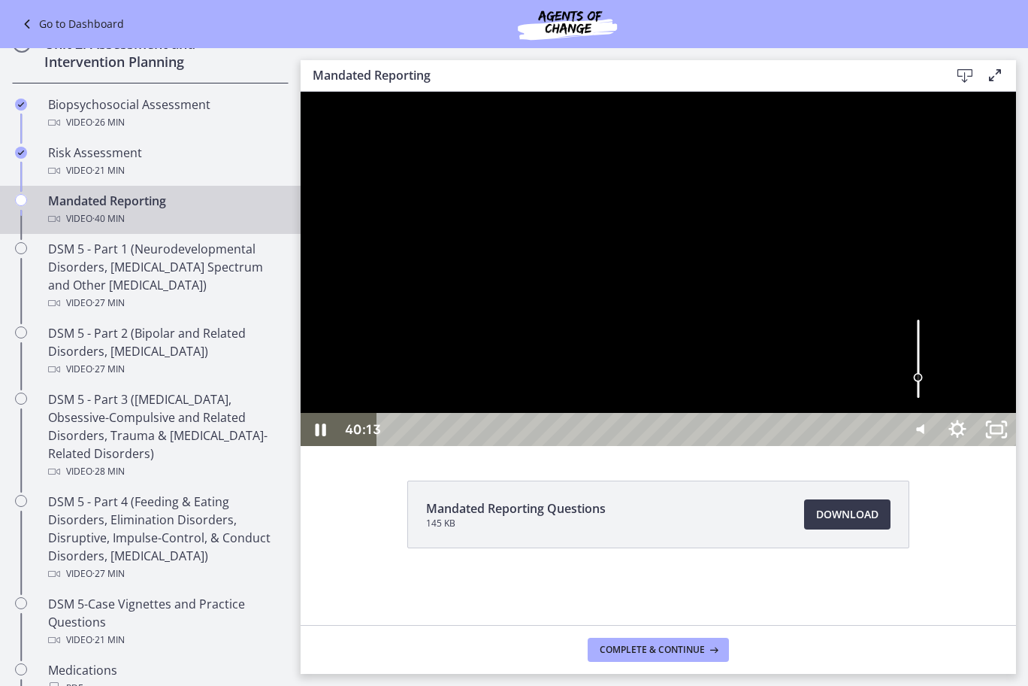
click at [825, 303] on div at bounding box center [659, 269] width 716 height 354
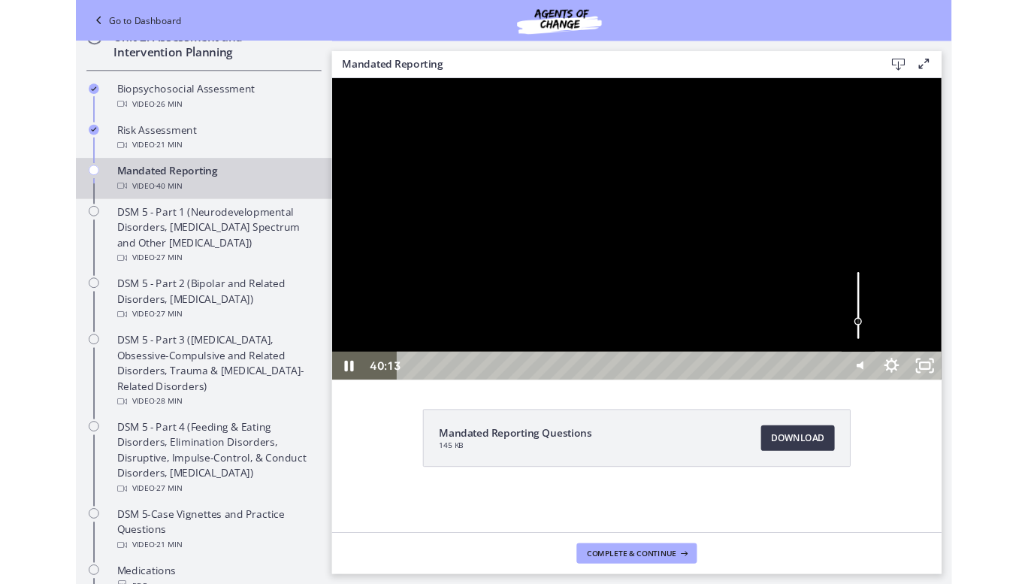
scroll to position [520, 0]
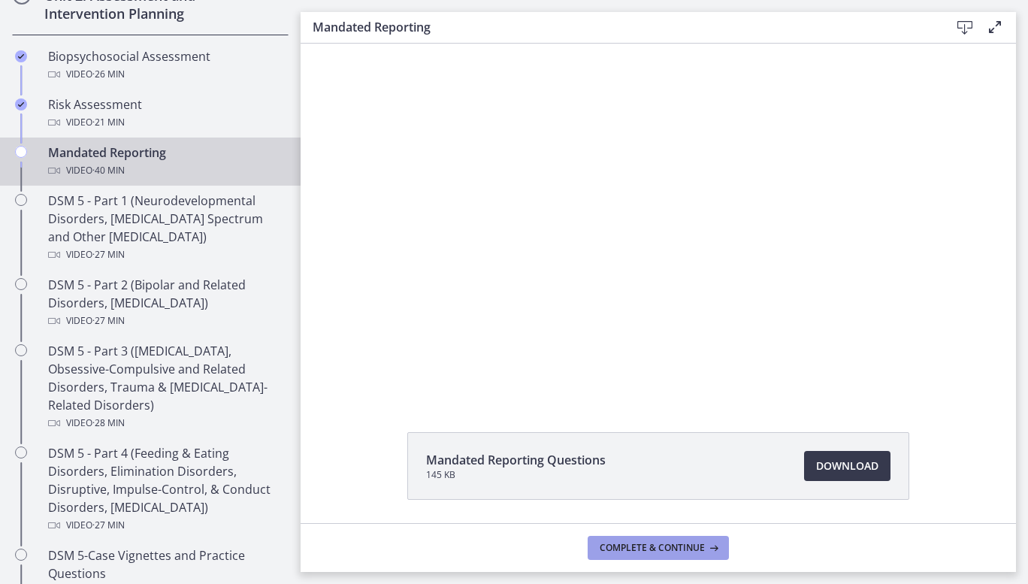
click at [651, 546] on span "Complete & continue" at bounding box center [652, 548] width 105 height 12
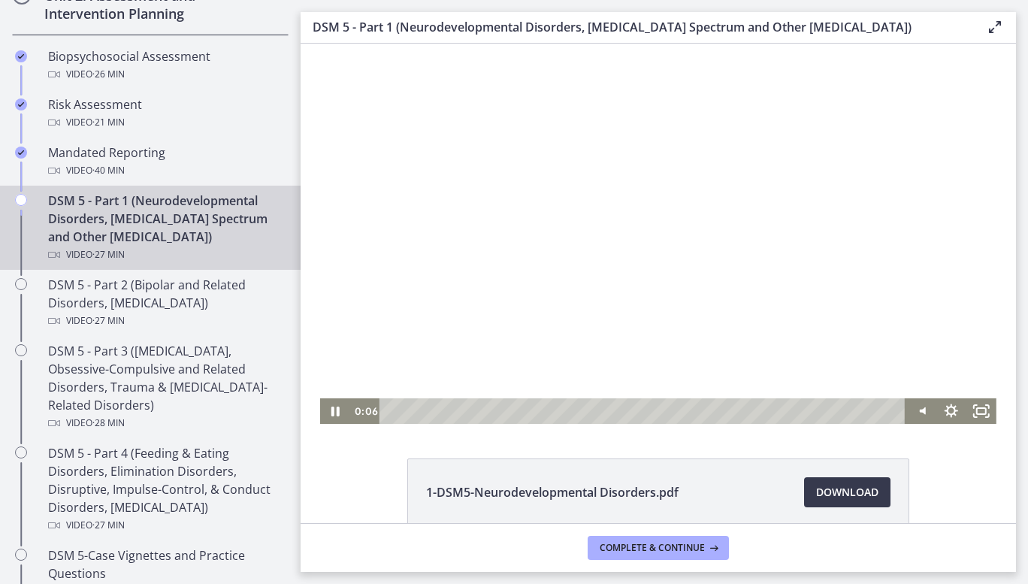
click at [734, 241] on div at bounding box center [658, 234] width 677 height 380
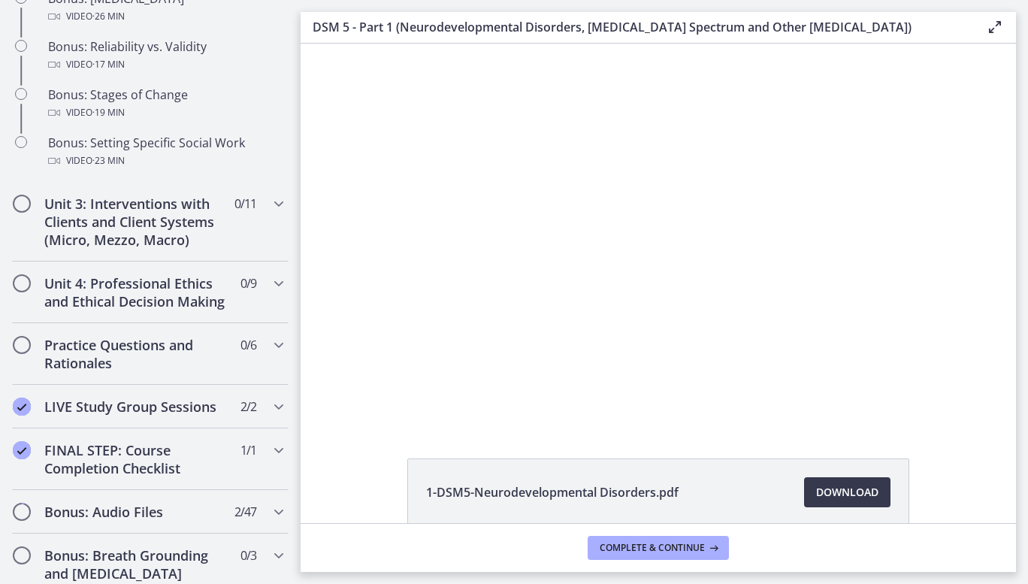
scroll to position [1291, 0]
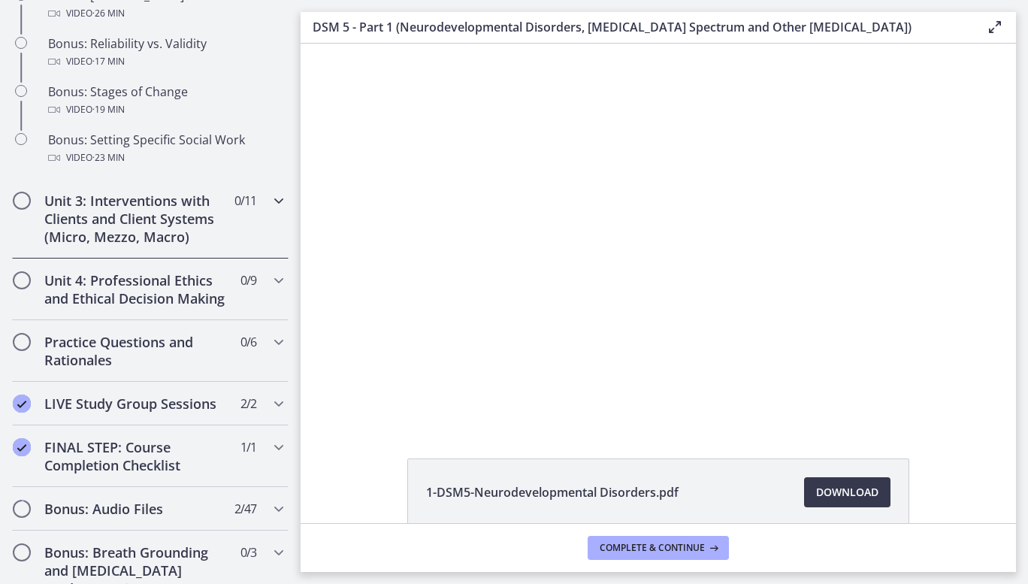
click at [252, 218] on div "Unit 3: Interventions with Clients and Client Systems (Micro, Mezzo, Macro) 0 /…" at bounding box center [150, 219] width 277 height 80
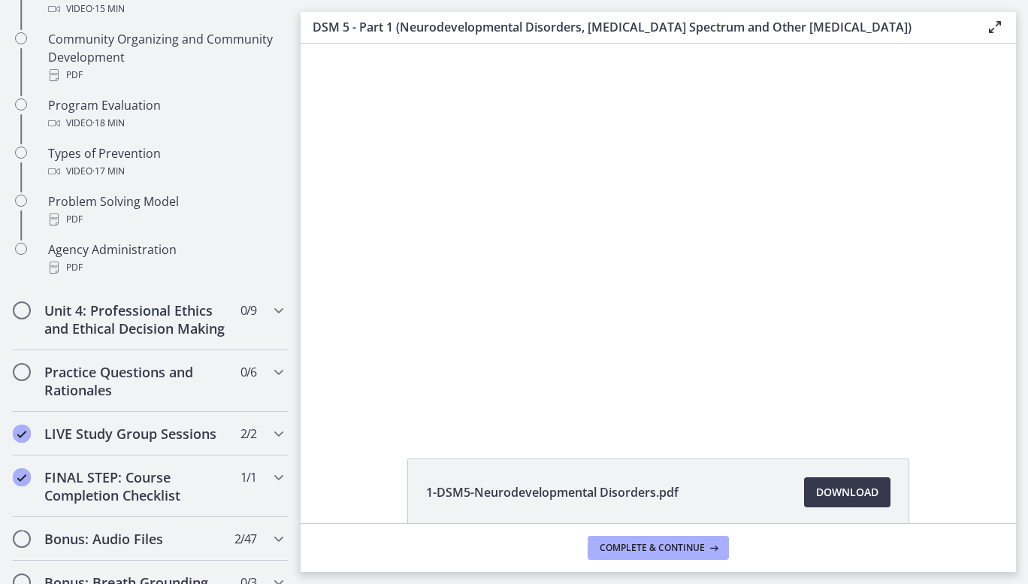
scroll to position [928, 0]
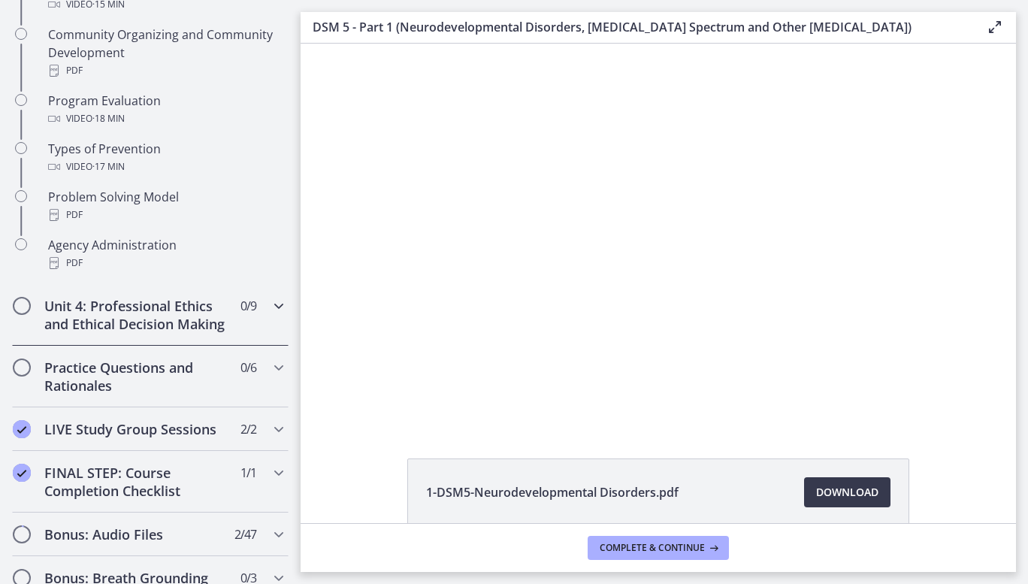
click at [253, 311] on div "Unit 4: Professional Ethics and Ethical Decision Making 0 / 9 Completed" at bounding box center [150, 315] width 277 height 62
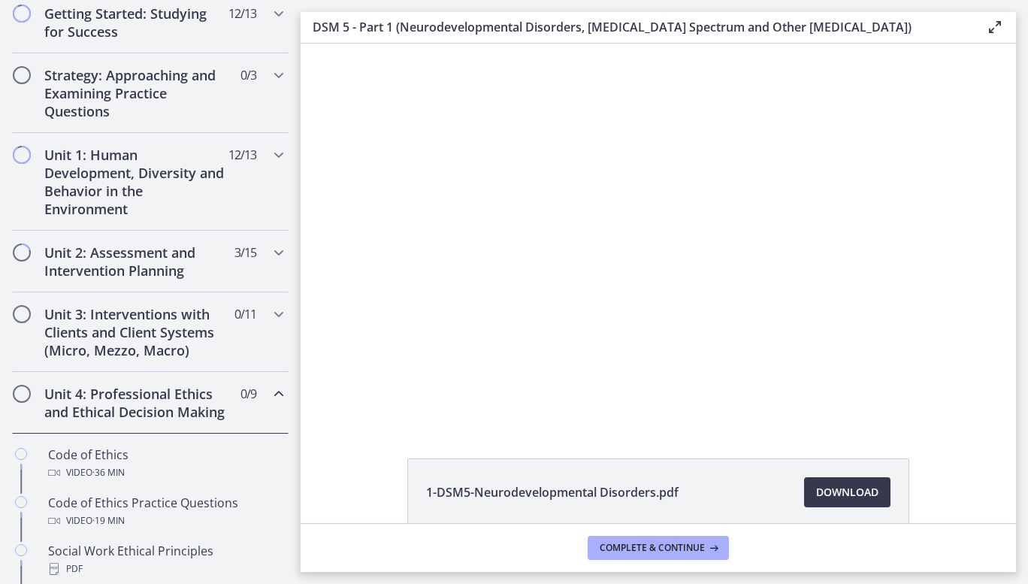
scroll to position [253, 0]
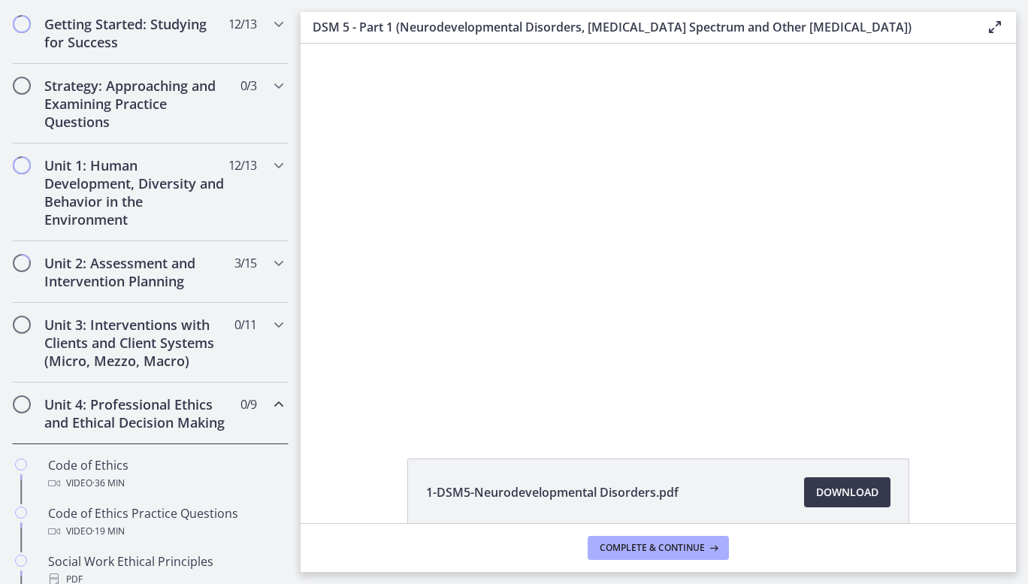
drag, startPoint x: 296, startPoint y: 386, endPoint x: 44, endPoint y: 112, distance: 372.4
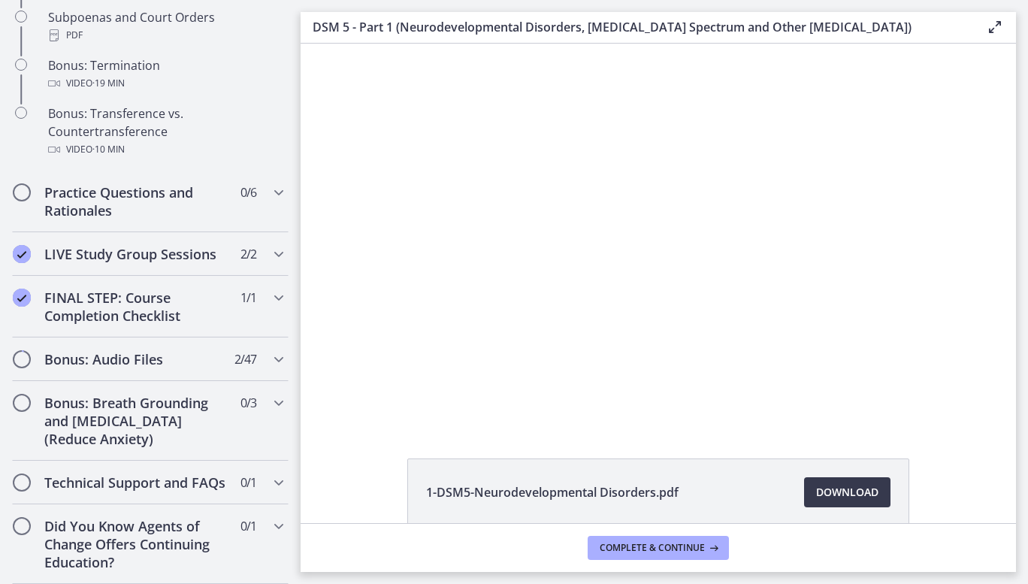
scroll to position [1043, 0]
click at [263, 354] on div "Bonus: Audio Files 2 / 47 Completed" at bounding box center [150, 360] width 277 height 44
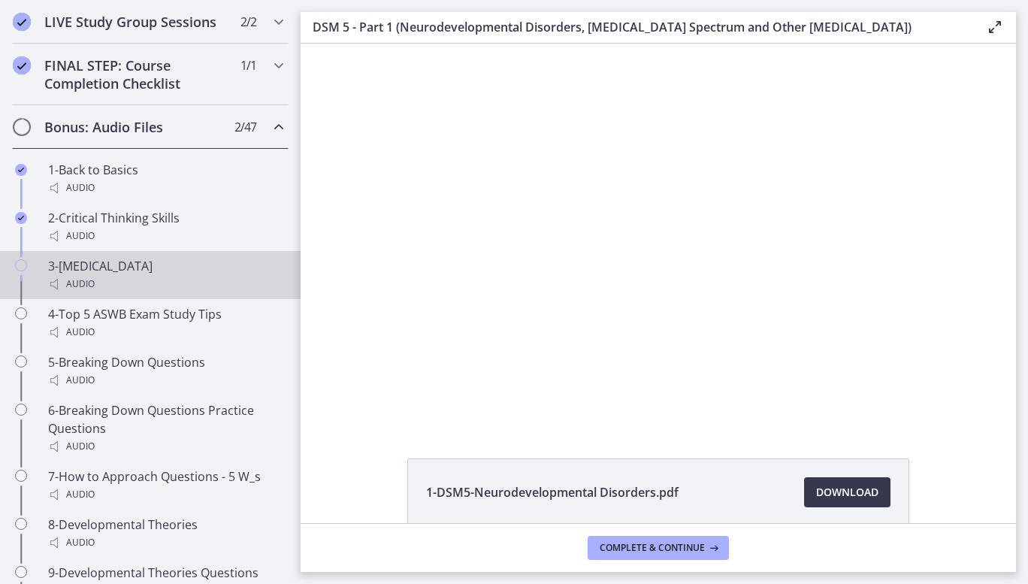
scroll to position [852, 0]
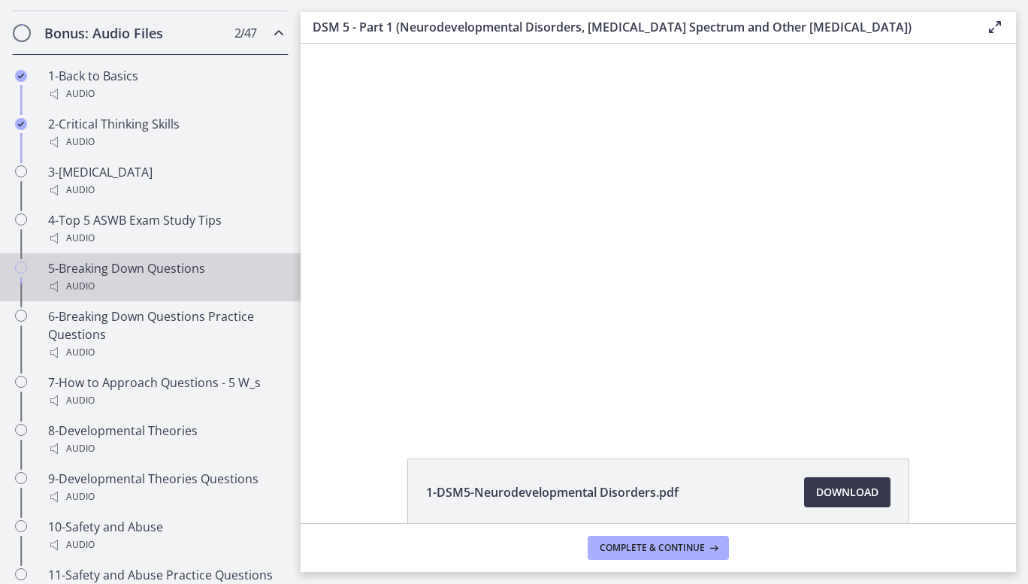
click at [197, 275] on link "5-Breaking Down Questions Audio" at bounding box center [150, 277] width 301 height 48
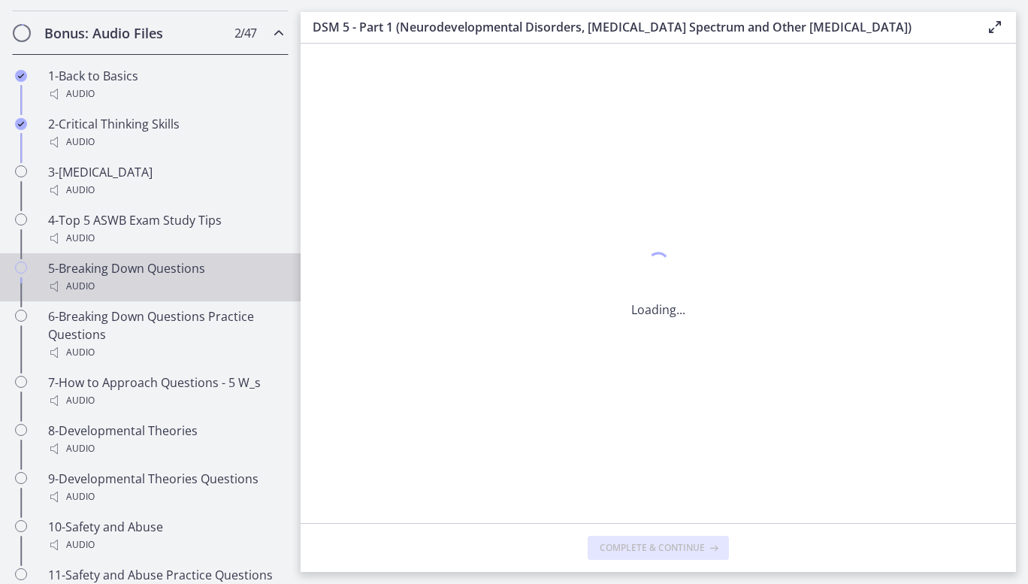
click at [197, 275] on link "5-Breaking Down Questions Audio" at bounding box center [150, 277] width 301 height 48
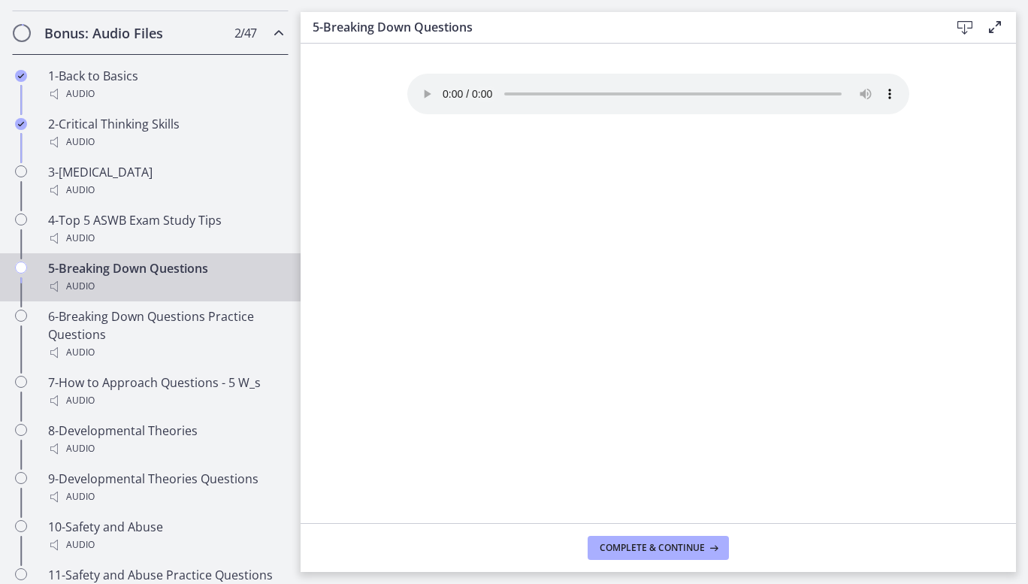
click at [39, 292] on link "5-Breaking Down Questions Audio" at bounding box center [150, 277] width 301 height 48
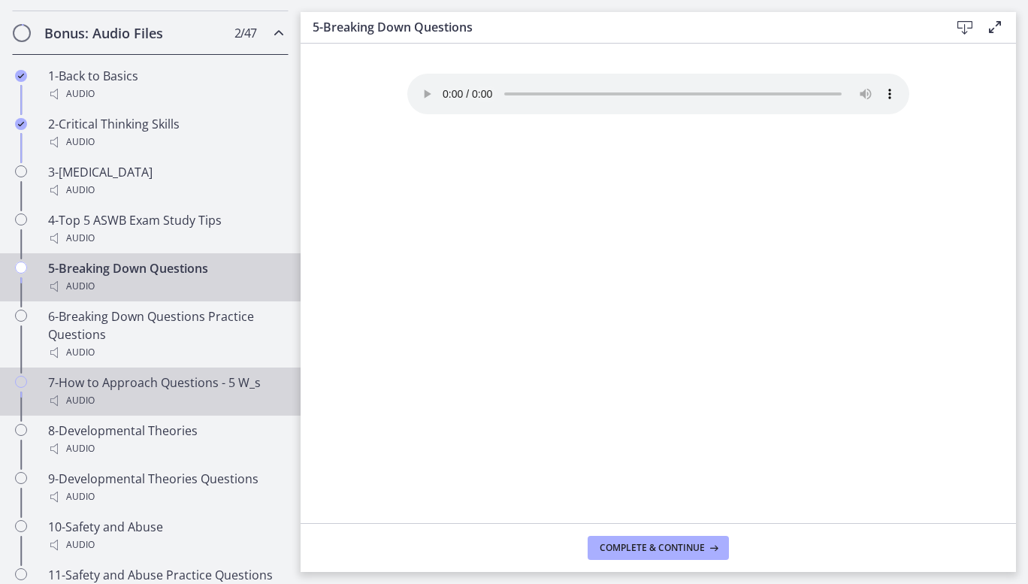
click at [101, 392] on div "7-How to Approach Questions - 5 W_s Audio" at bounding box center [165, 392] width 235 height 36
click at [153, 295] on div "Audio" at bounding box center [165, 286] width 235 height 18
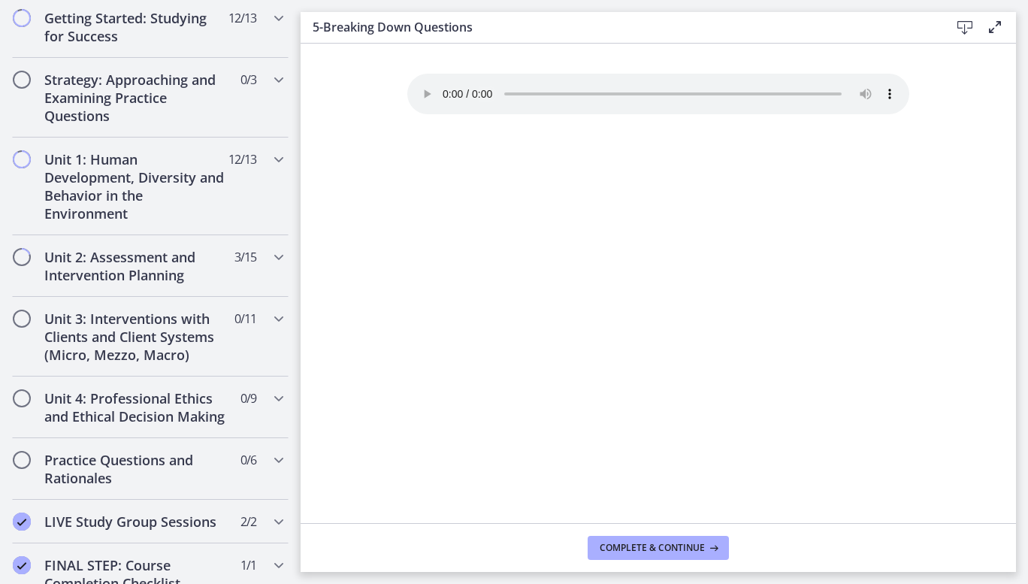
scroll to position [262, 0]
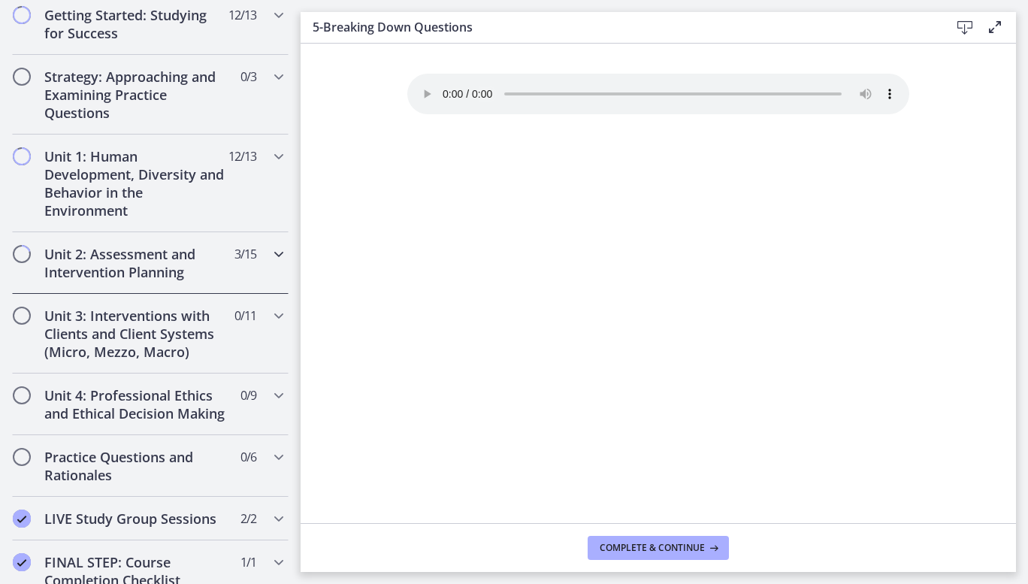
click at [271, 251] on icon "Chapters" at bounding box center [279, 254] width 18 height 18
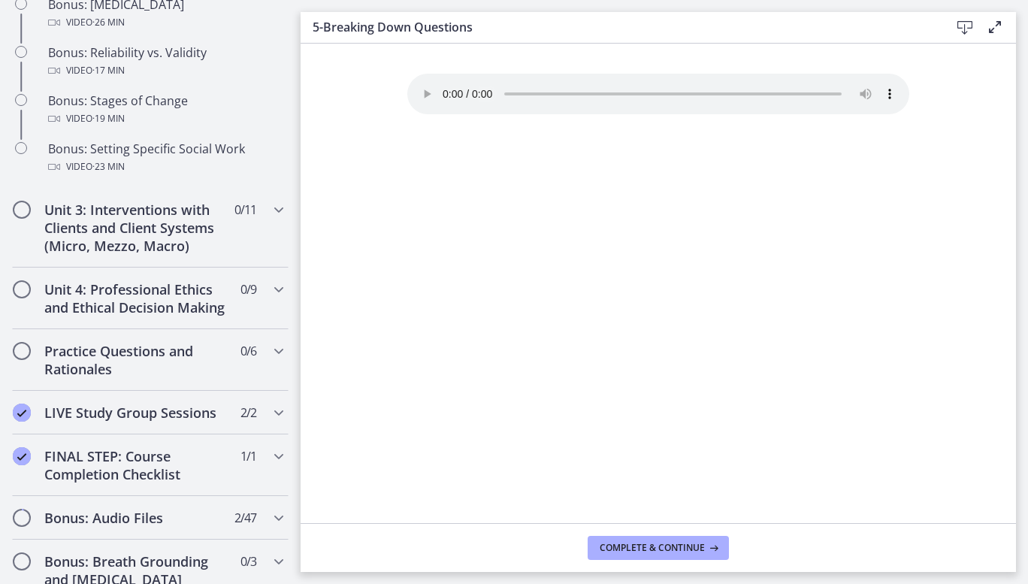
scroll to position [1286, 0]
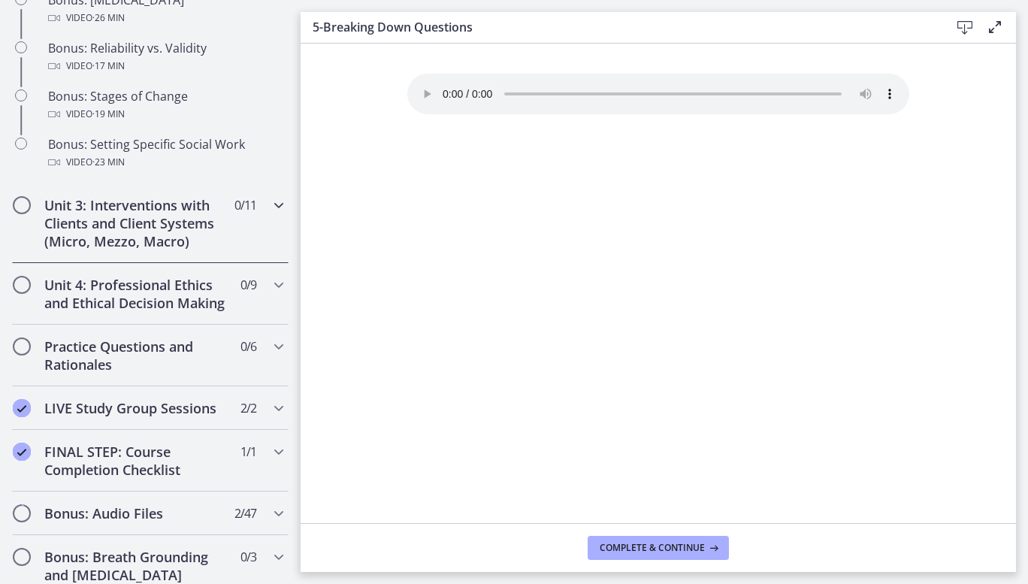
click at [270, 214] on icon "Chapters" at bounding box center [279, 205] width 18 height 18
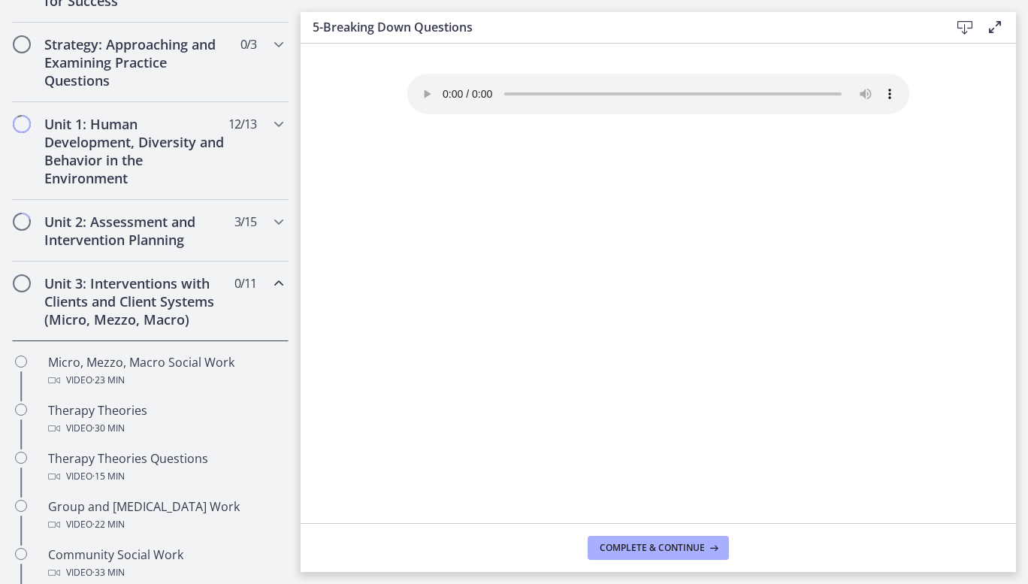
scroll to position [292, 0]
